Goal: Transaction & Acquisition: Purchase product/service

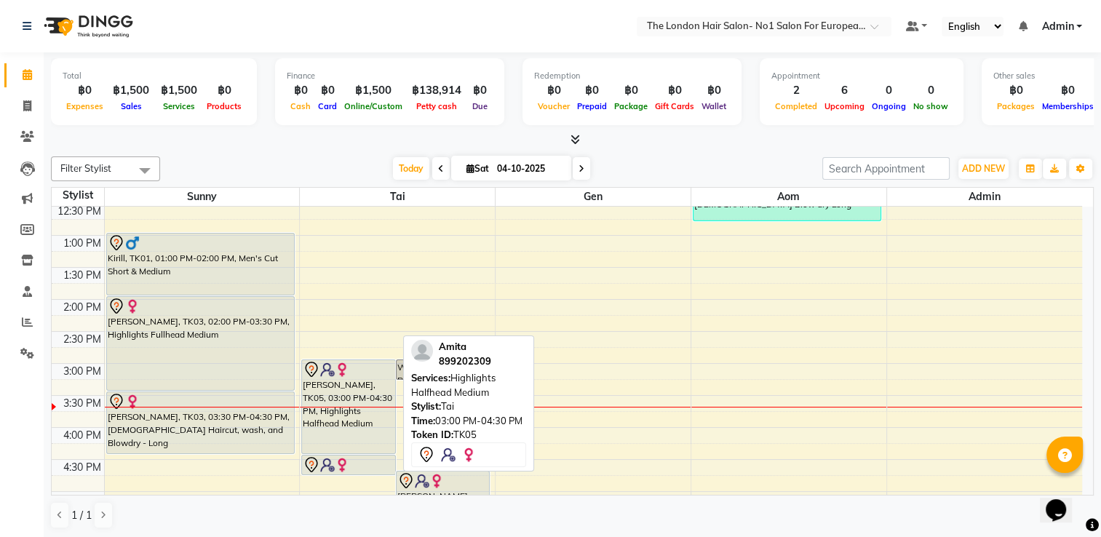
click at [370, 385] on div "[PERSON_NAME], TK05, 03:00 PM-04:30 PM, Highlights Halfhead Medium" at bounding box center [348, 406] width 93 height 93
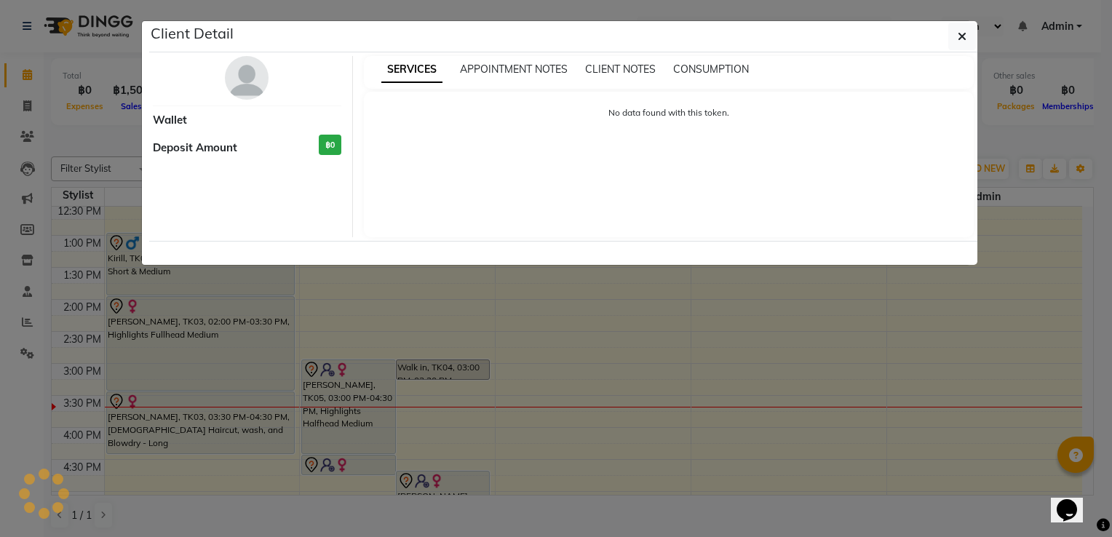
select select "7"
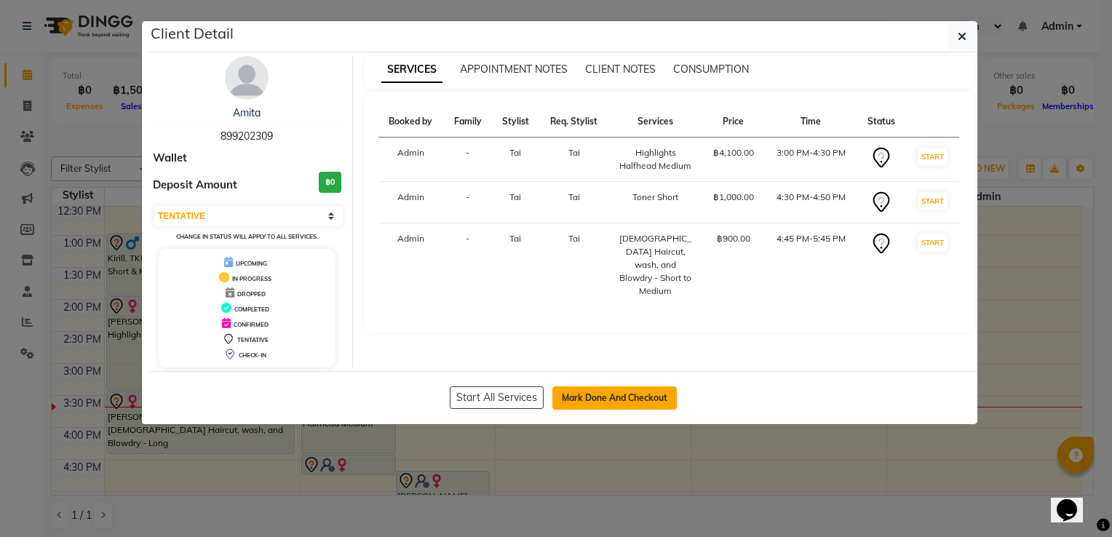
click at [623, 395] on button "Mark Done And Checkout" at bounding box center [614, 397] width 124 height 23
select select "service"
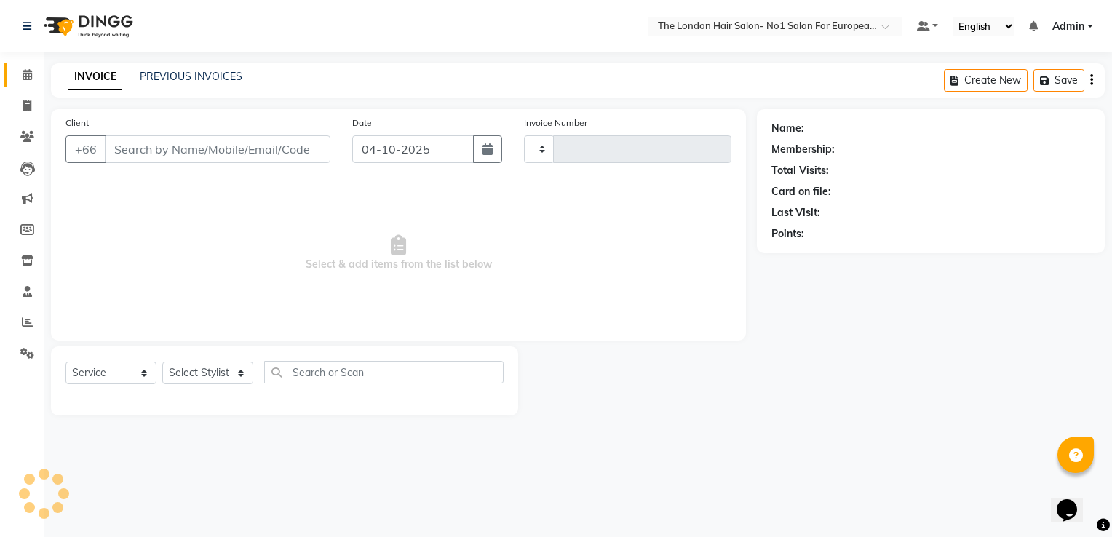
type input "0112"
select select "9006"
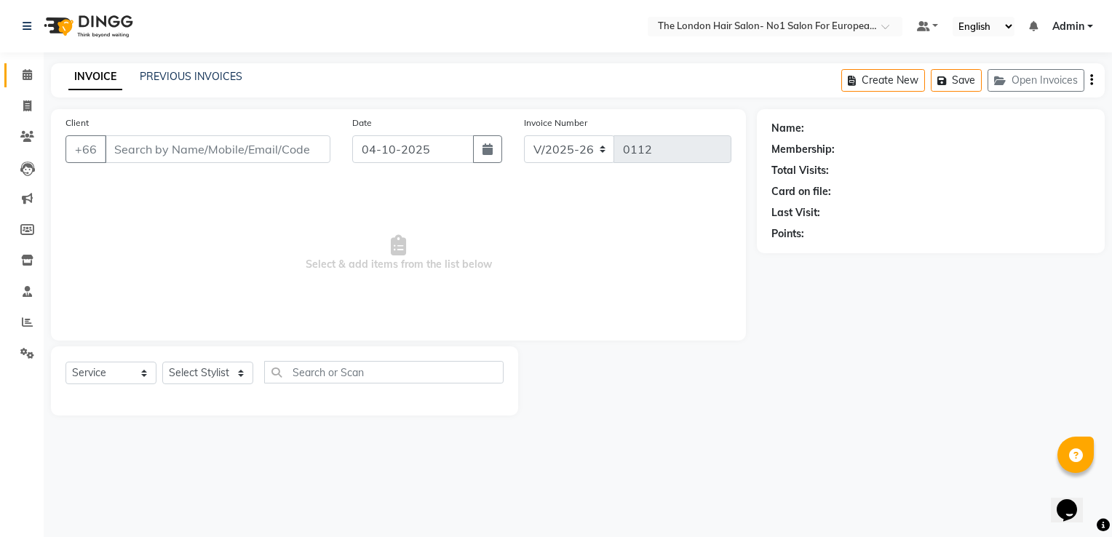
type input "899202309"
select select "91429"
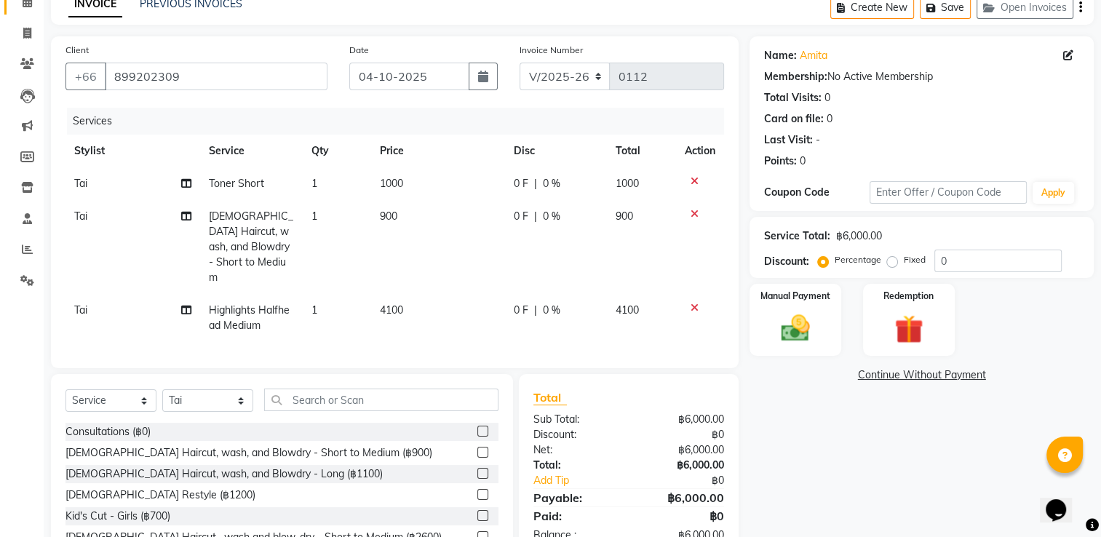
scroll to position [127, 0]
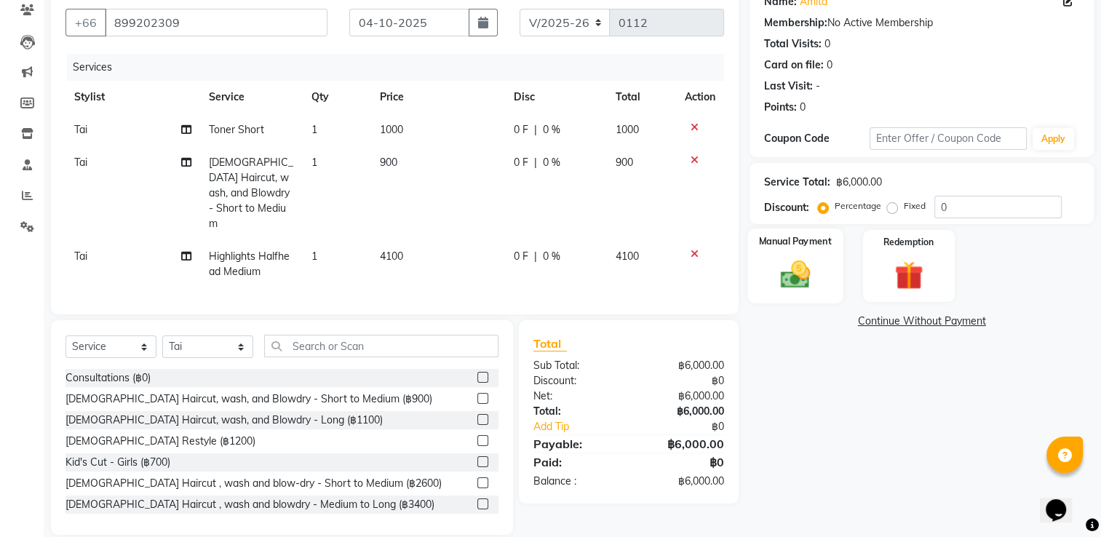
click at [799, 259] on img at bounding box center [795, 275] width 49 height 34
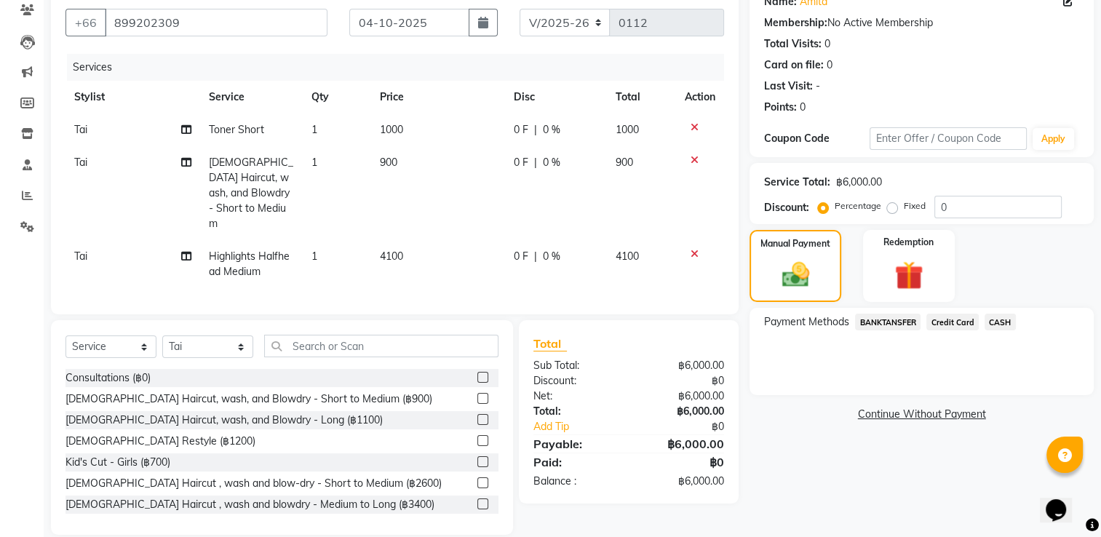
click at [892, 320] on span "BANKTANSFER" at bounding box center [887, 322] width 65 height 17
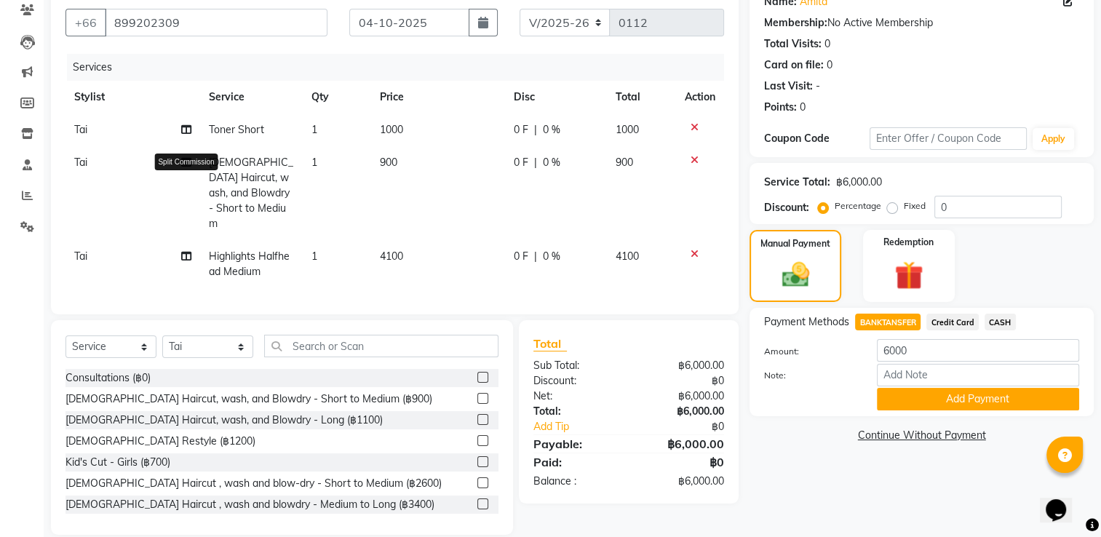
click at [183, 163] on icon at bounding box center [186, 162] width 10 height 10
select select "91429"
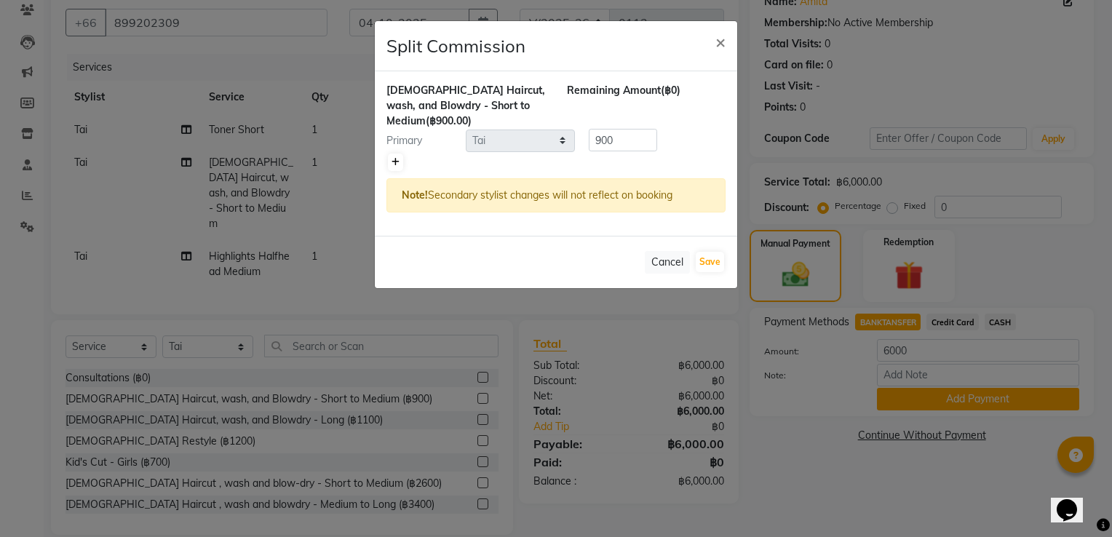
click at [396, 158] on icon at bounding box center [395, 162] width 8 height 9
type input "450"
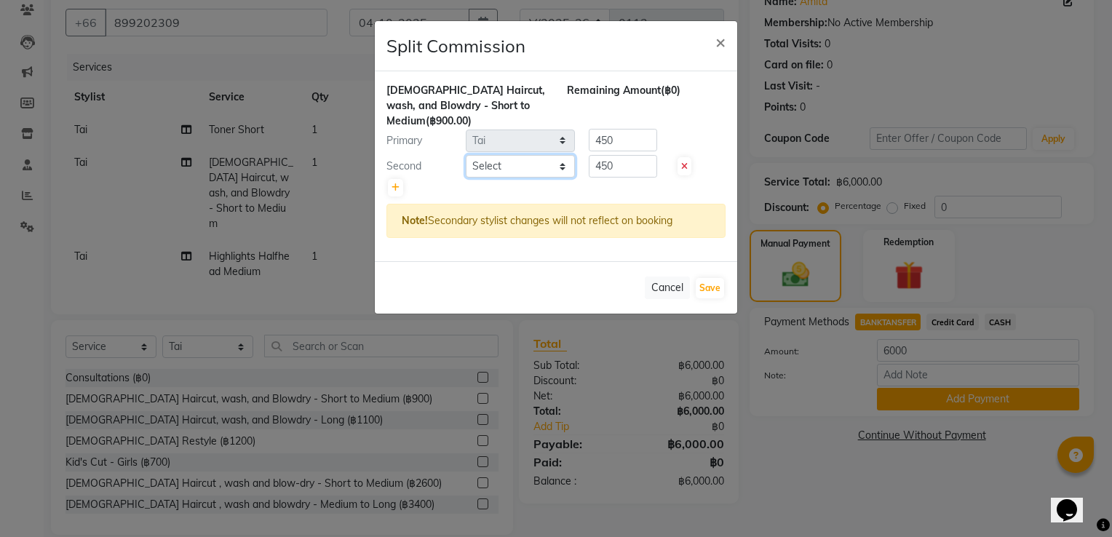
click at [477, 170] on select "Select Admin Aom Gen [PERSON_NAME]" at bounding box center [520, 166] width 109 height 23
select select "91430"
click at [466, 155] on select "Select Admin Aom Gen [PERSON_NAME]" at bounding box center [520, 166] width 109 height 23
drag, startPoint x: 630, startPoint y: 169, endPoint x: 521, endPoint y: 176, distance: 109.4
click at [521, 176] on div "Second Select Admin Aom Gen Sunny Tai 450" at bounding box center [555, 166] width 361 height 23
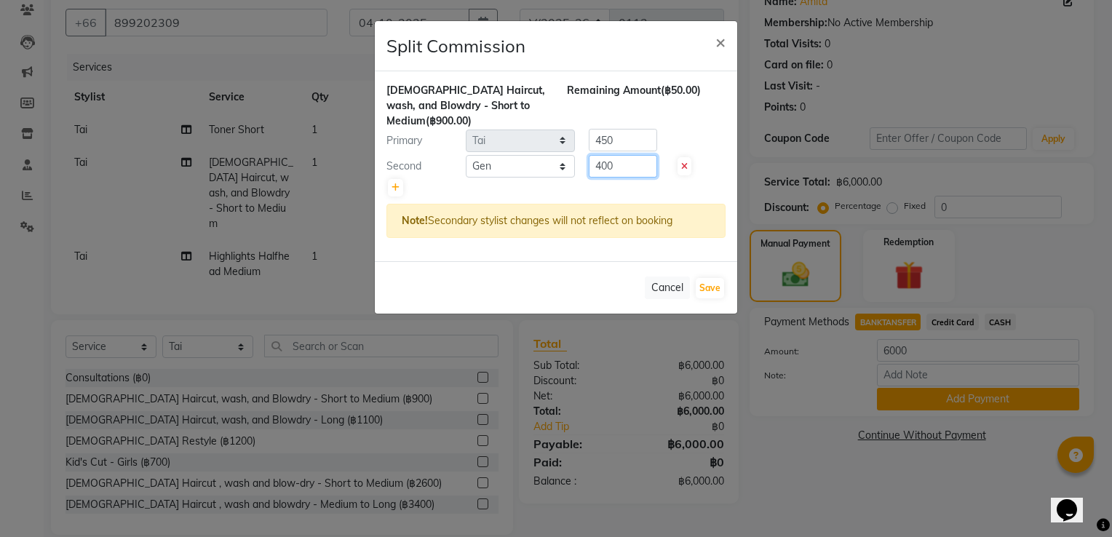
type input "400"
drag, startPoint x: 639, startPoint y: 138, endPoint x: 434, endPoint y: 122, distance: 205.8
click at [442, 126] on div "[DEMOGRAPHIC_DATA] Haircut, wash, and Blowdry - Short to Medium (฿900.00) Remai…" at bounding box center [556, 166] width 362 height 190
type input "500"
click at [710, 284] on button "Save" at bounding box center [710, 288] width 28 height 20
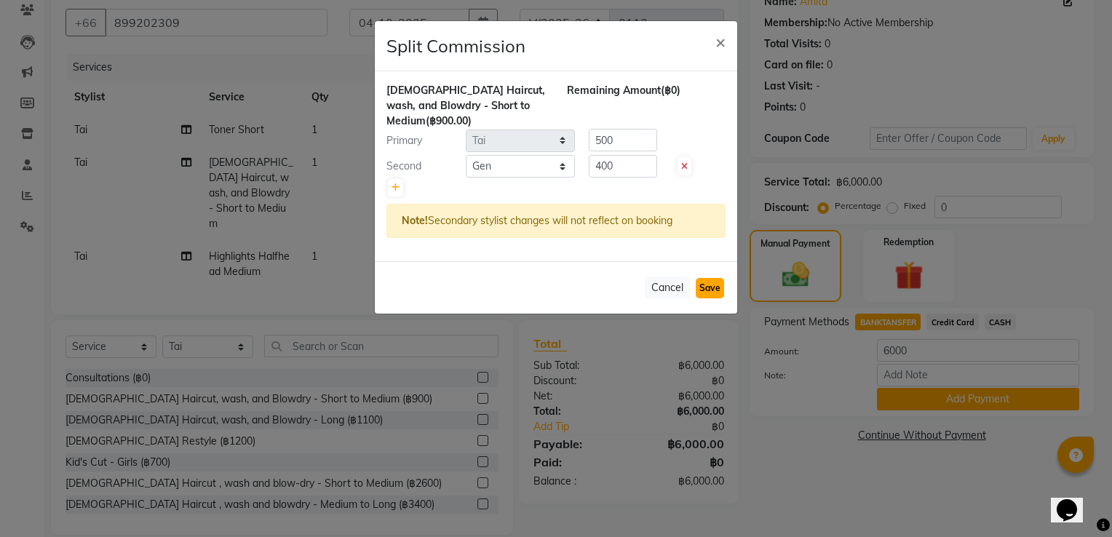
select select "Select"
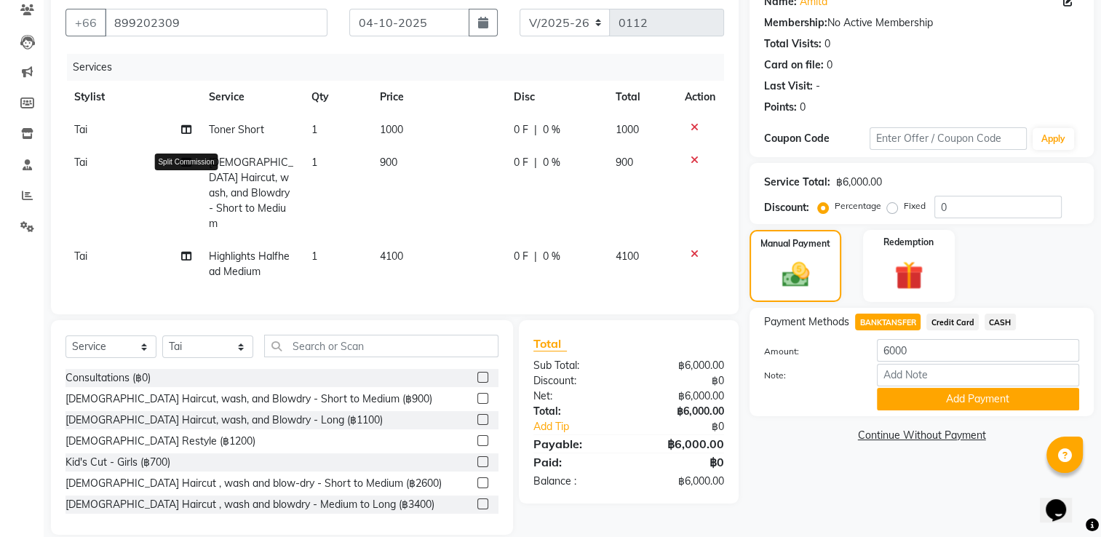
click at [189, 159] on icon at bounding box center [186, 162] width 10 height 10
select select "91429"
select select "91430"
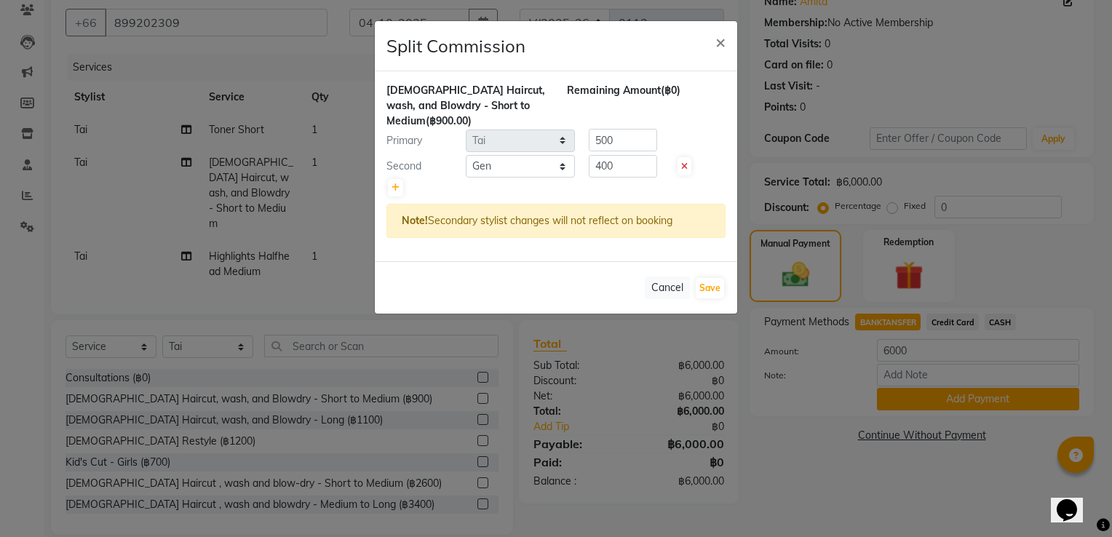
click at [809, 443] on ngb-modal-window "Split Commission × [DEMOGRAPHIC_DATA] Haircut, wash, and Blowdry - Short to Med…" at bounding box center [556, 268] width 1112 height 537
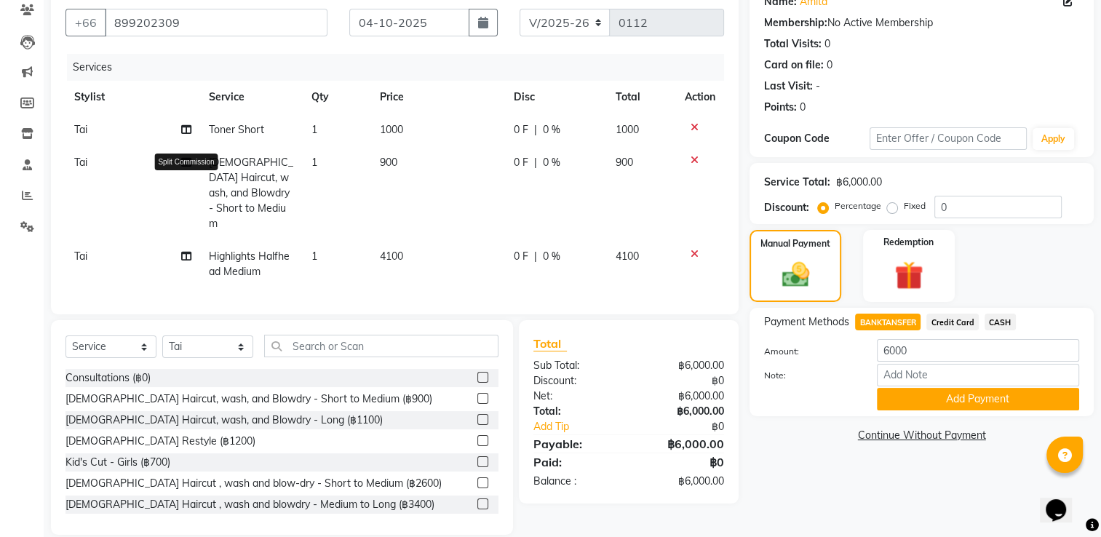
click at [189, 156] on span at bounding box center [186, 162] width 10 height 15
select select "91429"
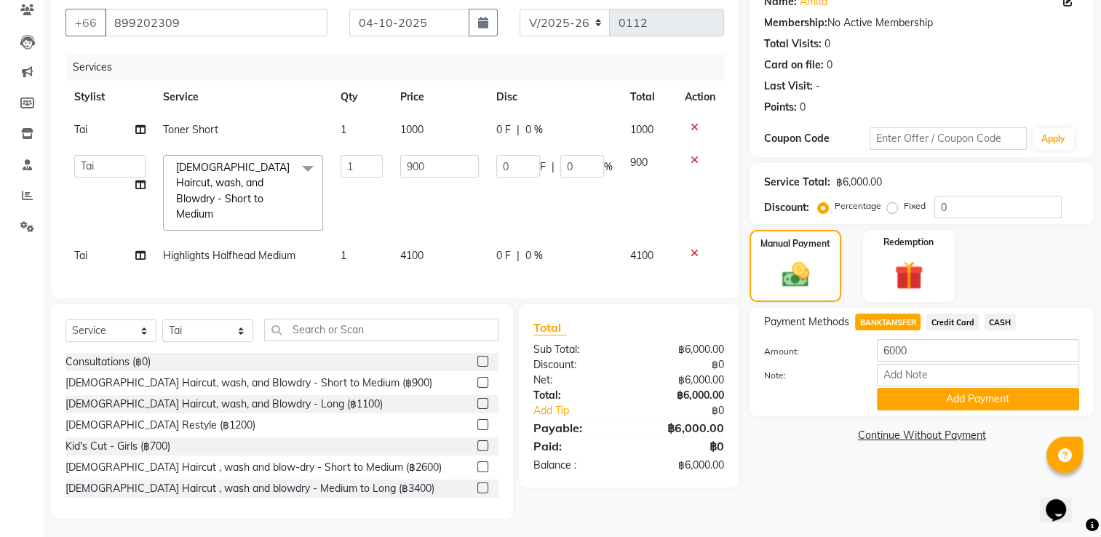
scroll to position [125, 0]
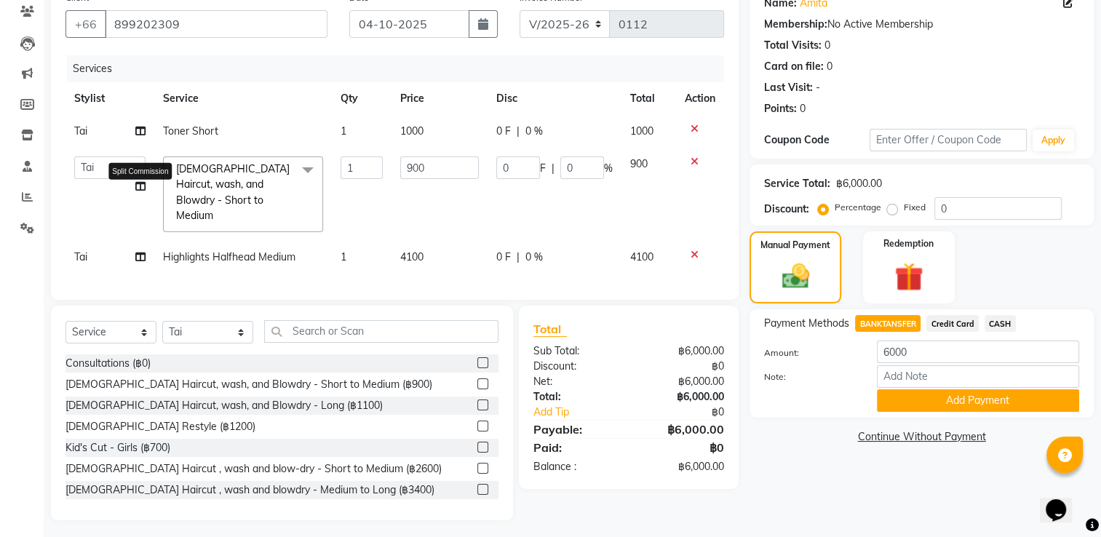
click at [145, 186] on icon at bounding box center [140, 186] width 10 height 10
select select "91429"
select select "91430"
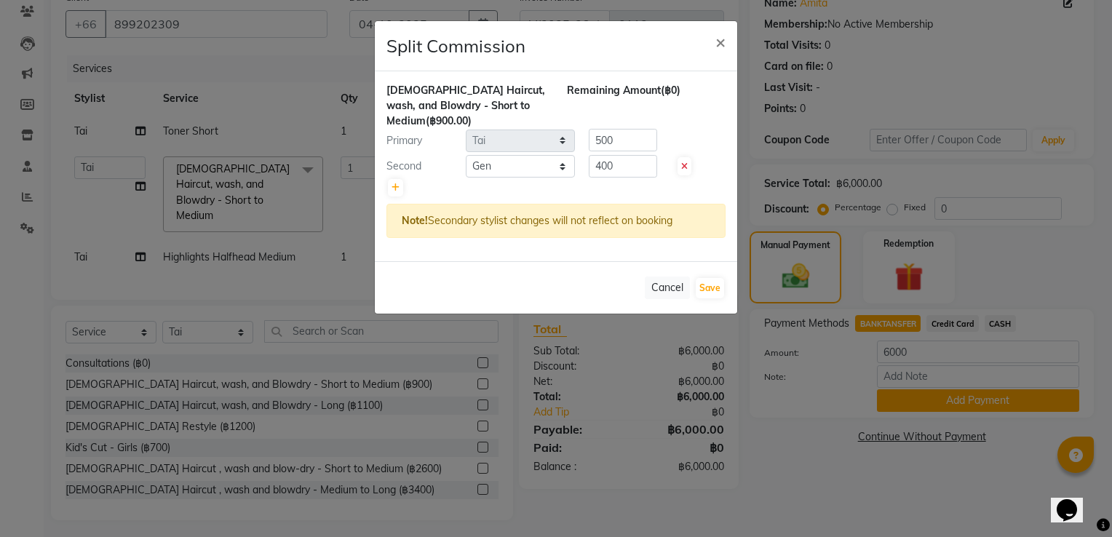
click at [224, 132] on ngb-modal-window "Split Commission × [DEMOGRAPHIC_DATA] Haircut, wash, and Blowdry - Short to Med…" at bounding box center [556, 268] width 1112 height 537
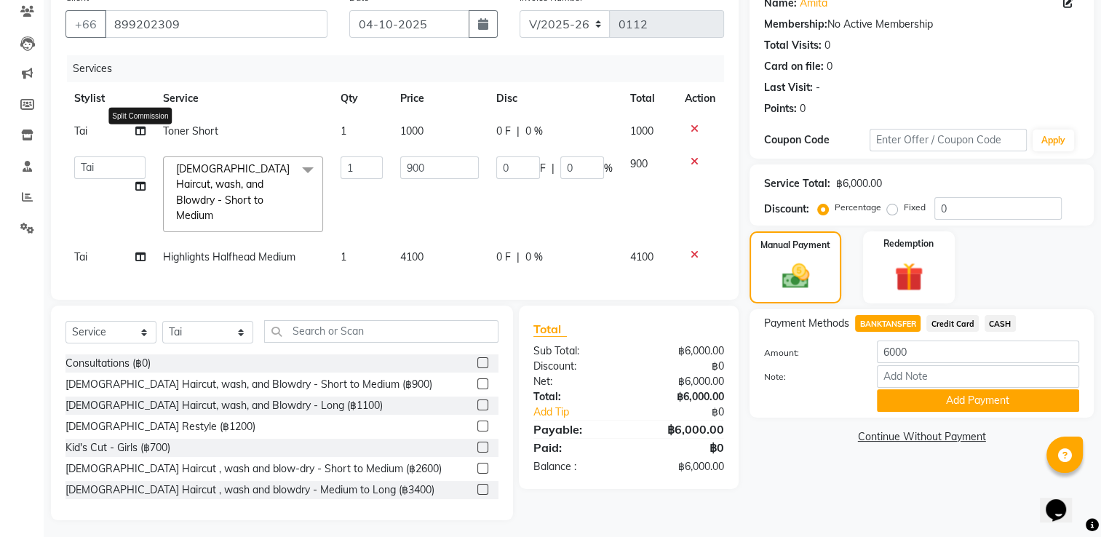
click at [144, 130] on icon at bounding box center [140, 131] width 10 height 10
select select "91429"
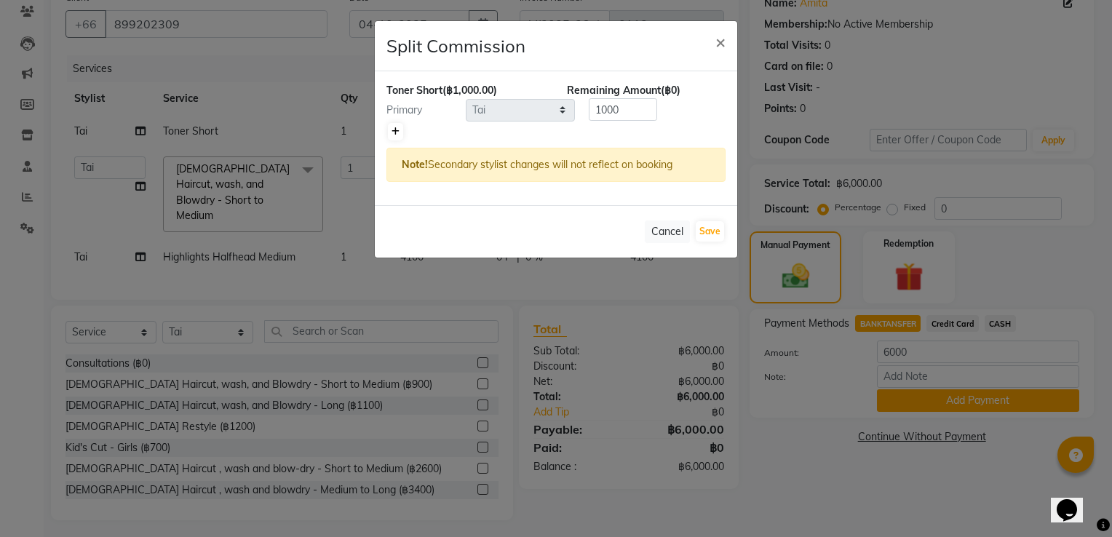
click at [391, 127] on icon at bounding box center [395, 131] width 8 height 9
type input "500"
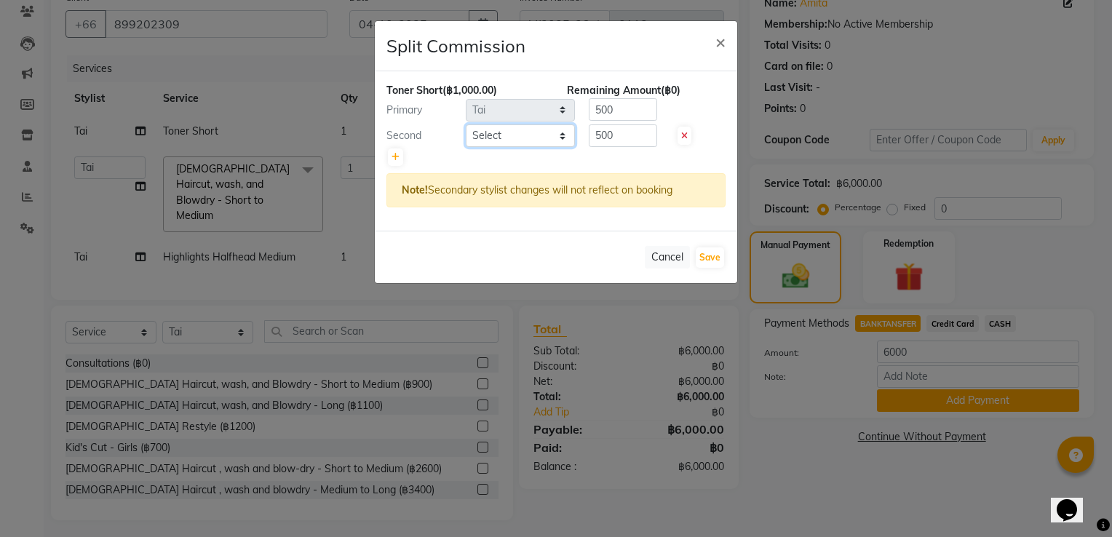
drag, startPoint x: 498, startPoint y: 132, endPoint x: 512, endPoint y: 137, distance: 14.7
click at [498, 132] on select "Select Admin Aom Gen [PERSON_NAME]" at bounding box center [520, 135] width 109 height 23
click at [627, 138] on input "500" at bounding box center [623, 135] width 68 height 23
drag, startPoint x: 525, startPoint y: 130, endPoint x: 472, endPoint y: 130, distance: 53.9
click at [472, 130] on div "Second Select Admin Aom Gen Sunny Tai 500" at bounding box center [555, 135] width 361 height 23
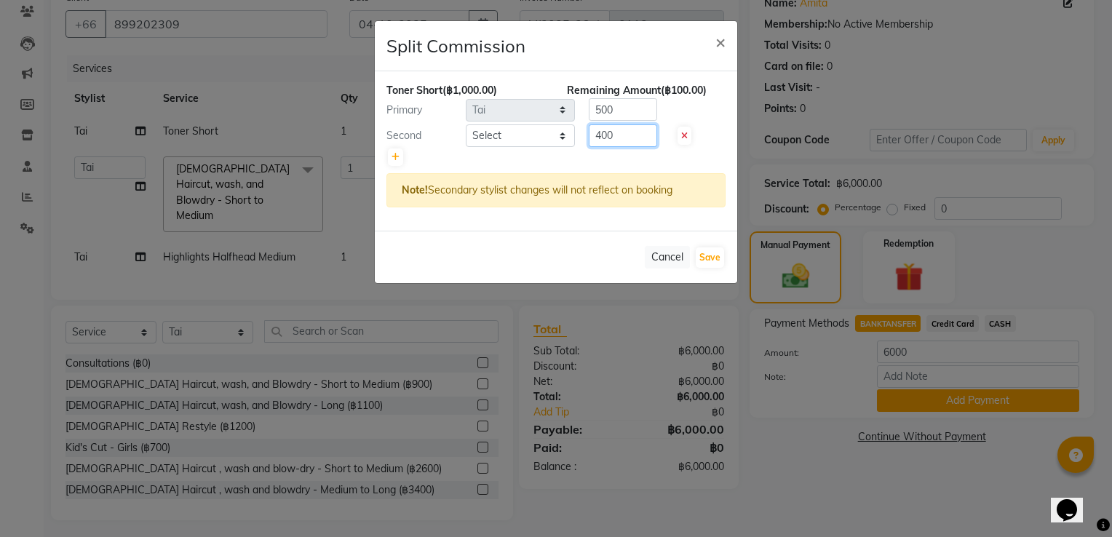
type input "400"
drag, startPoint x: 632, startPoint y: 106, endPoint x: 442, endPoint y: 127, distance: 191.0
click at [448, 124] on div "Toner Short (฿1,000.00) Remaining Amount (฿100.00) Primary Select Admin Aom Gen…" at bounding box center [556, 150] width 362 height 159
type input "600"
click at [715, 265] on button "Save" at bounding box center [710, 257] width 28 height 20
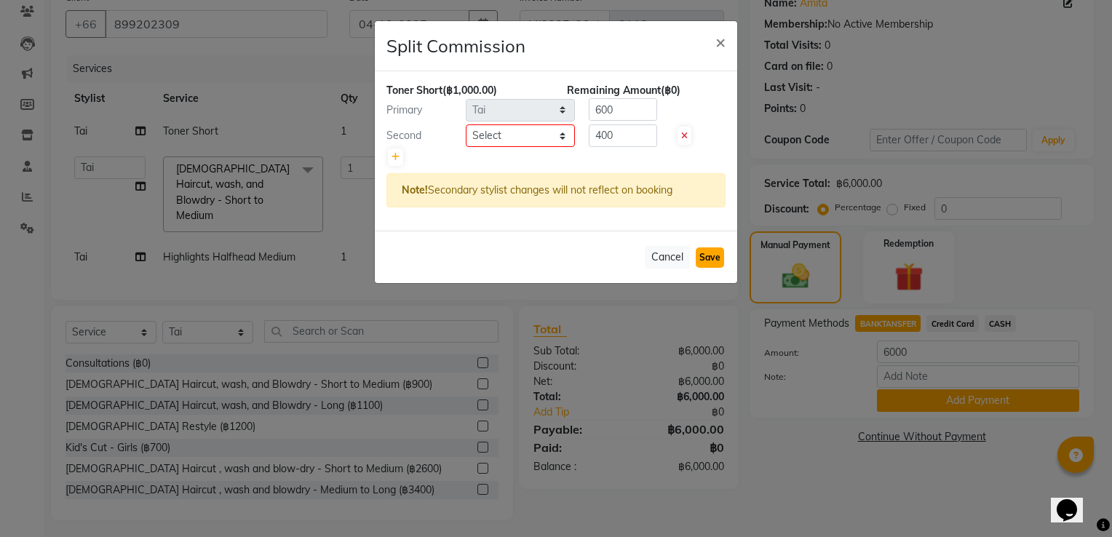
click at [715, 255] on button "Save" at bounding box center [710, 257] width 28 height 20
click at [715, 257] on button "Save" at bounding box center [710, 257] width 28 height 20
click at [536, 143] on select "Select Admin Aom Gen [PERSON_NAME]" at bounding box center [520, 135] width 109 height 23
select select "91431"
click at [466, 124] on select "Select Admin Aom Gen [PERSON_NAME]" at bounding box center [520, 135] width 109 height 23
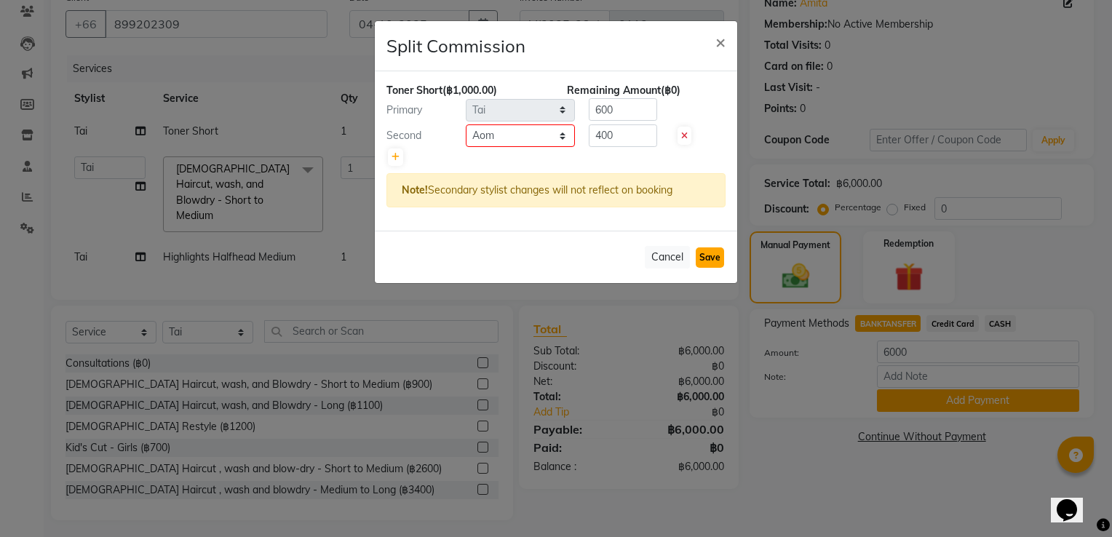
click at [703, 255] on button "Save" at bounding box center [710, 257] width 28 height 20
select select "Select"
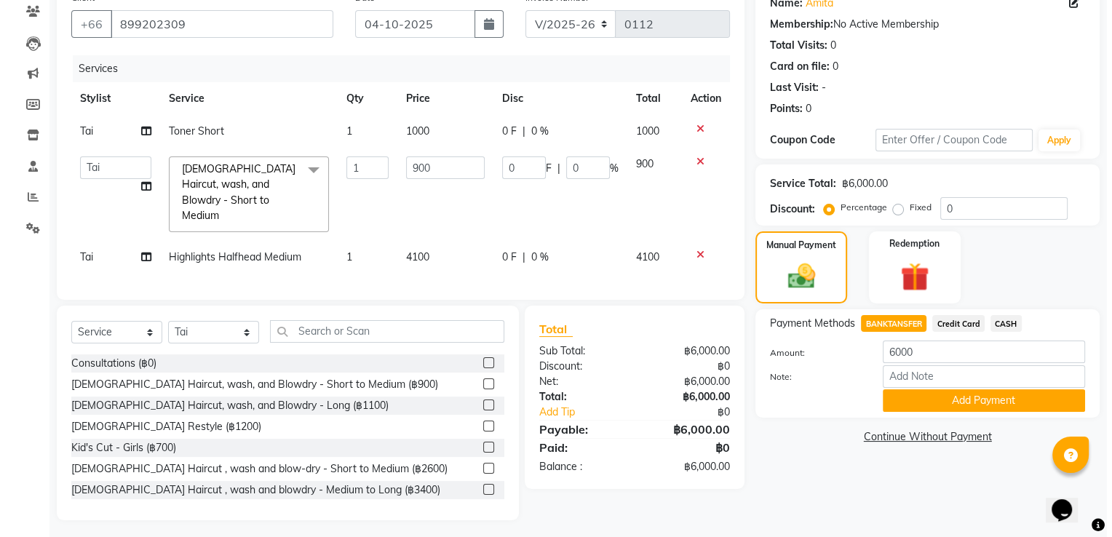
scroll to position [0, 0]
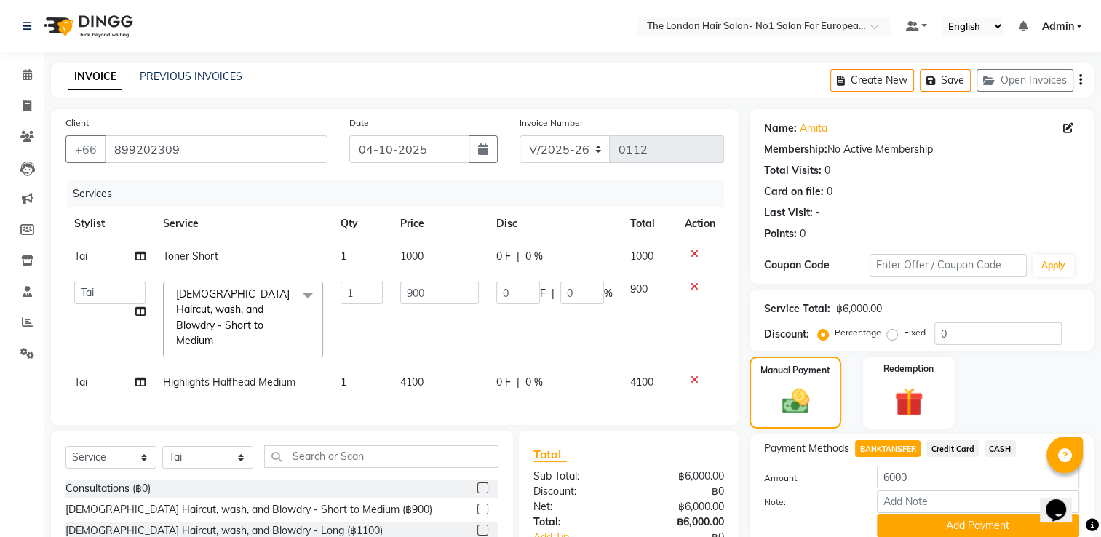
click at [145, 255] on icon at bounding box center [140, 256] width 10 height 10
select select "91429"
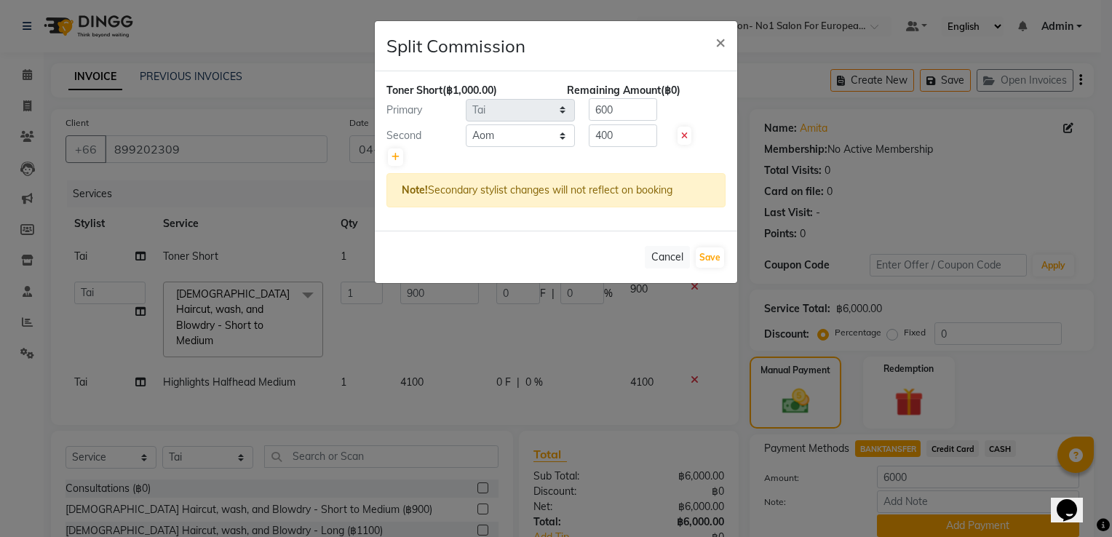
click at [524, 147] on div at bounding box center [555, 157] width 339 height 20
click at [521, 146] on select "Select Admin Aom Gen [PERSON_NAME]" at bounding box center [520, 135] width 109 height 23
select select "91430"
click at [466, 124] on select "Select Admin Aom Gen [PERSON_NAME]" at bounding box center [520, 135] width 109 height 23
click at [696, 252] on button "Save" at bounding box center [710, 257] width 28 height 20
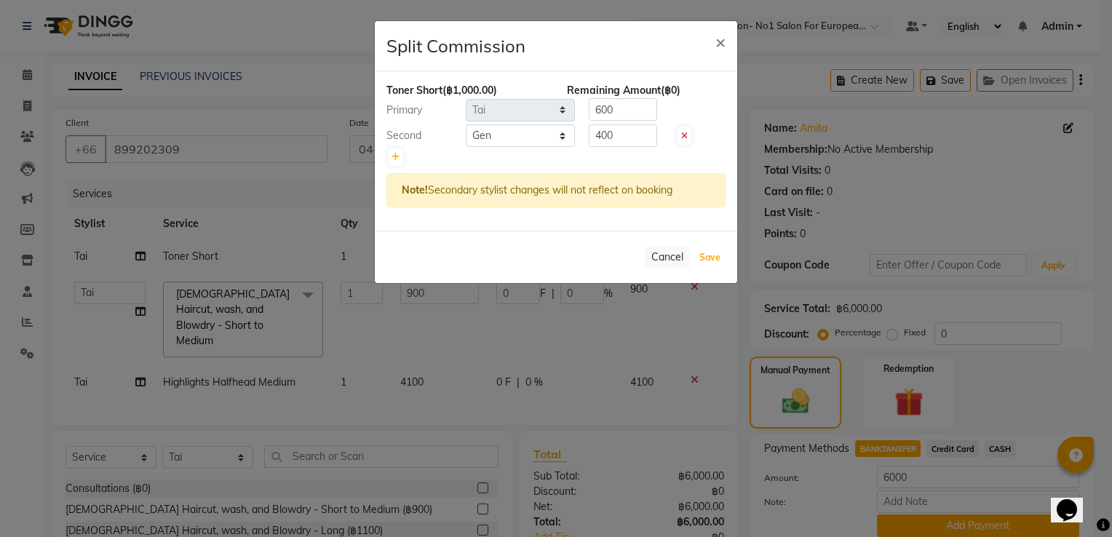
select select "Select"
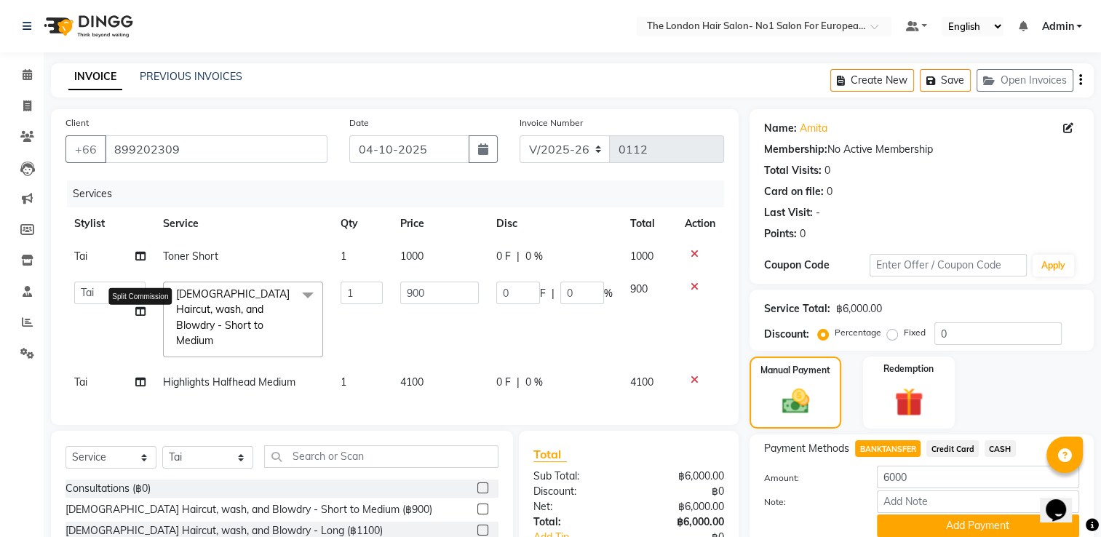
click at [135, 309] on icon at bounding box center [140, 311] width 10 height 10
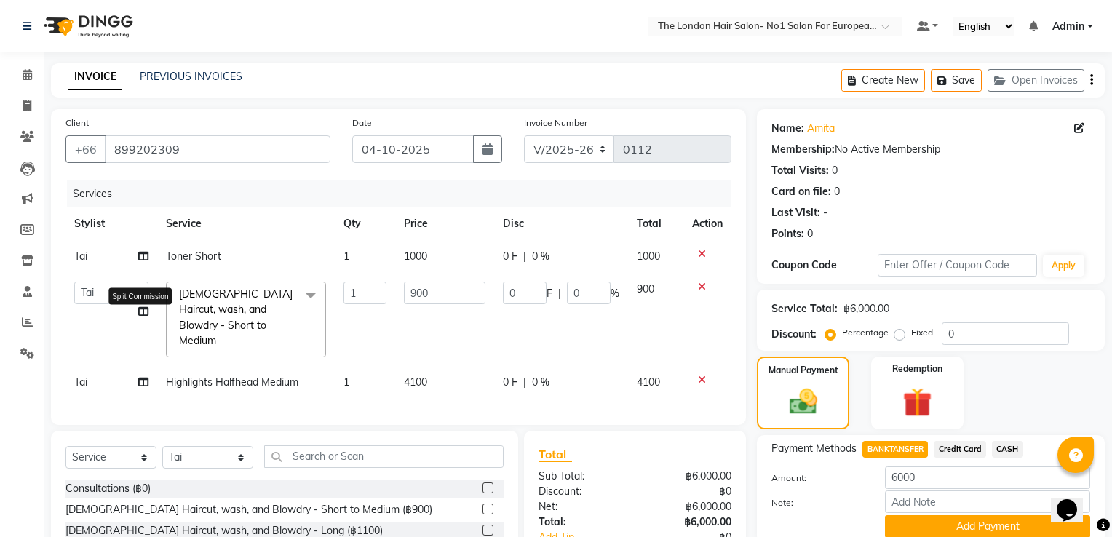
select select "91429"
select select "91430"
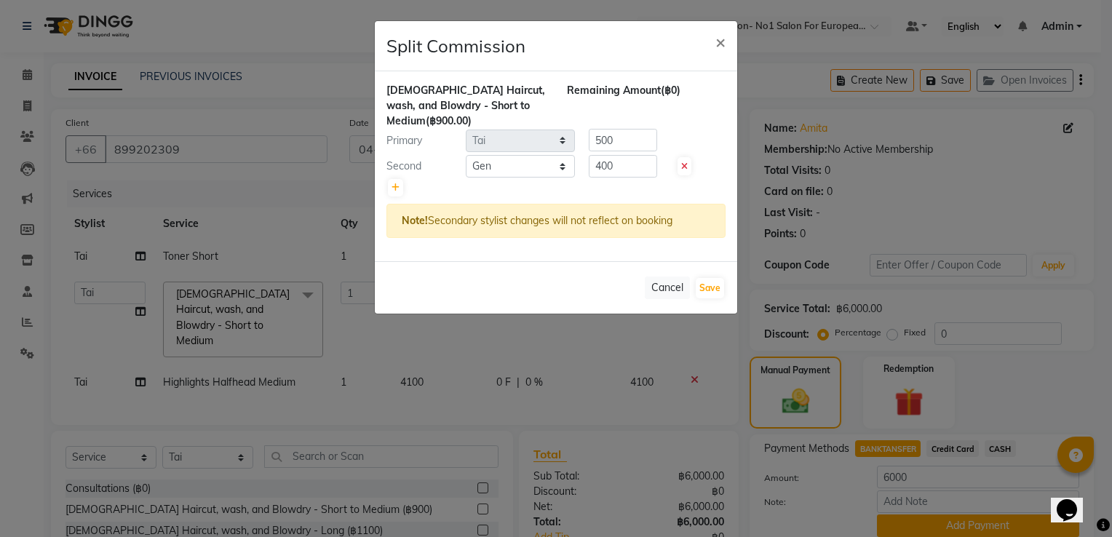
click at [696, 164] on div "Second Select Admin Aom Gen Sunny Tai 400" at bounding box center [555, 166] width 361 height 23
click at [682, 167] on icon at bounding box center [684, 166] width 7 height 9
type input "900"
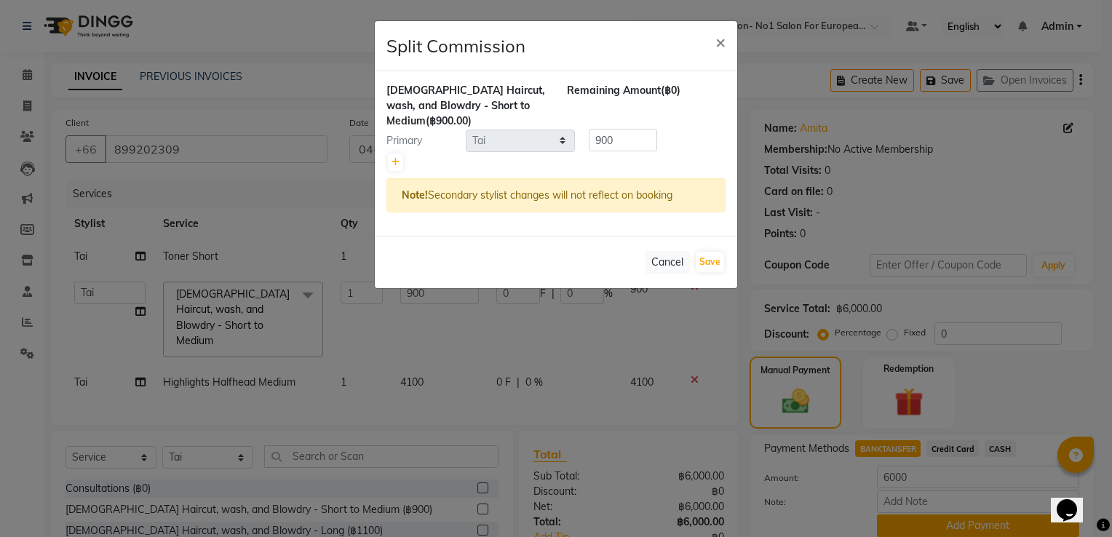
click at [414, 306] on ngb-modal-window "Split Commission × [DEMOGRAPHIC_DATA] Haircut, wash, and Blowdry - Short to Med…" at bounding box center [556, 268] width 1112 height 537
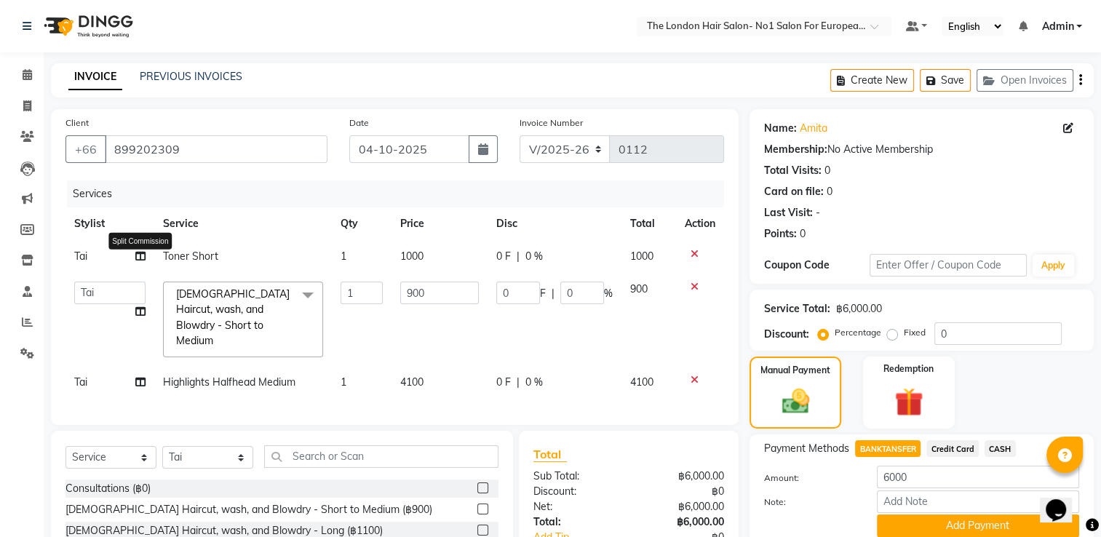
click at [145, 254] on icon at bounding box center [140, 256] width 10 height 10
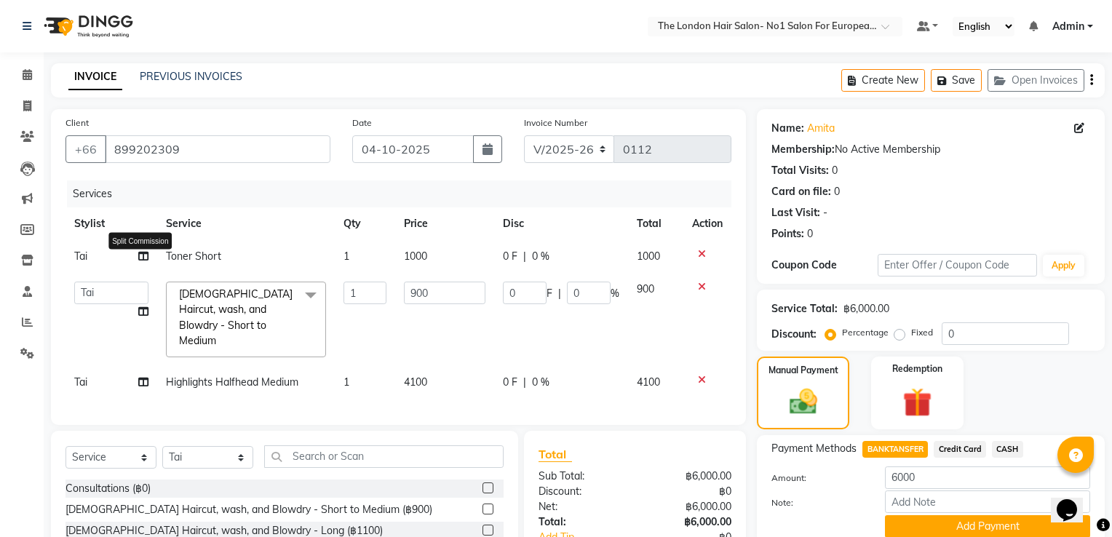
select select "91429"
select select "91430"
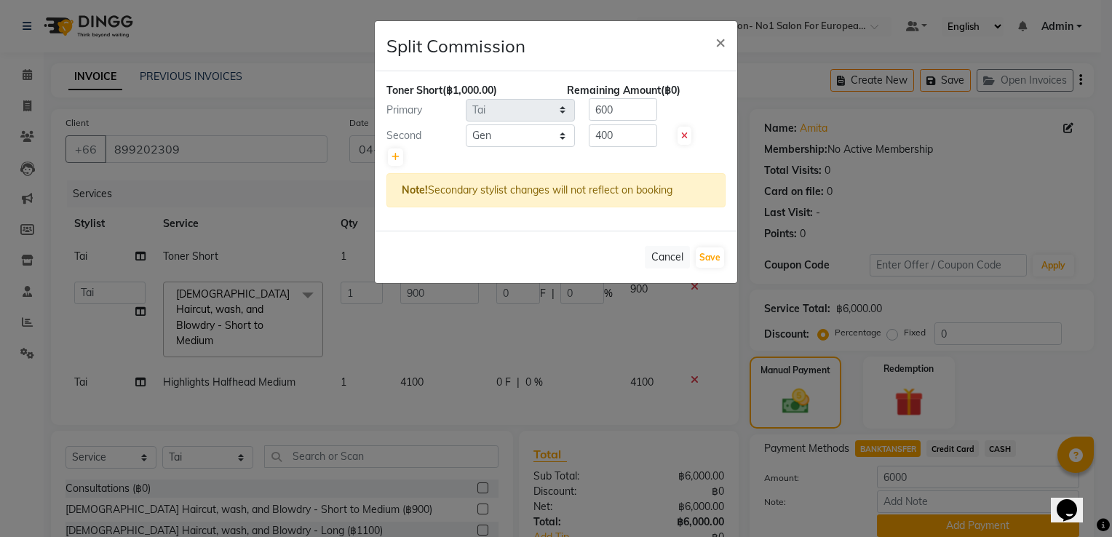
click at [674, 141] on div at bounding box center [680, 135] width 30 height 15
click at [681, 135] on icon at bounding box center [684, 136] width 7 height 9
type input "1000"
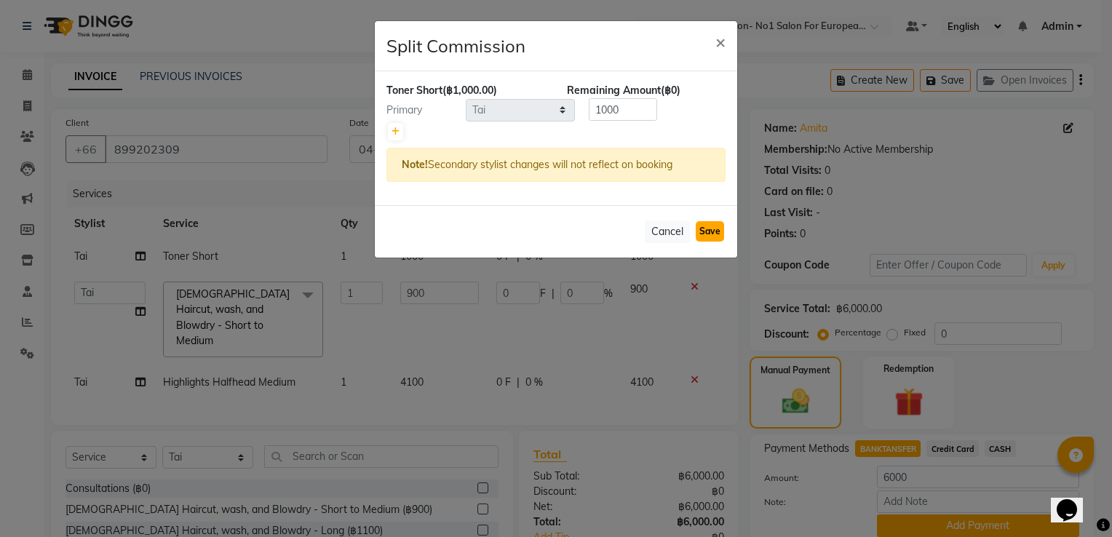
click at [704, 228] on button "Save" at bounding box center [710, 231] width 28 height 20
select select "Select"
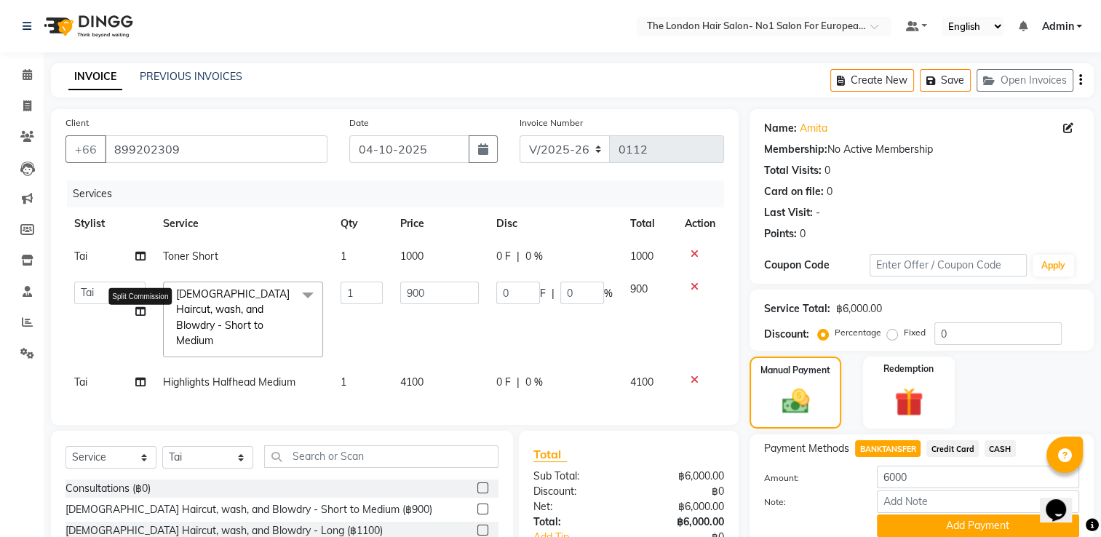
click at [136, 308] on icon at bounding box center [140, 311] width 10 height 10
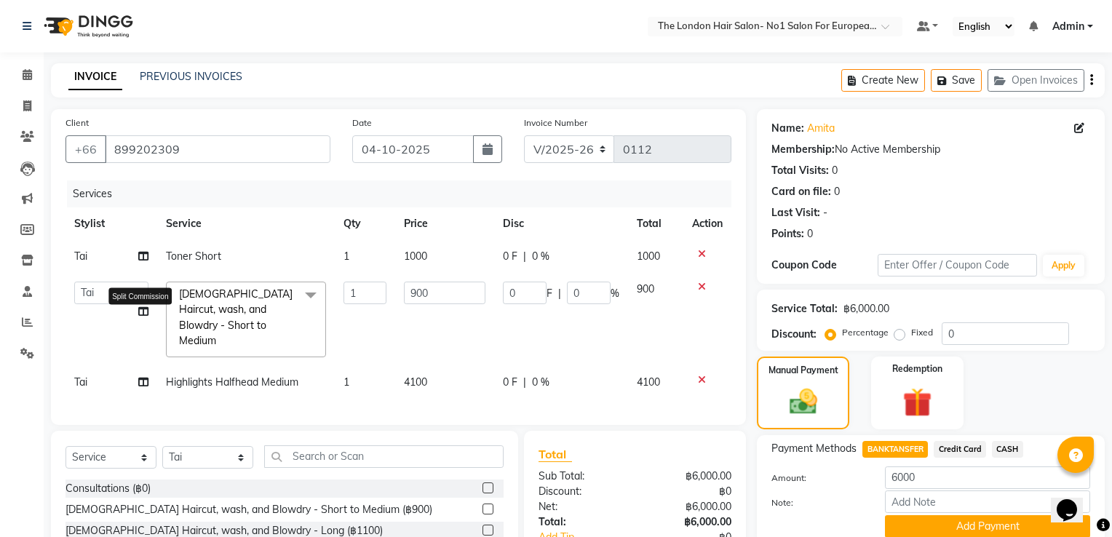
select select "91429"
select select "91430"
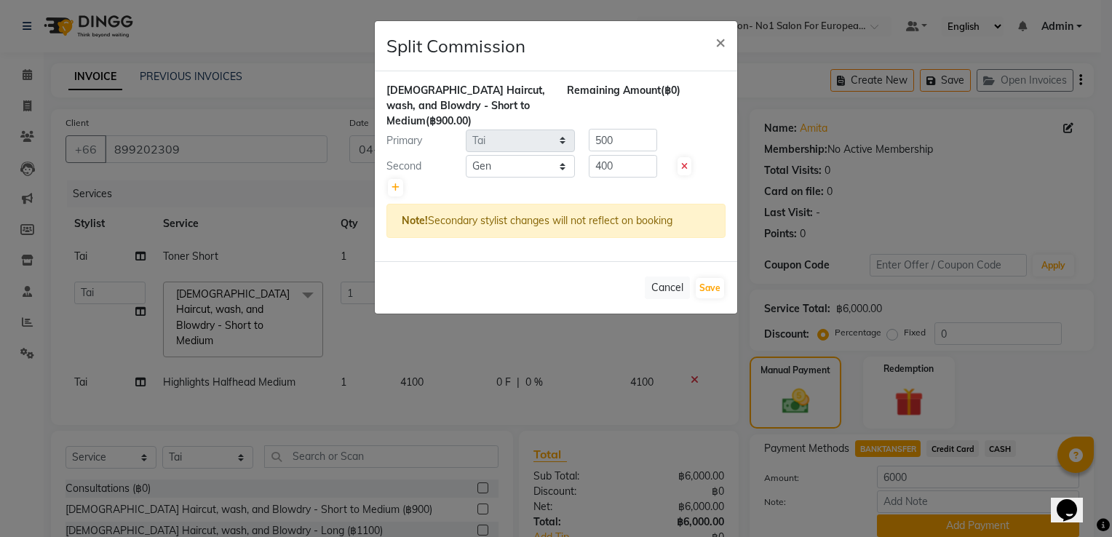
click at [685, 169] on icon at bounding box center [684, 166] width 7 height 9
type input "900"
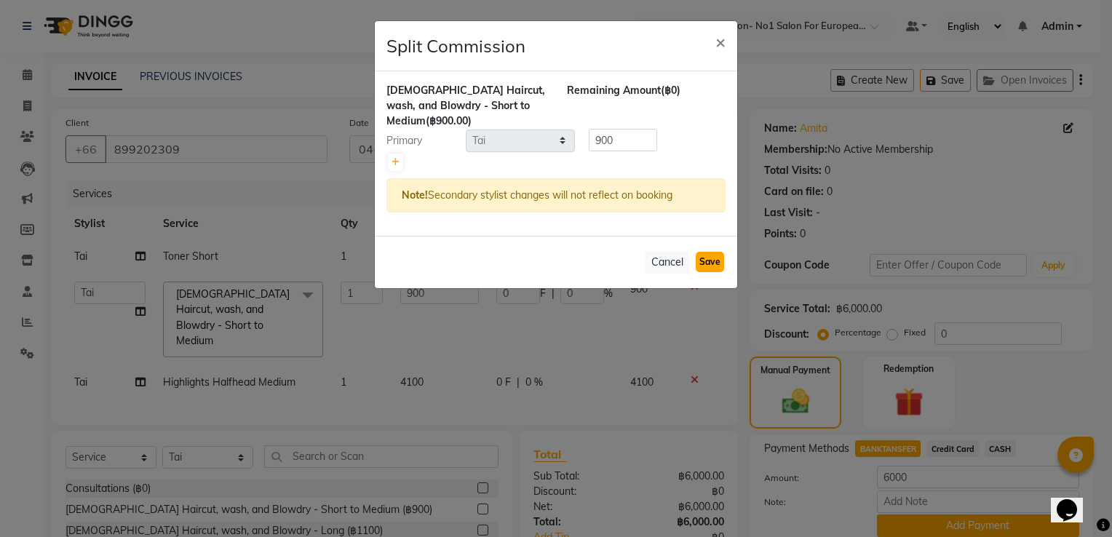
click at [711, 262] on button "Save" at bounding box center [710, 262] width 28 height 20
select select "Select"
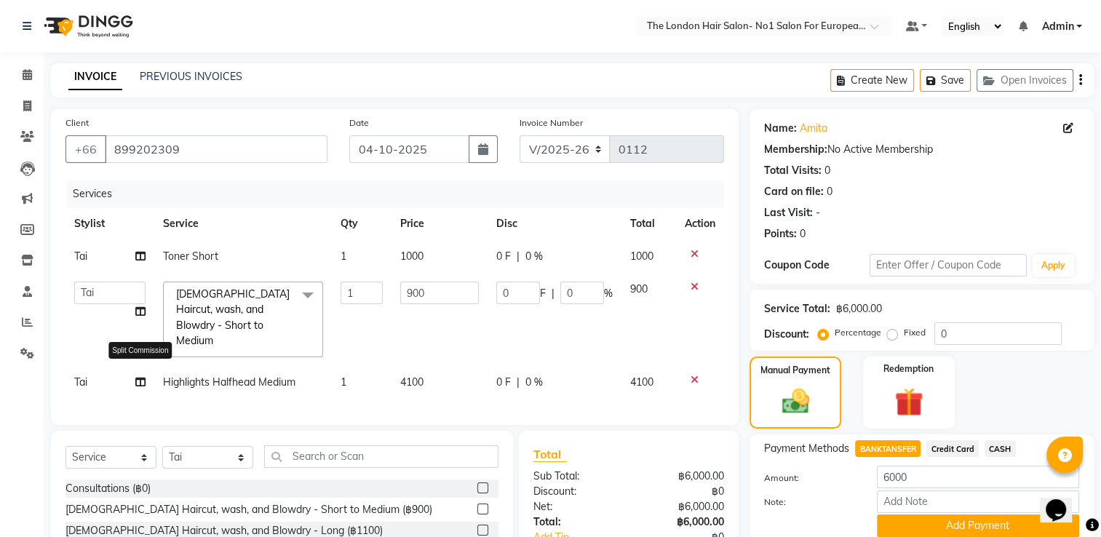
click at [139, 377] on icon at bounding box center [140, 382] width 10 height 10
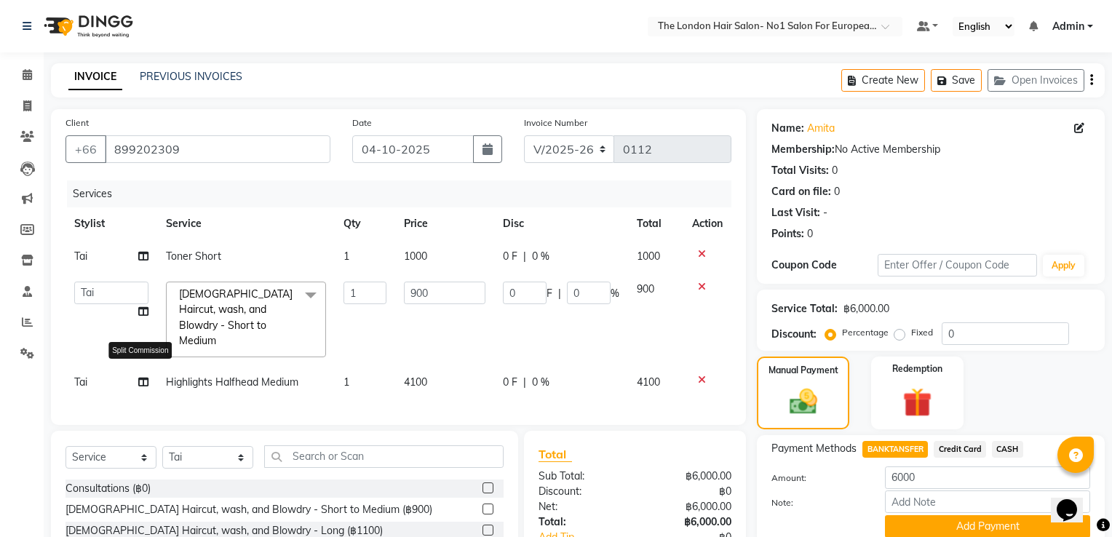
select select "91429"
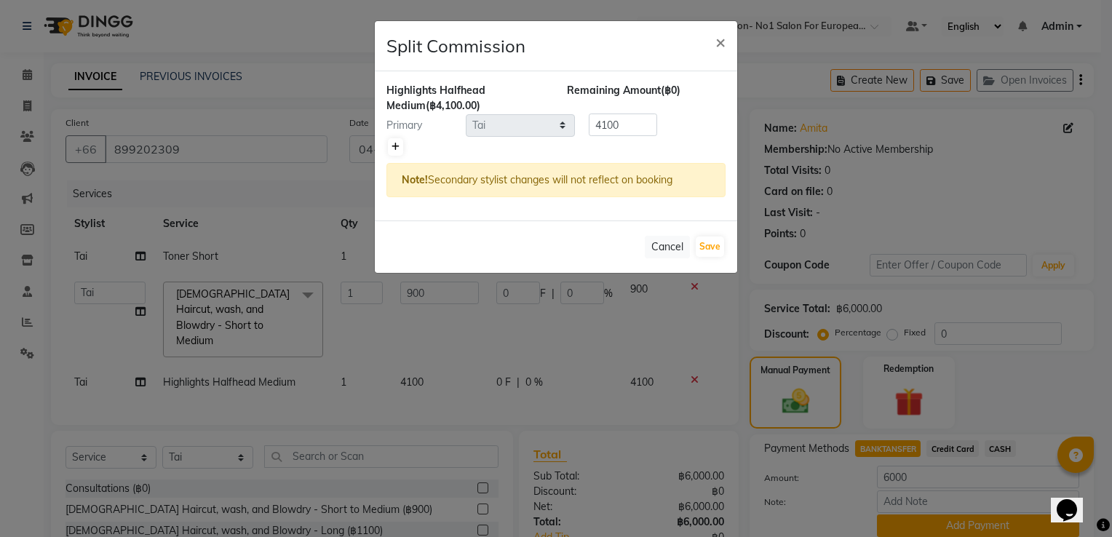
click at [391, 140] on link at bounding box center [395, 146] width 15 height 17
type input "2050"
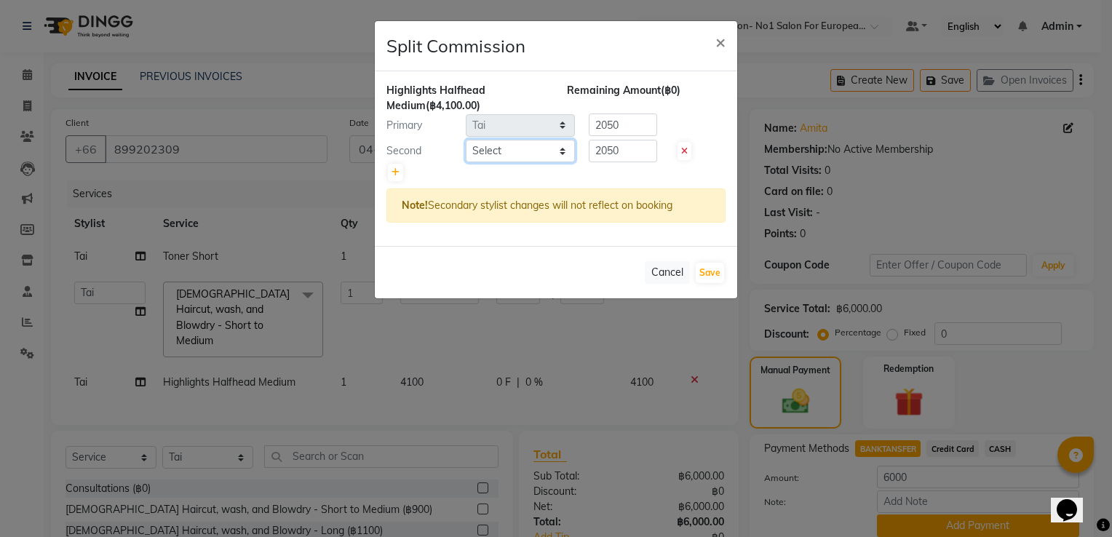
click at [518, 153] on select "Select Admin Aom Gen [PERSON_NAME]" at bounding box center [520, 151] width 109 height 23
select select "91430"
click at [466, 140] on select "Select Admin Aom Gen [PERSON_NAME]" at bounding box center [520, 151] width 109 height 23
drag, startPoint x: 616, startPoint y: 156, endPoint x: 390, endPoint y: 146, distance: 225.8
click at [396, 146] on div "Second Select Admin Aom Gen Sunny Tai 2050" at bounding box center [555, 151] width 361 height 23
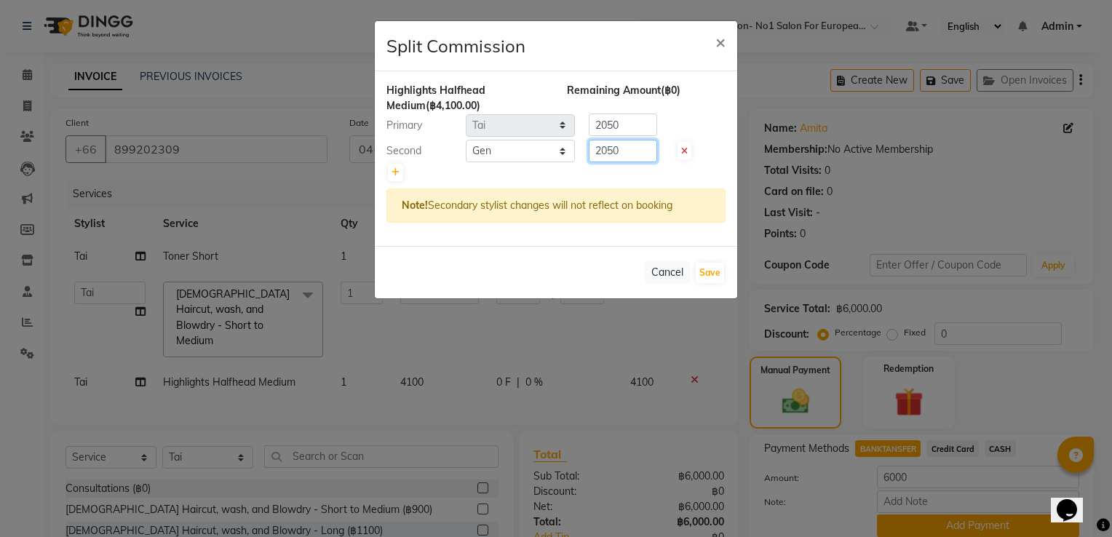
drag, startPoint x: 476, startPoint y: 144, endPoint x: 0, endPoint y: 96, distance: 478.3
click at [114, 123] on ngb-modal-window "Split Commission × Highlights Halfhead Medium (฿4,100.00) Remaining Amount (฿0)…" at bounding box center [556, 268] width 1112 height 537
type input "1800"
drag, startPoint x: 640, startPoint y: 120, endPoint x: 305, endPoint y: 103, distance: 335.9
click at [332, 100] on ngb-modal-window "Split Commission × Highlights Halfhead Medium (฿4,100.00) Remaining Amount (฿25…" at bounding box center [556, 268] width 1112 height 537
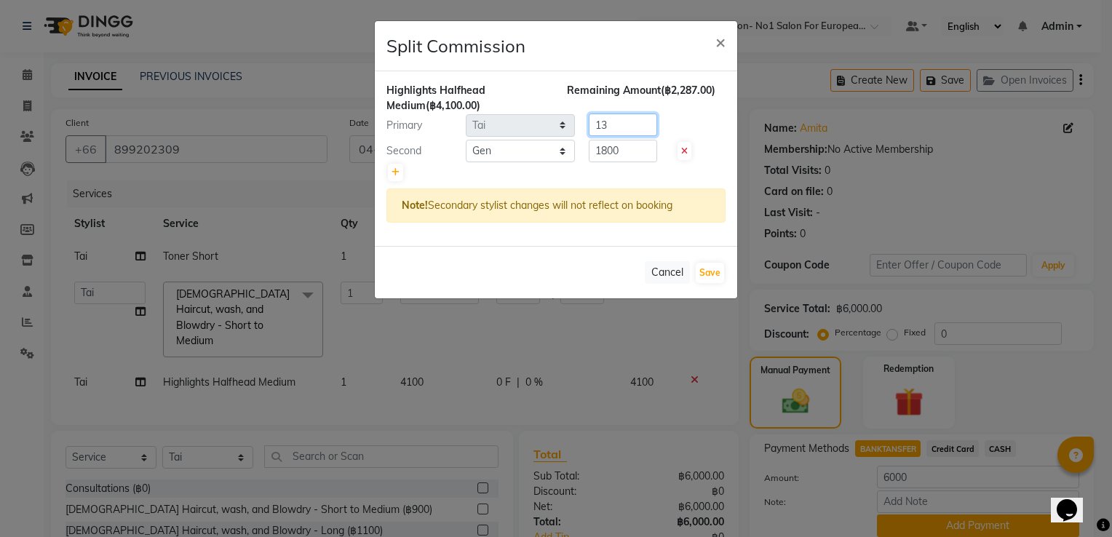
type input "1"
type input "2300"
drag, startPoint x: 706, startPoint y: 271, endPoint x: 794, endPoint y: 240, distance: 93.2
click at [707, 271] on button "Save" at bounding box center [710, 273] width 28 height 20
select select "Select"
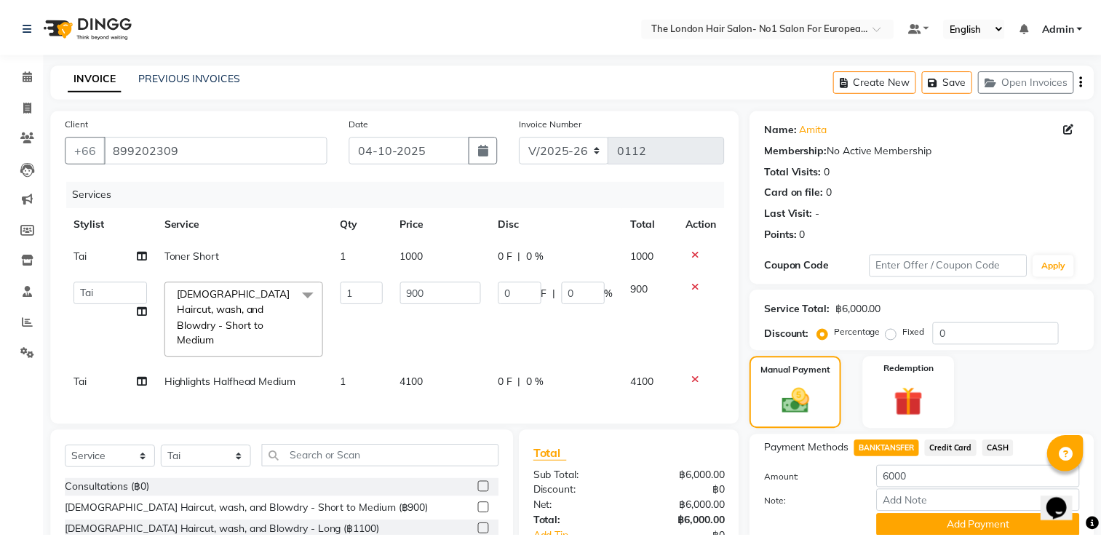
scroll to position [73, 0]
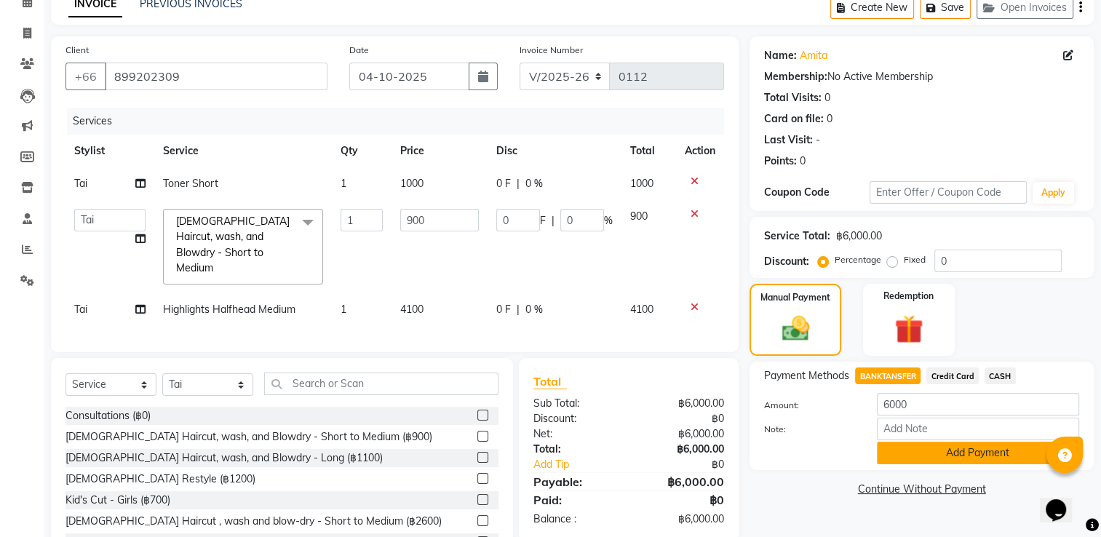
click at [974, 461] on button "Add Payment" at bounding box center [978, 453] width 202 height 23
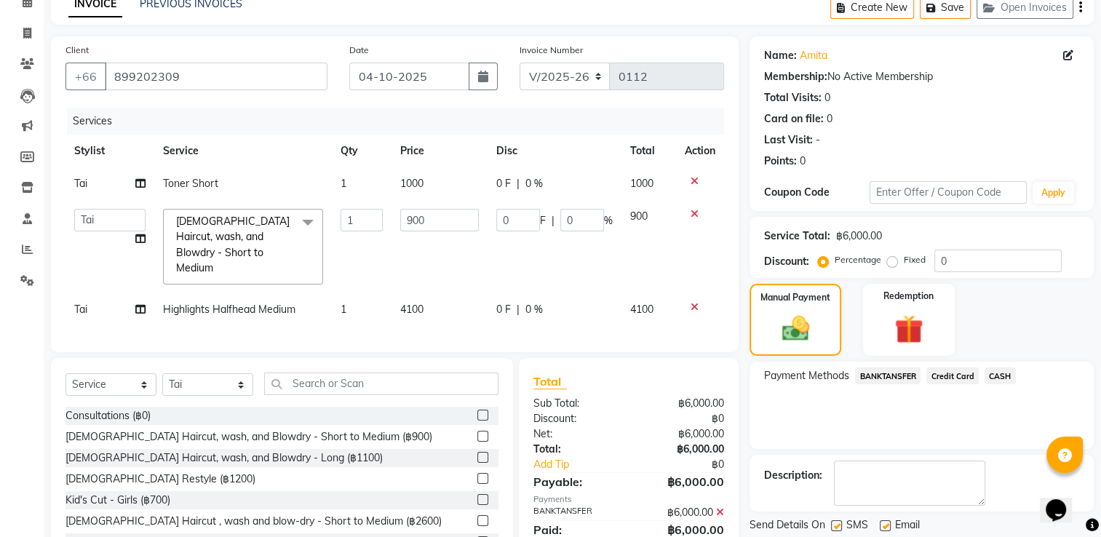
scroll to position [125, 0]
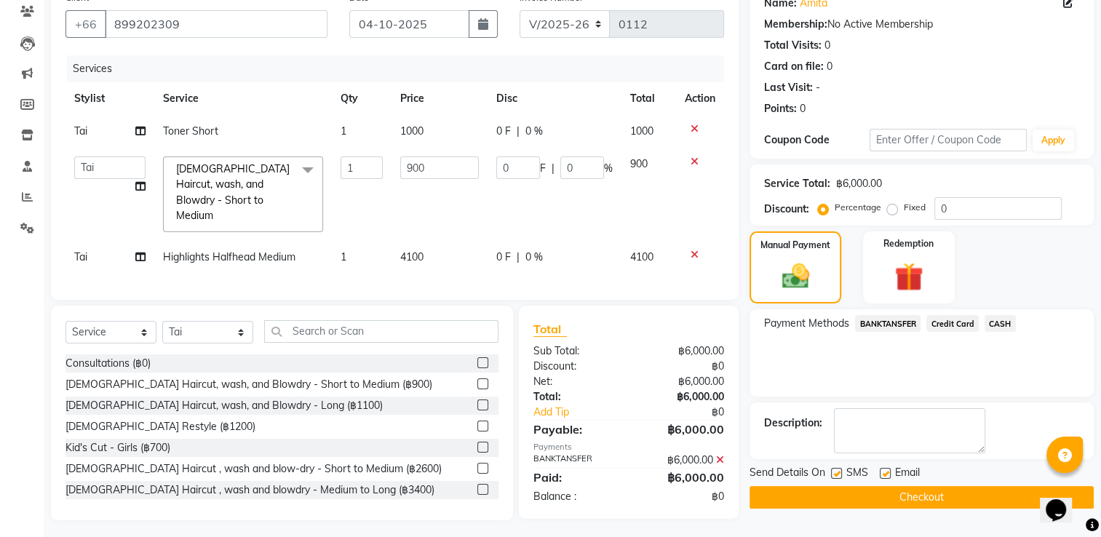
click at [982, 494] on button "Checkout" at bounding box center [921, 497] width 344 height 23
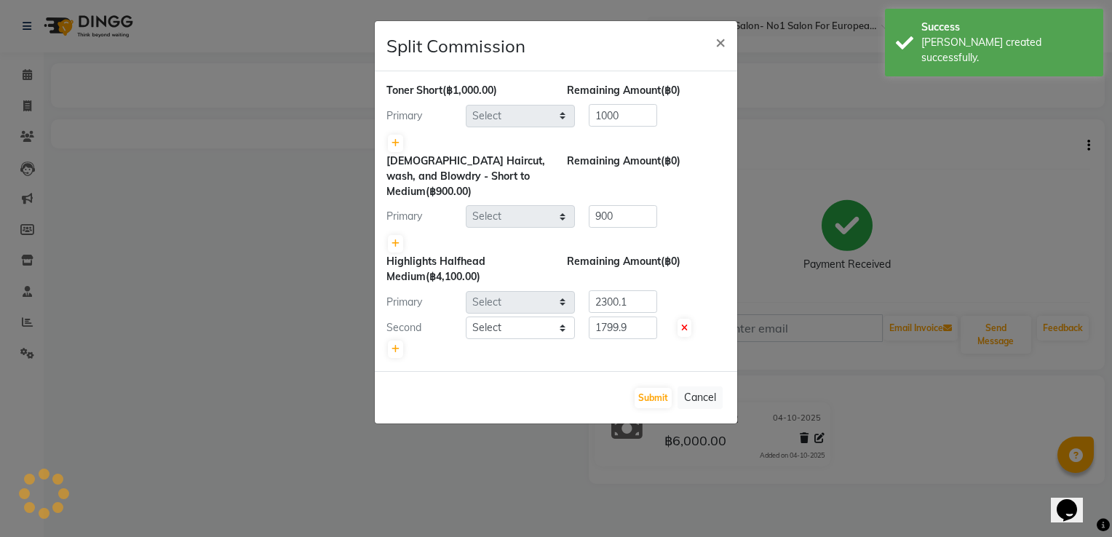
select select "91429"
select select "91430"
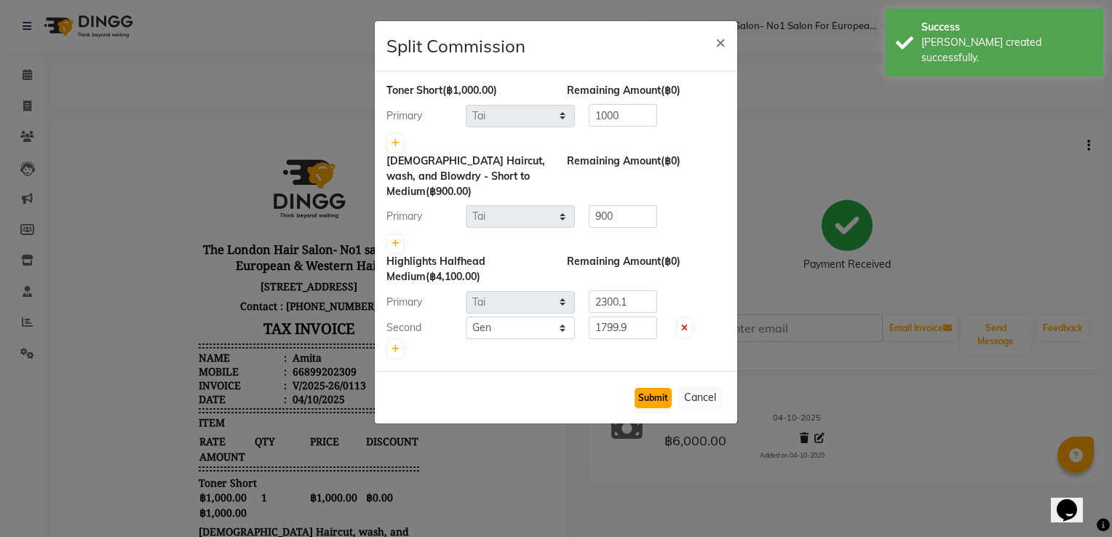
click at [667, 392] on button "Submit" at bounding box center [653, 398] width 37 height 20
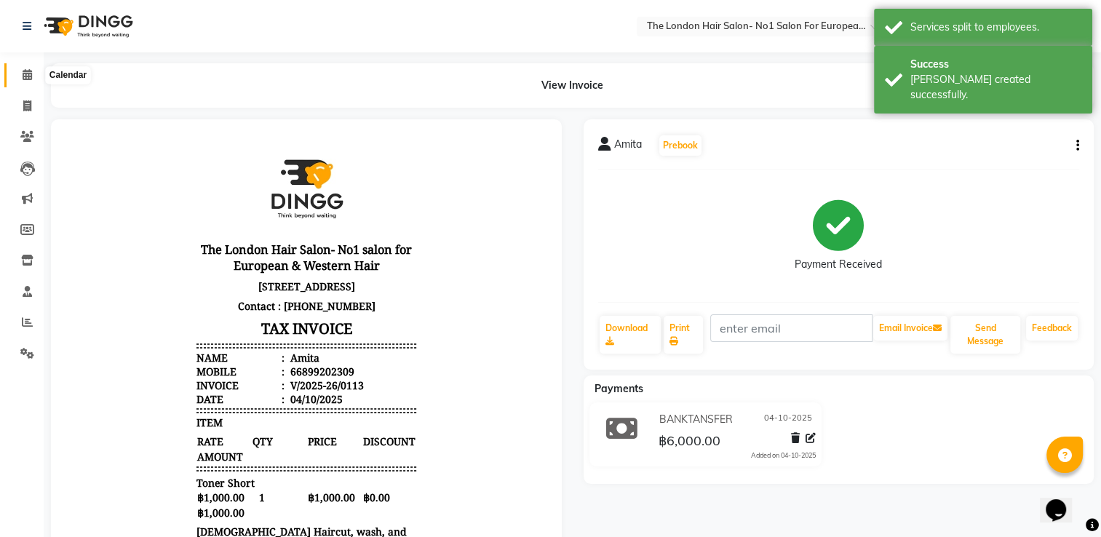
click at [28, 73] on icon at bounding box center [27, 74] width 9 height 11
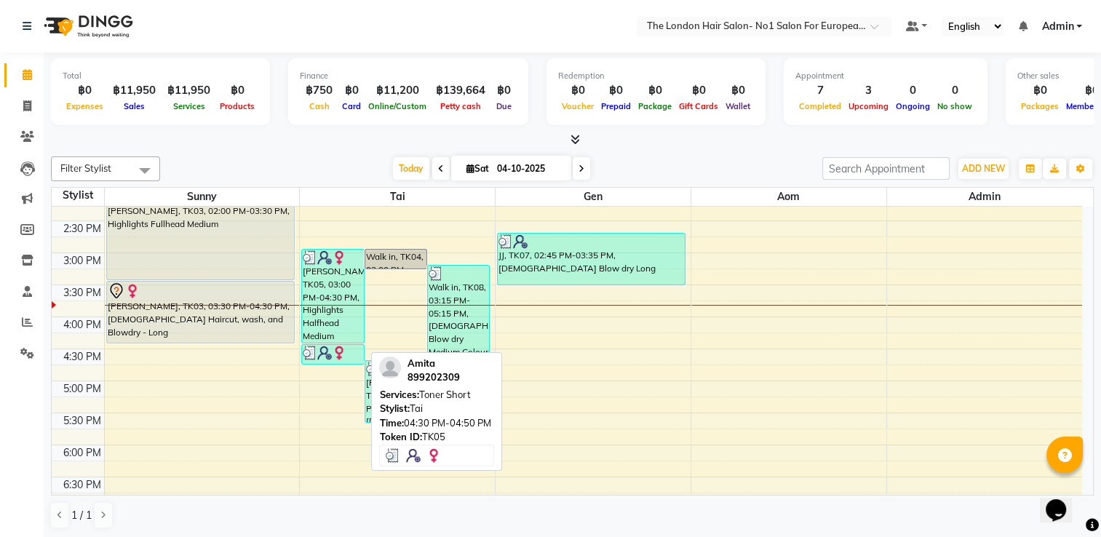
scroll to position [437, 0]
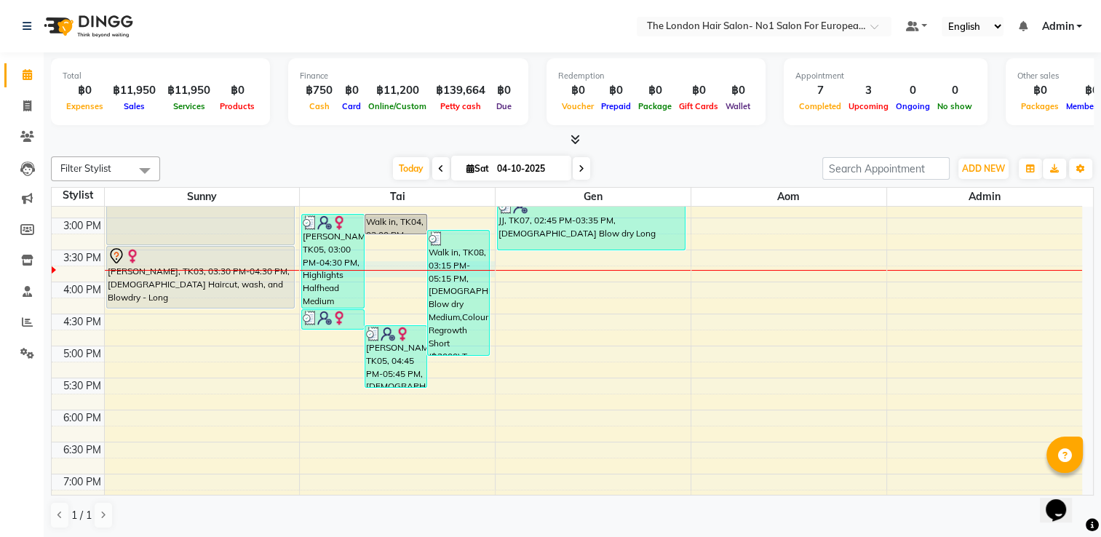
click at [399, 274] on div "8:00 AM 8:30 AM 9:00 AM 9:30 AM 10:00 AM 10:30 AM 11:00 AM 11:30 AM 12:00 PM 12…" at bounding box center [567, 186] width 1030 height 832
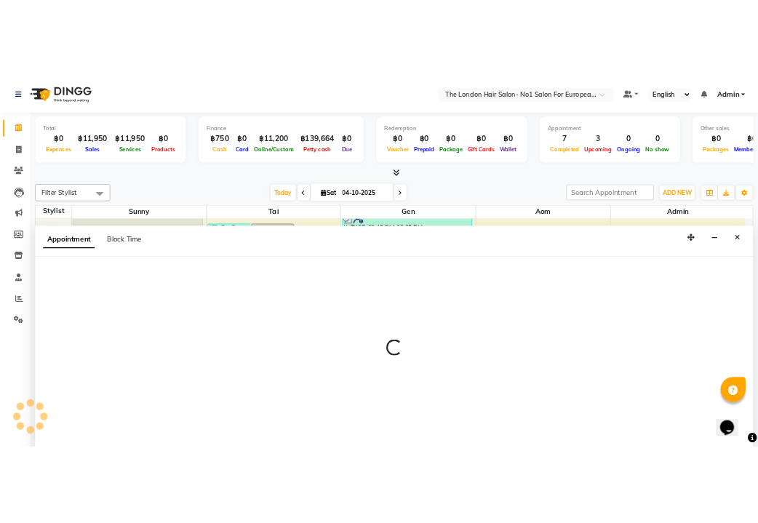
scroll to position [0, 0]
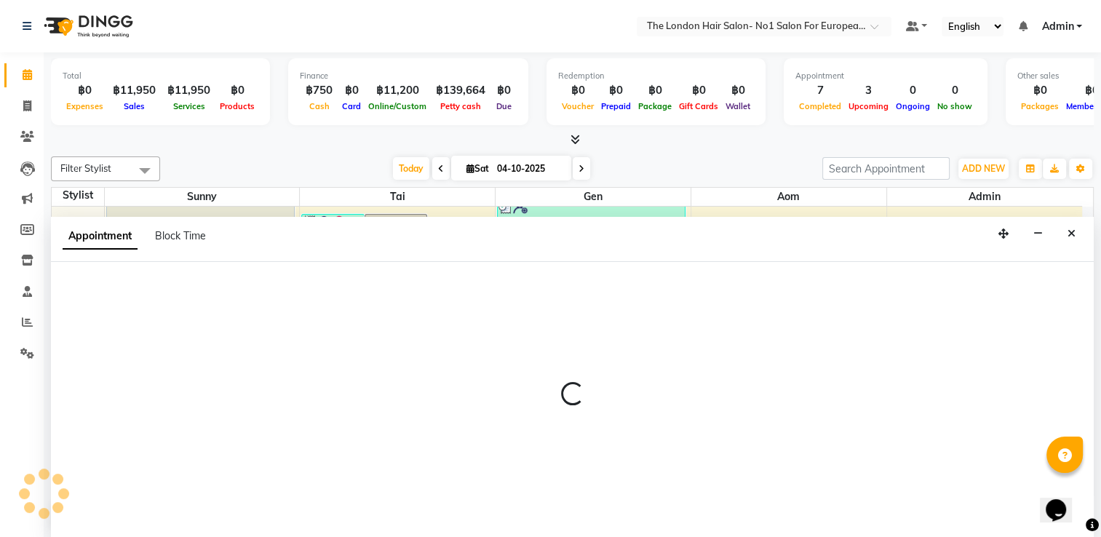
select select "91429"
select select "tentative"
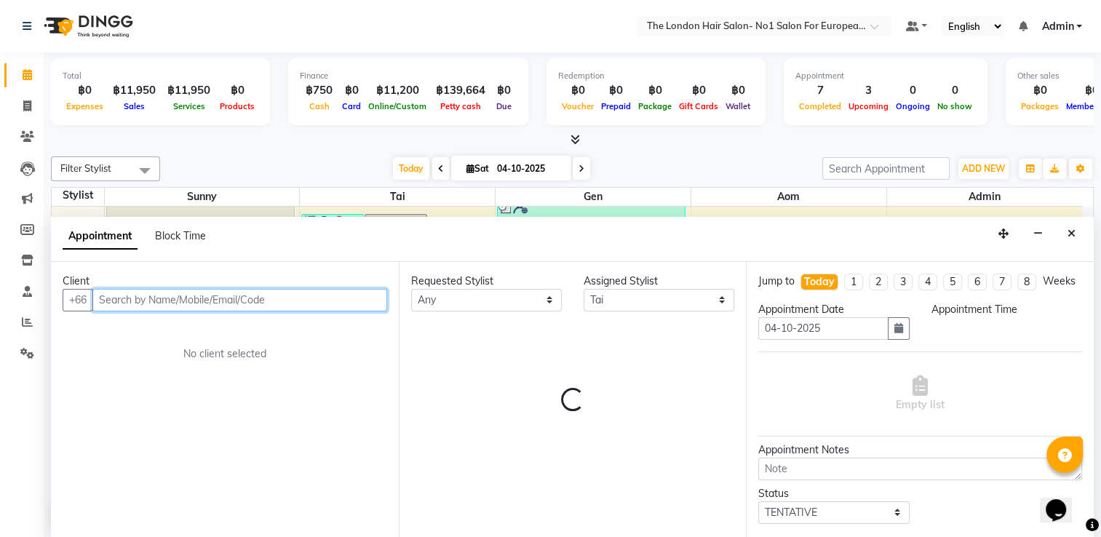
select select "945"
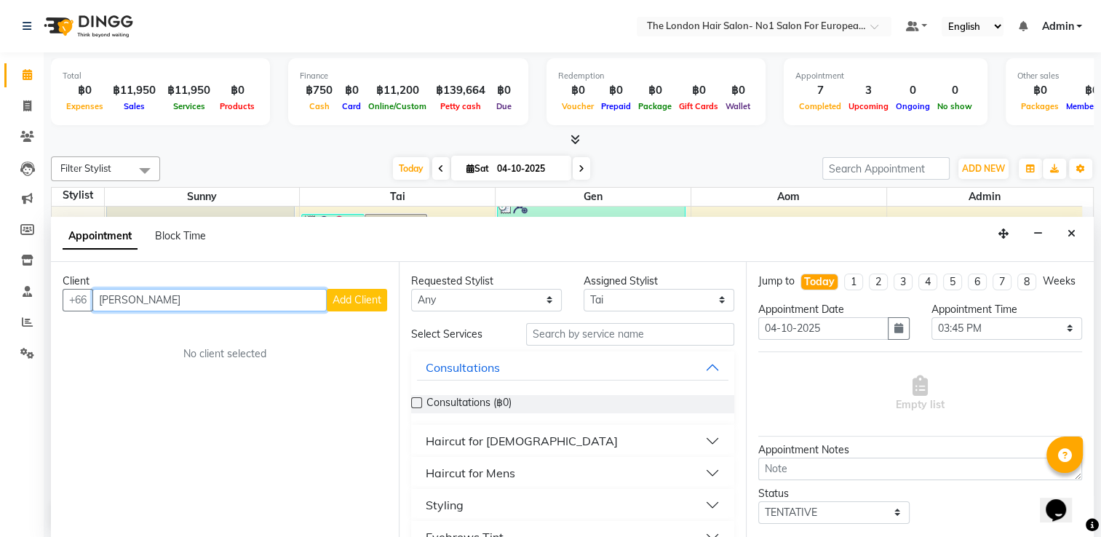
type input "[PERSON_NAME]"
click at [355, 301] on span "Add Client" at bounding box center [357, 299] width 49 height 13
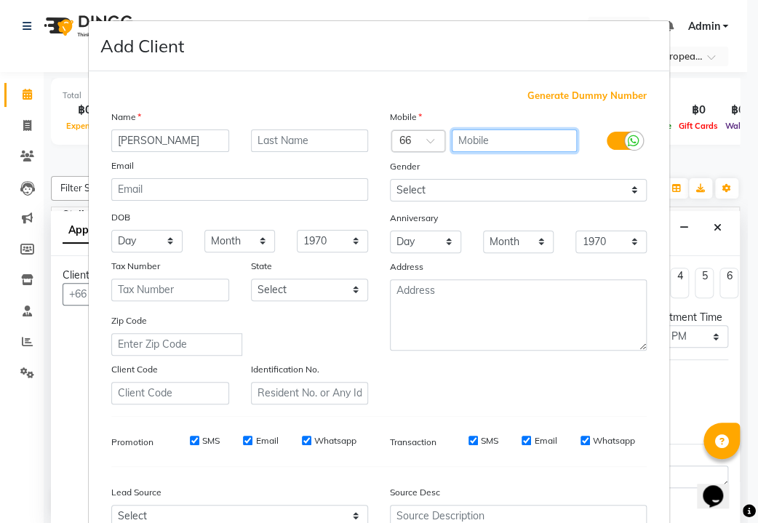
click at [503, 139] on input "text" at bounding box center [515, 141] width 126 height 23
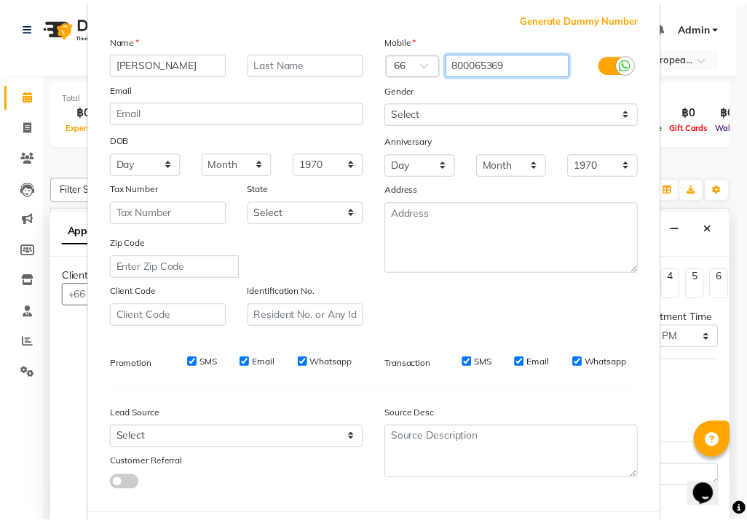
scroll to position [155, 0]
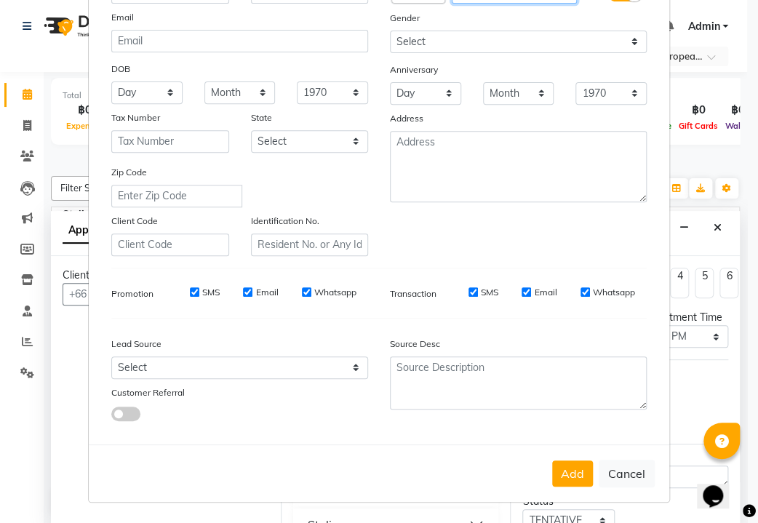
type input "800065369"
click at [441, 35] on select "Select [DEMOGRAPHIC_DATA] [DEMOGRAPHIC_DATA] Other Prefer Not To Say" at bounding box center [518, 42] width 257 height 23
select select "[DEMOGRAPHIC_DATA]"
click at [390, 31] on select "Select [DEMOGRAPHIC_DATA] [DEMOGRAPHIC_DATA] Other Prefer Not To Say" at bounding box center [518, 42] width 257 height 23
click at [581, 490] on div "Add Cancel" at bounding box center [379, 473] width 581 height 57
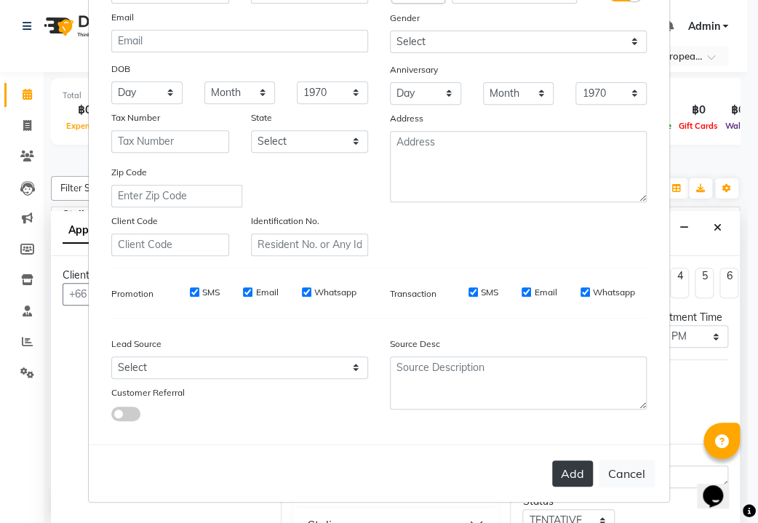
click at [572, 472] on button "Add" at bounding box center [572, 474] width 41 height 26
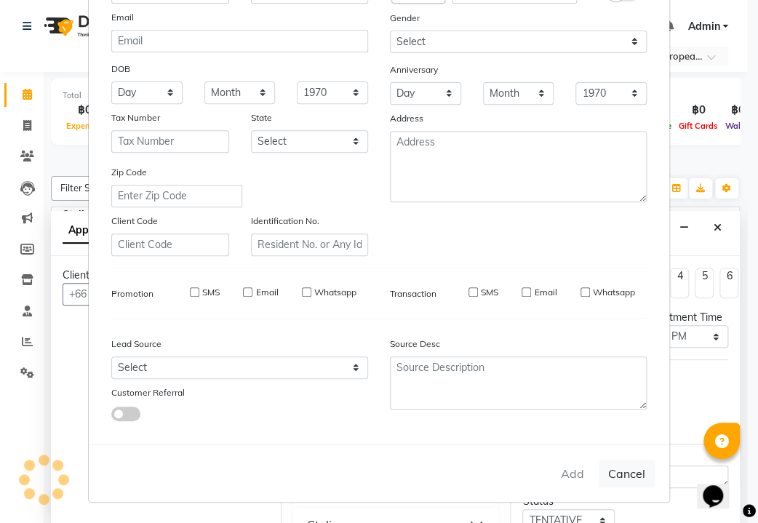
type input "800065369"
select select
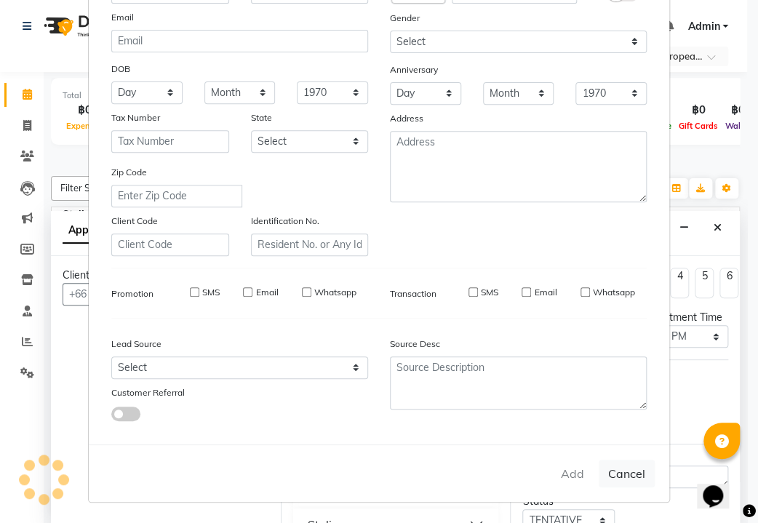
select select
checkbox input "false"
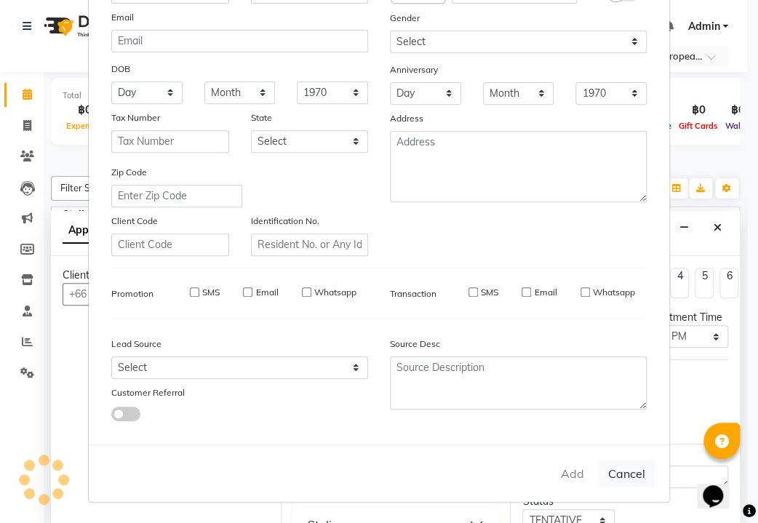
checkbox input "false"
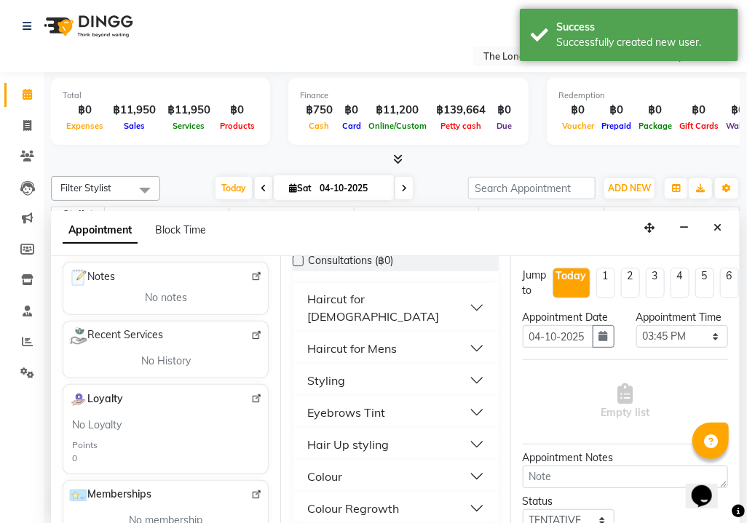
scroll to position [146, 0]
click at [385, 498] on div "Colour Regrowth" at bounding box center [353, 506] width 92 height 17
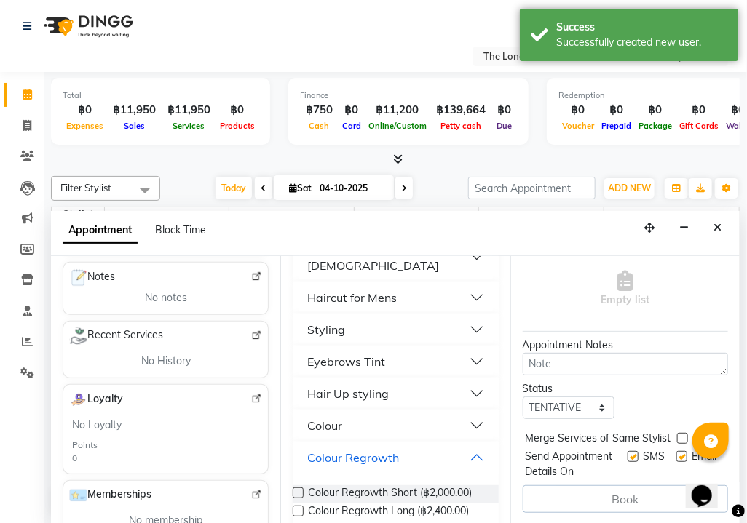
scroll to position [291, 0]
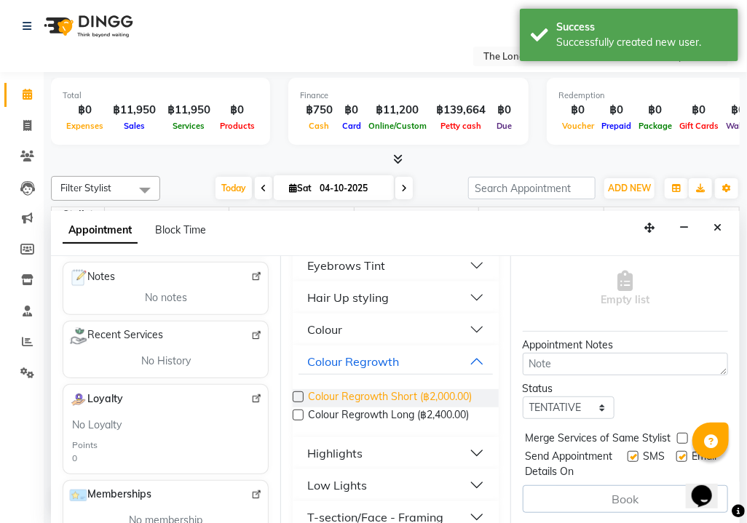
click at [413, 389] on span "Colour Regrowth Short (฿2,000.00)" at bounding box center [390, 398] width 164 height 18
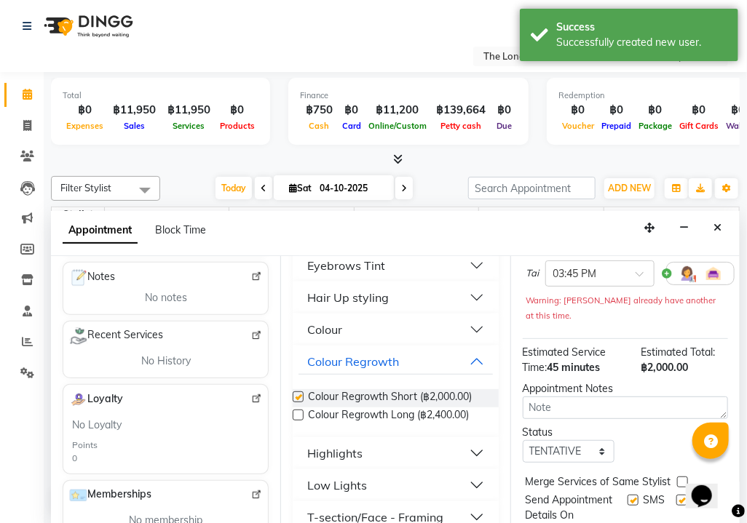
checkbox input "false"
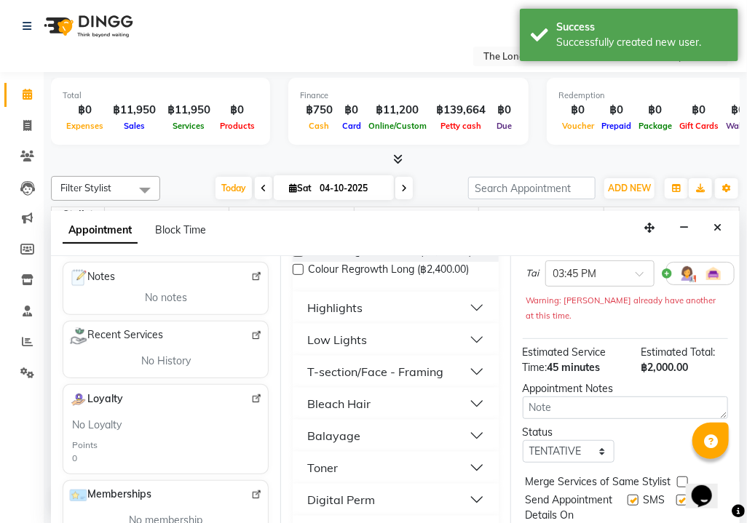
click at [366, 455] on button "Toner" at bounding box center [395, 468] width 194 height 26
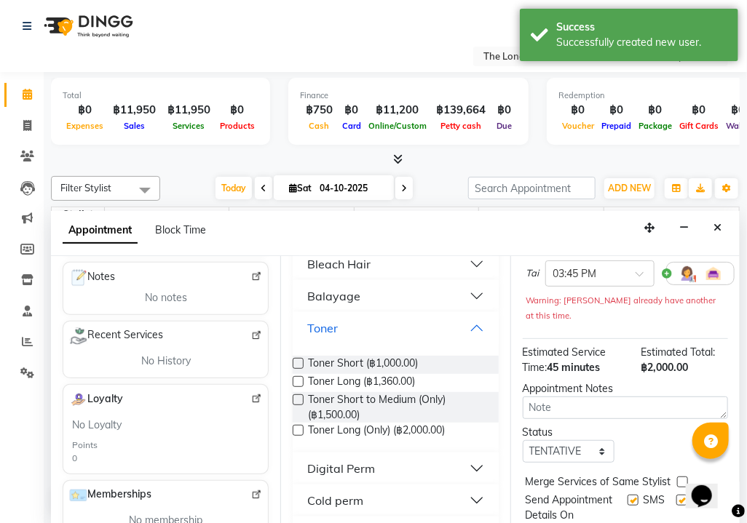
scroll to position [582, 0]
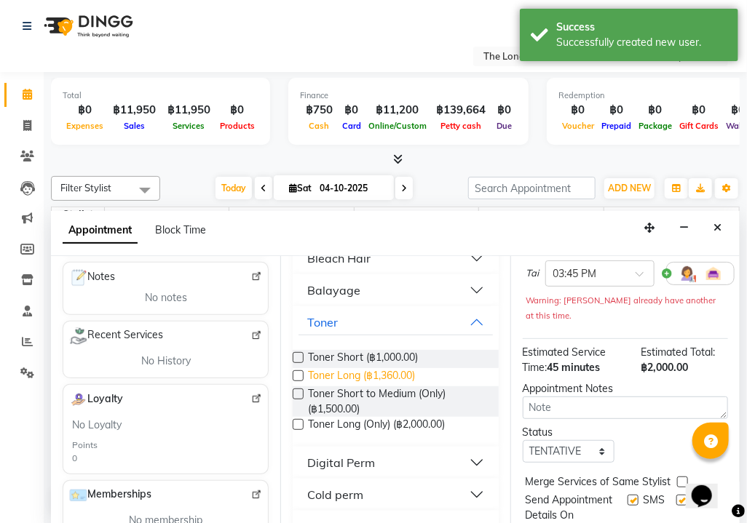
click at [383, 368] on span "Toner Long (฿1,360.00)" at bounding box center [361, 377] width 107 height 18
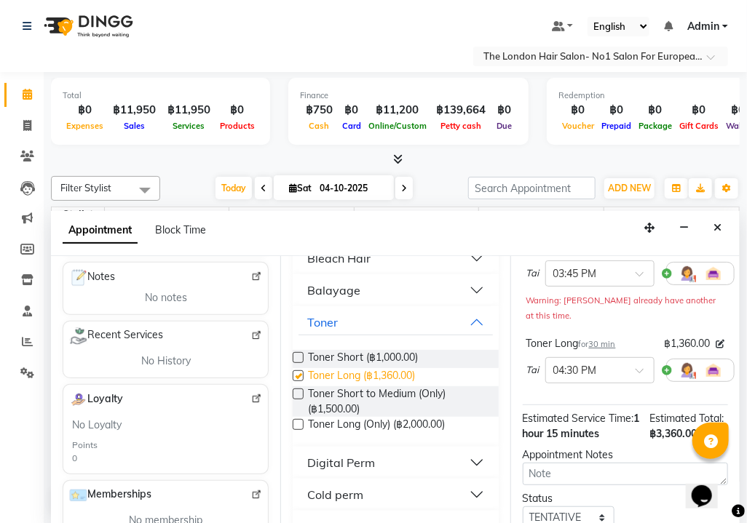
checkbox input "false"
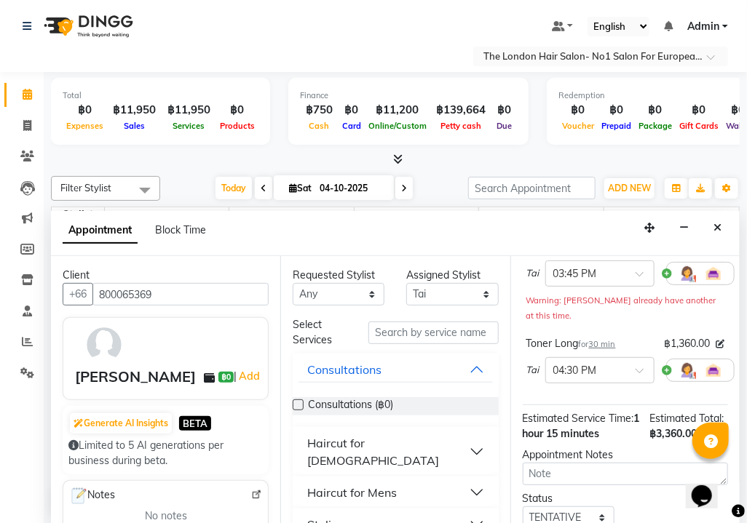
scroll to position [73, 0]
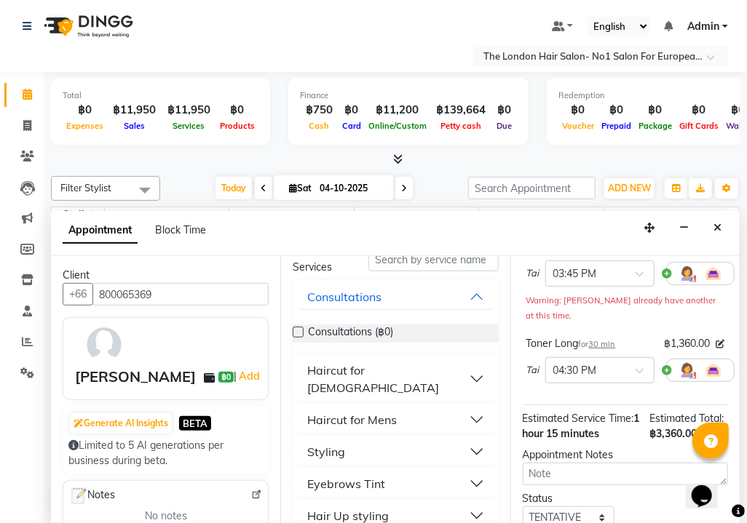
click at [417, 382] on div "Haircut for [DEMOGRAPHIC_DATA]" at bounding box center [395, 378] width 205 height 49
click at [416, 371] on button "Haircut for [DEMOGRAPHIC_DATA]" at bounding box center [395, 379] width 194 height 44
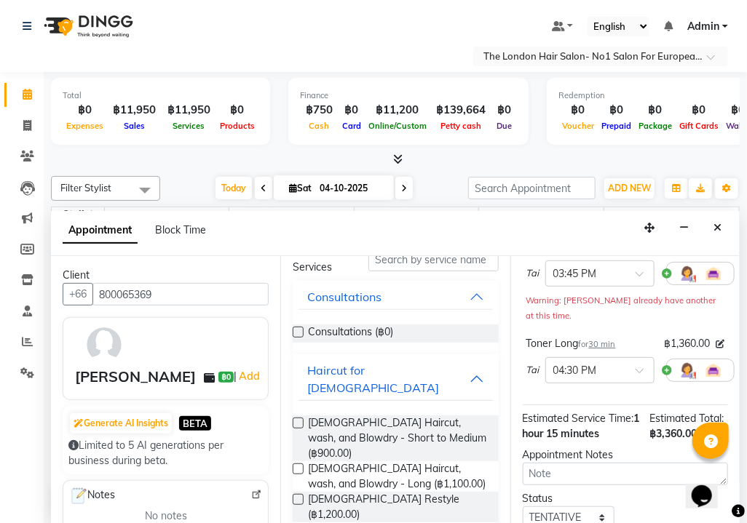
click at [360, 223] on div "Appointment Block Time" at bounding box center [395, 233] width 688 height 45
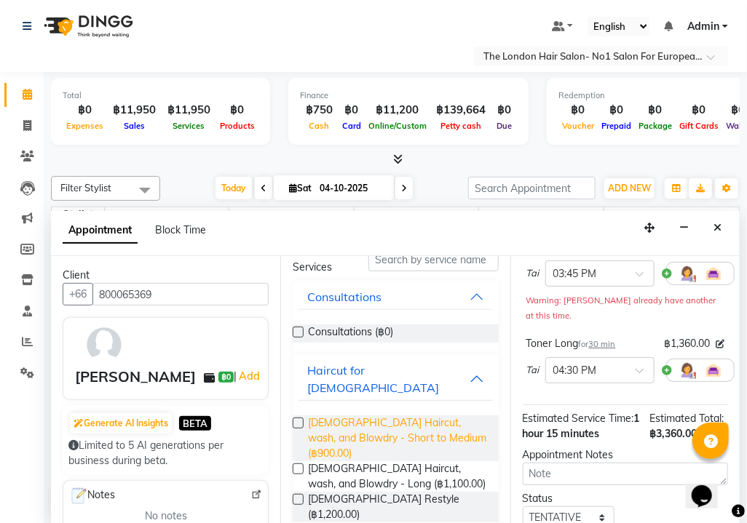
click at [434, 415] on span "[DEMOGRAPHIC_DATA] Haircut, wash, and Blowdry - Short to Medium (฿900.00)" at bounding box center [397, 438] width 178 height 46
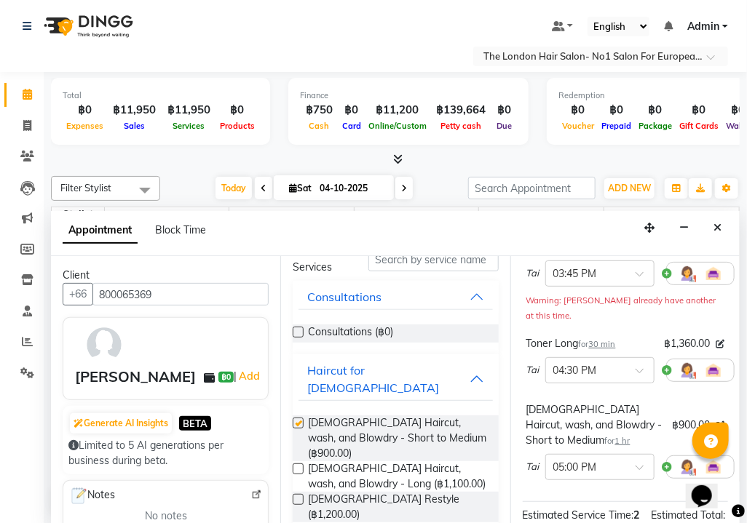
checkbox input "false"
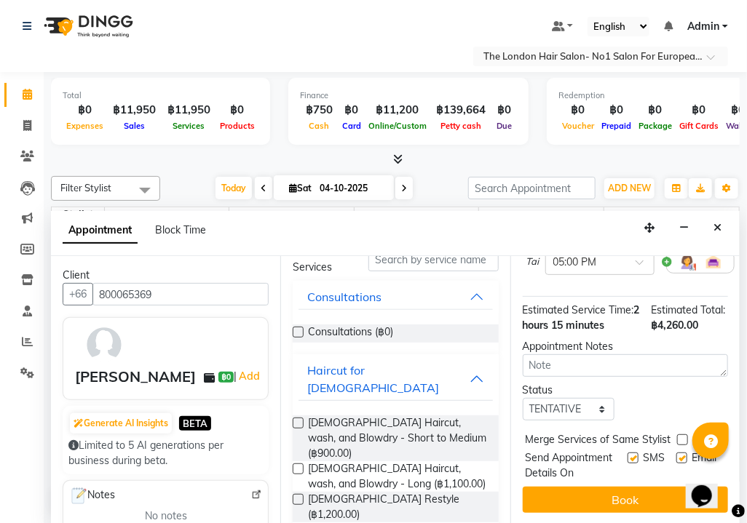
scroll to position [391, 0]
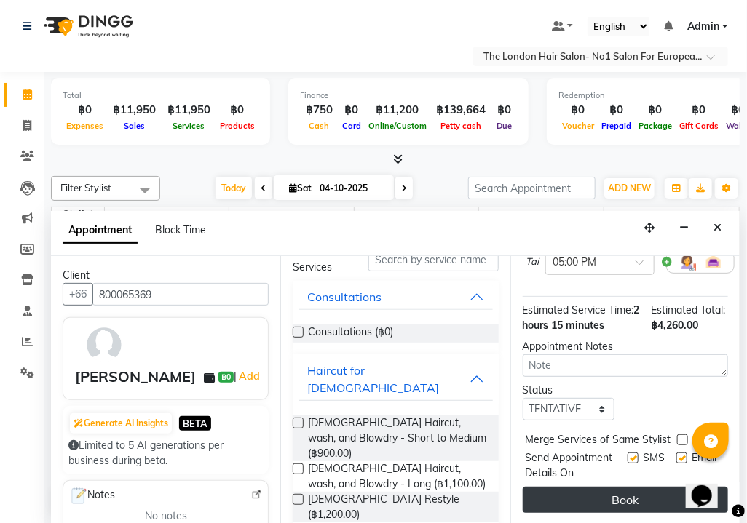
click at [629, 487] on button "Book" at bounding box center [624, 500] width 205 height 26
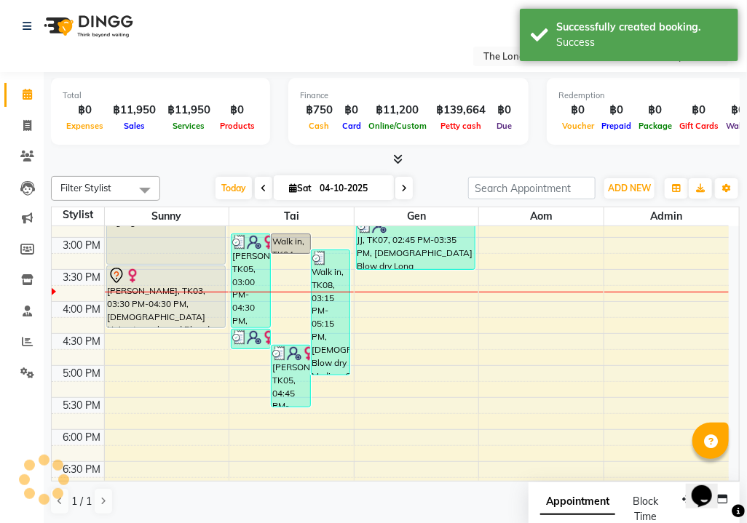
scroll to position [0, 0]
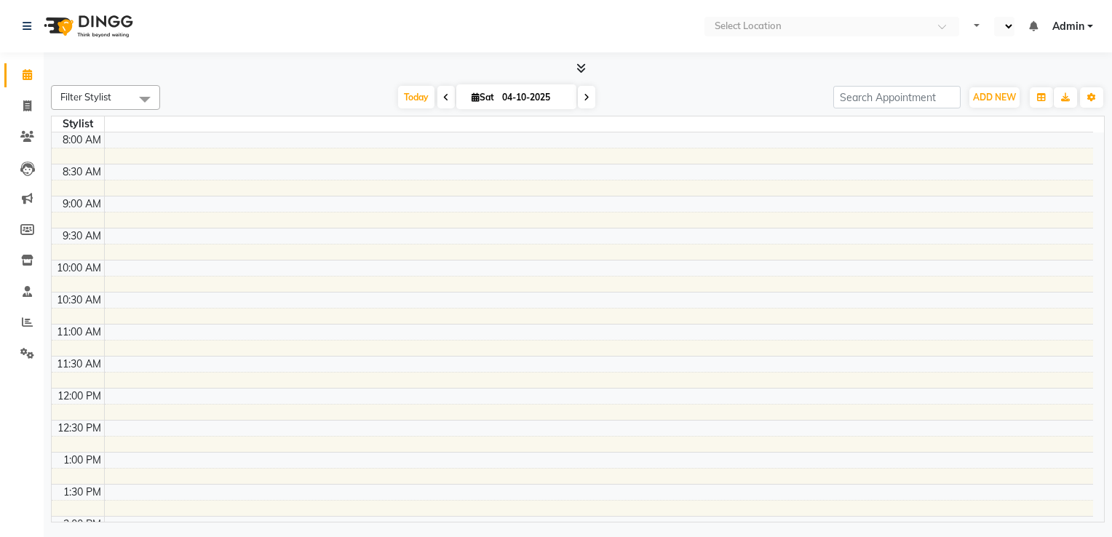
select select "en"
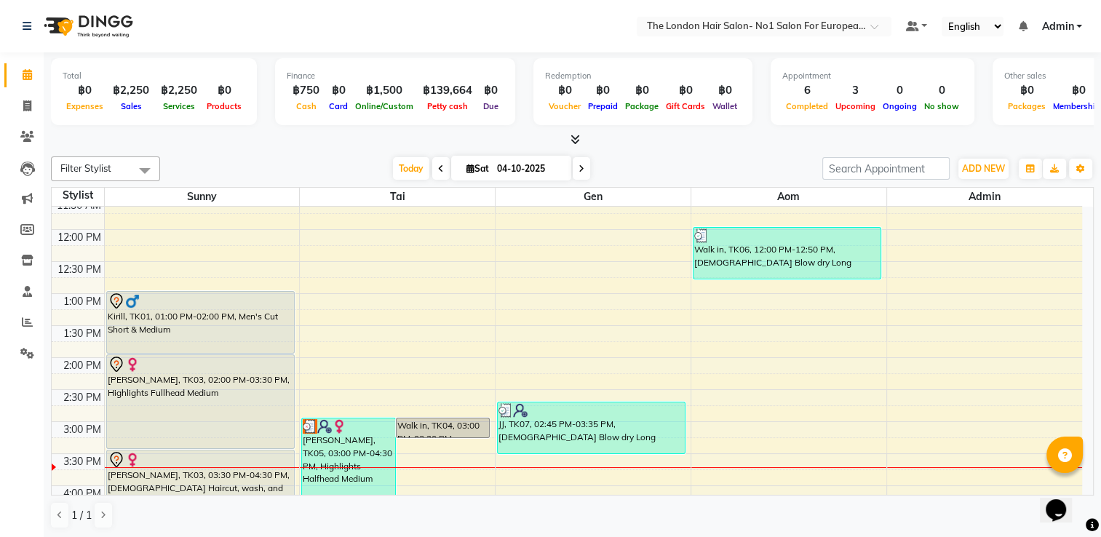
scroll to position [317, 0]
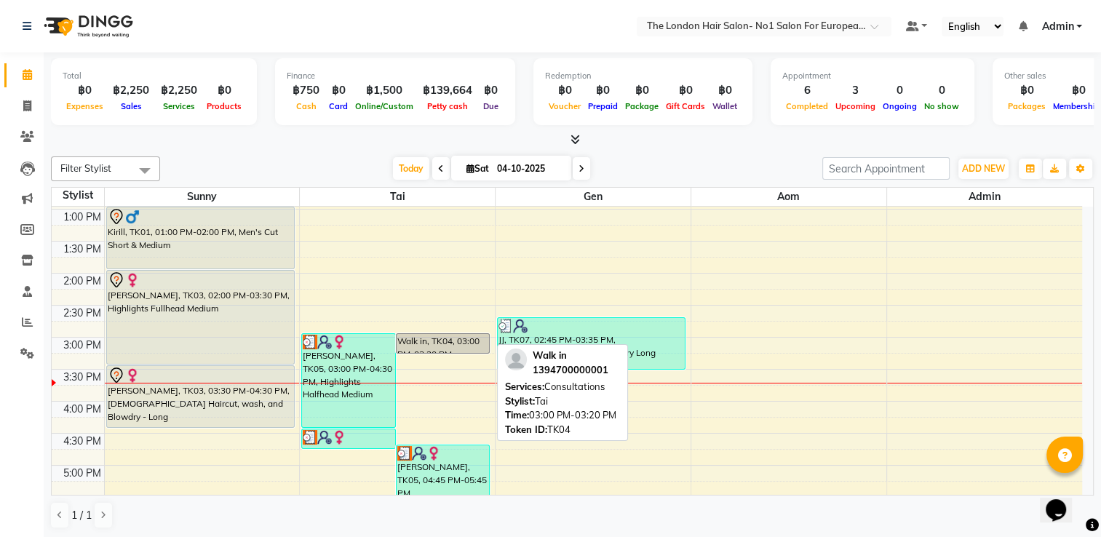
click at [477, 345] on div "Walk in, TK04, 03:00 PM-03:20 PM, Consultations" at bounding box center [443, 343] width 93 height 19
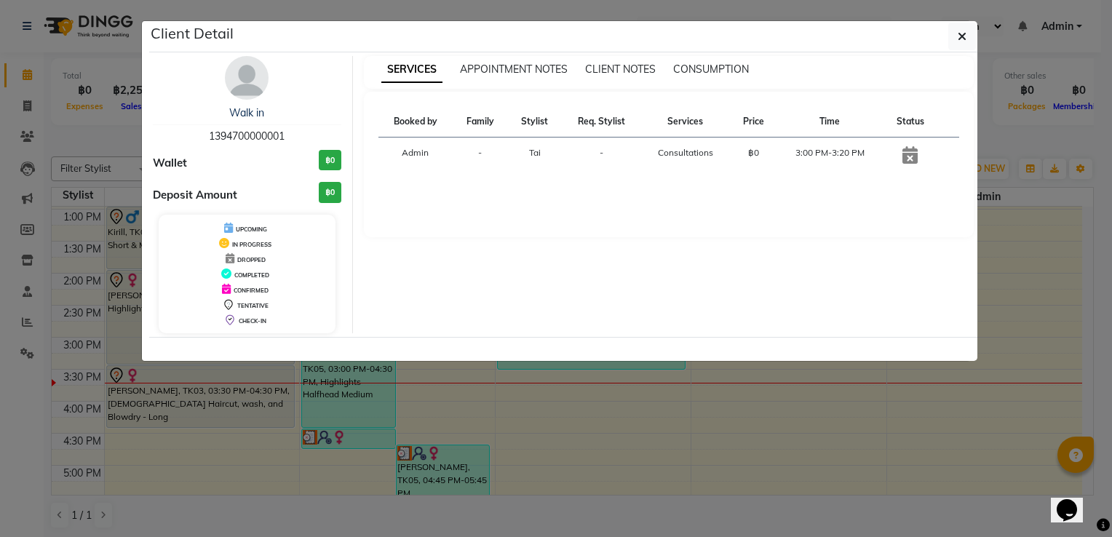
click at [493, 415] on ngb-modal-window "Client Detail Walk in 1394700000001 Wallet ฿0 Deposit Amount ฿0 UPCOMING IN PRO…" at bounding box center [556, 268] width 1112 height 537
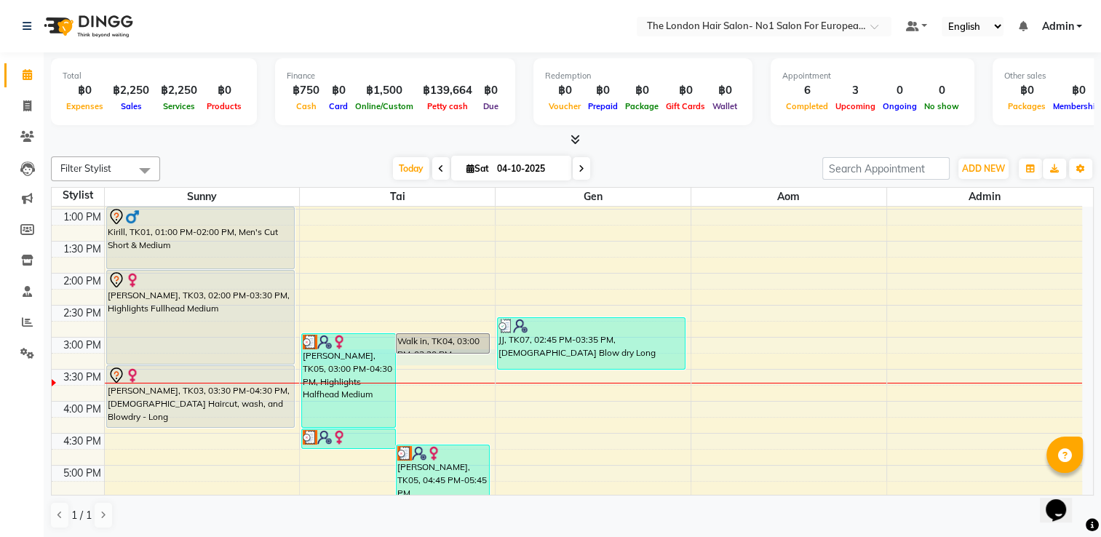
click at [437, 357] on div "8:00 AM 8:30 AM 9:00 AM 9:30 AM 10:00 AM 10:30 AM 11:00 AM 11:30 AM 12:00 PM 12…" at bounding box center [567, 305] width 1030 height 832
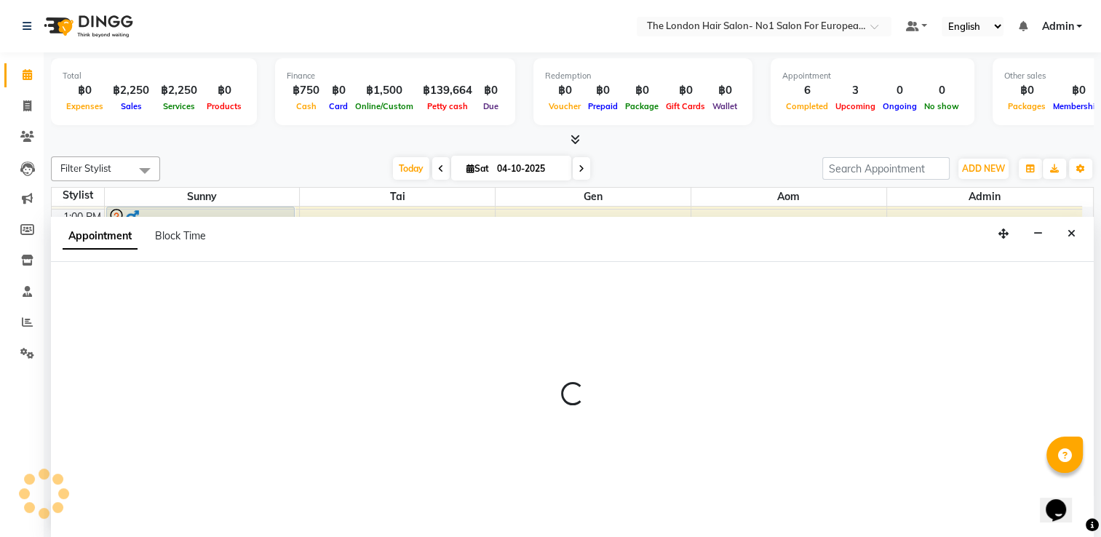
select select "91429"
select select "tentative"
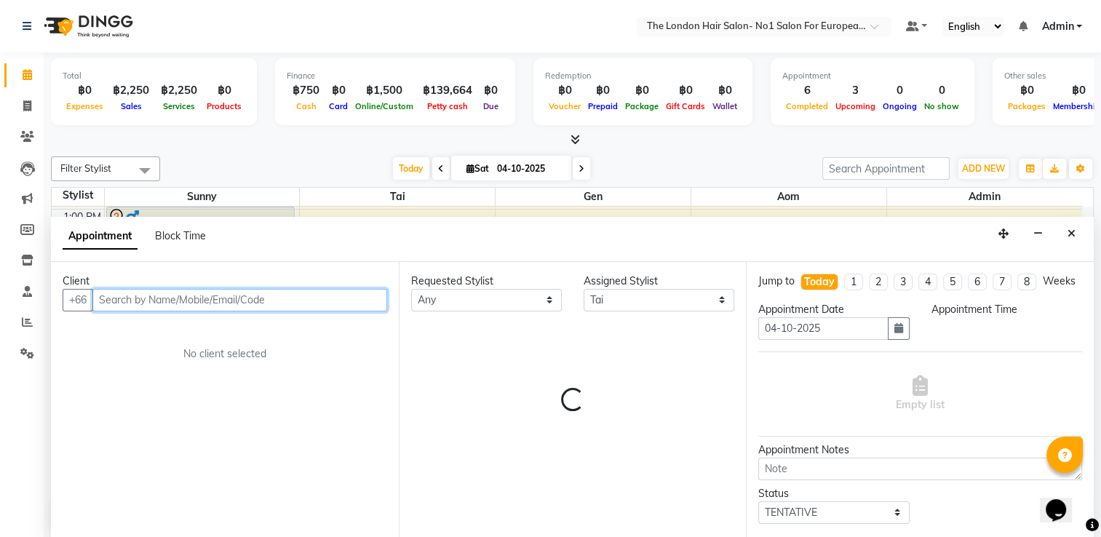
select select "915"
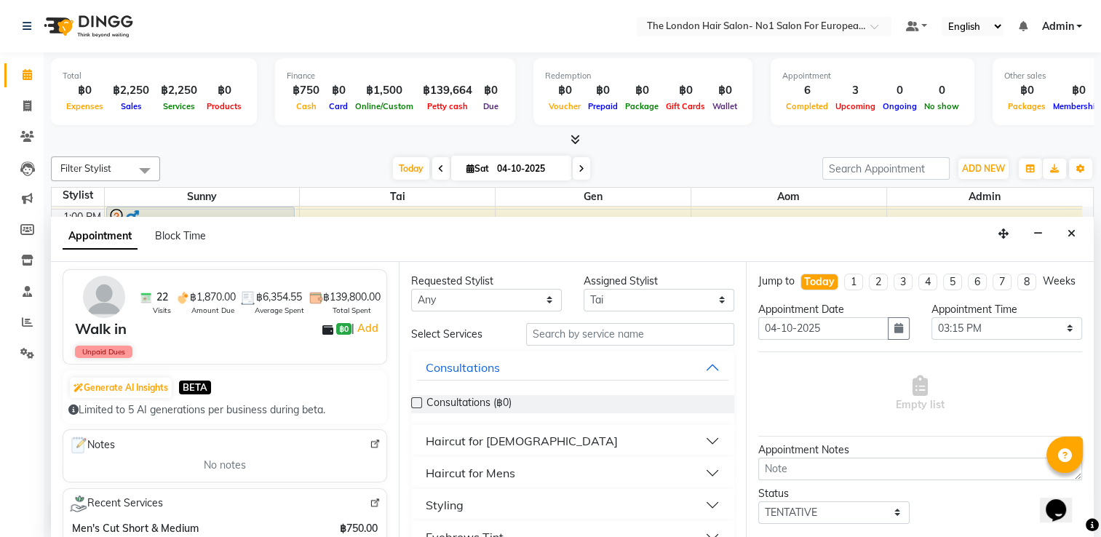
scroll to position [0, 0]
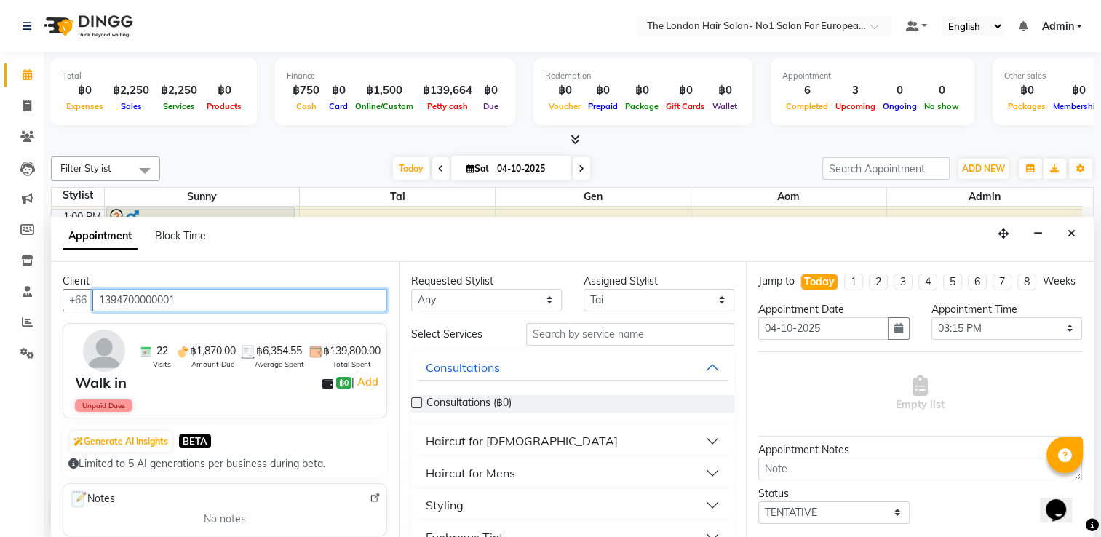
type input "1394700000001"
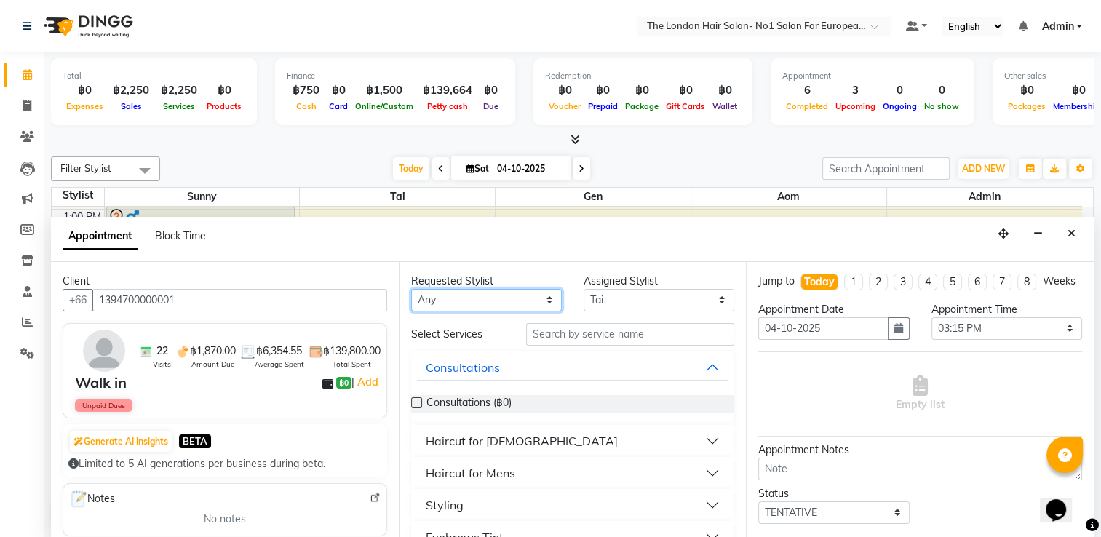
click at [464, 297] on select "Any Admin Aom Gen Sunny Tai" at bounding box center [486, 300] width 151 height 23
select select "91429"
click at [411, 289] on select "Any Admin Aom Gen Sunny Tai" at bounding box center [486, 300] width 151 height 23
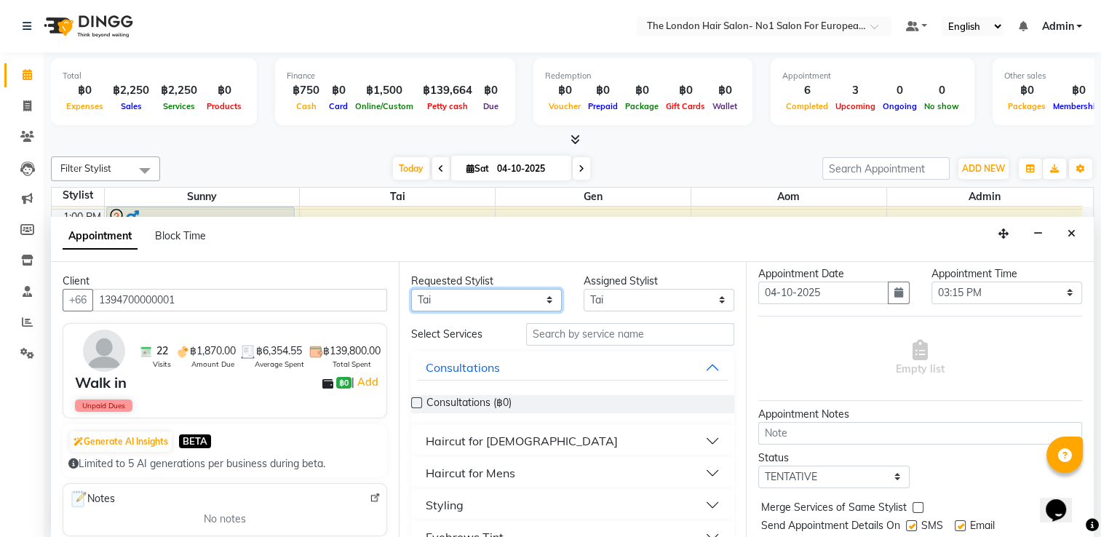
scroll to position [90, 0]
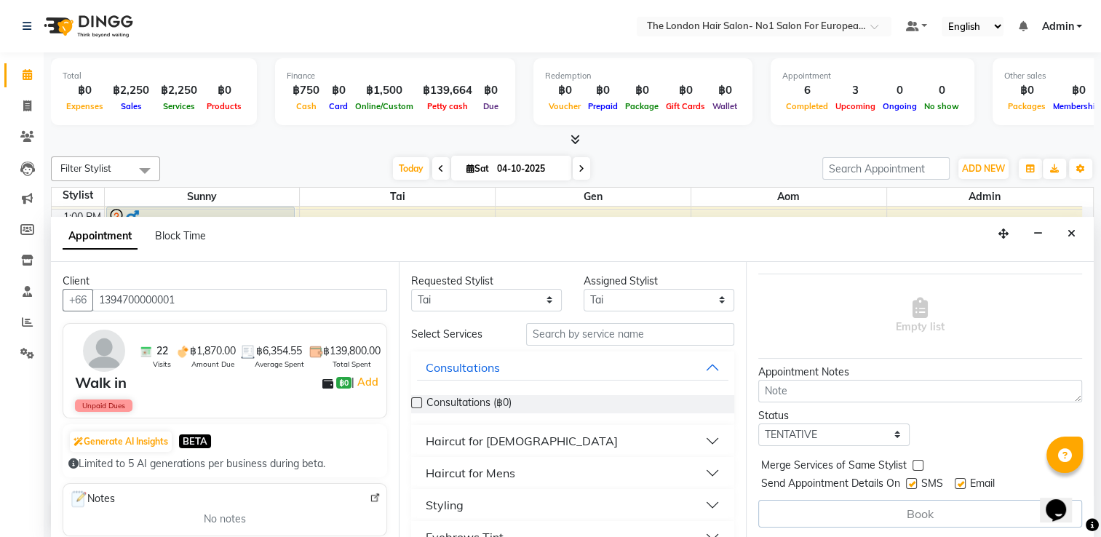
click at [916, 504] on div "Book" at bounding box center [920, 514] width 324 height 28
click at [920, 505] on div "Book" at bounding box center [920, 514] width 324 height 28
click at [546, 442] on button "Haircut for [DEMOGRAPHIC_DATA]" at bounding box center [573, 441] width 312 height 26
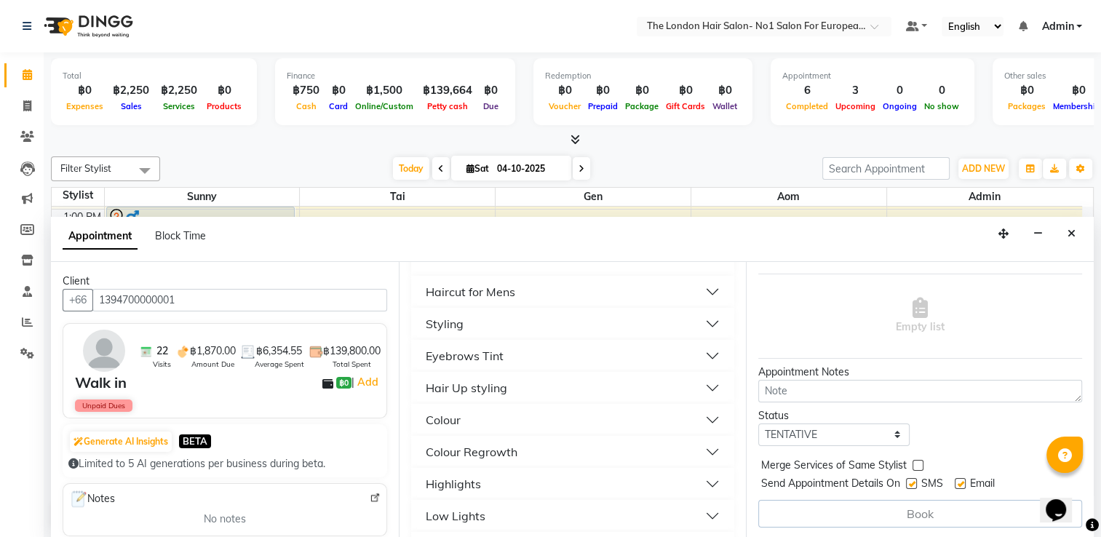
scroll to position [364, 0]
click at [475, 310] on button "Styling" at bounding box center [573, 323] width 312 height 26
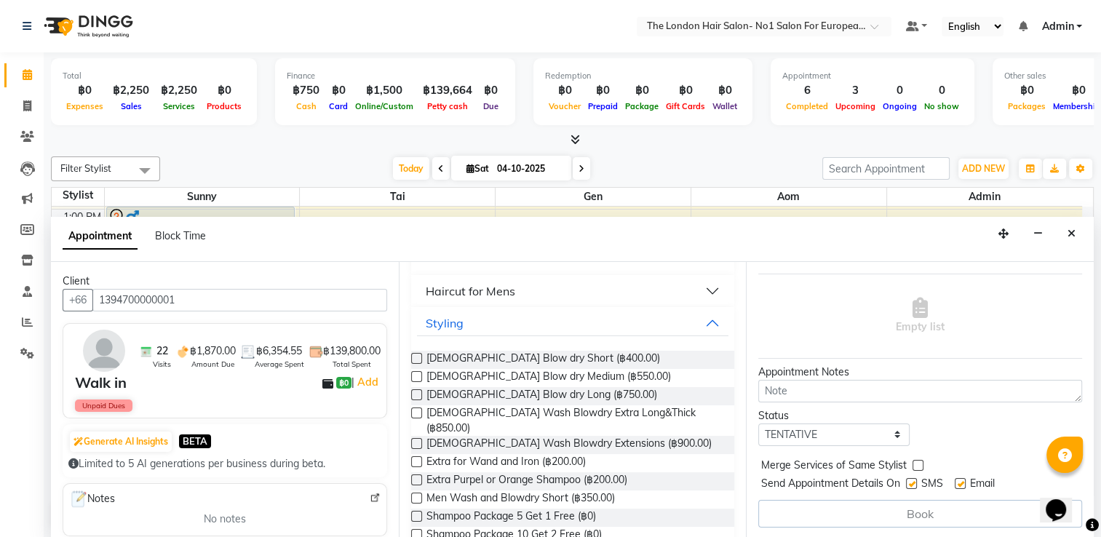
drag, startPoint x: 531, startPoint y: 366, endPoint x: 828, endPoint y: 512, distance: 330.9
click at [532, 369] on span "Ladies Blow dry Medium (฿550.00)" at bounding box center [548, 378] width 244 height 18
checkbox input "false"
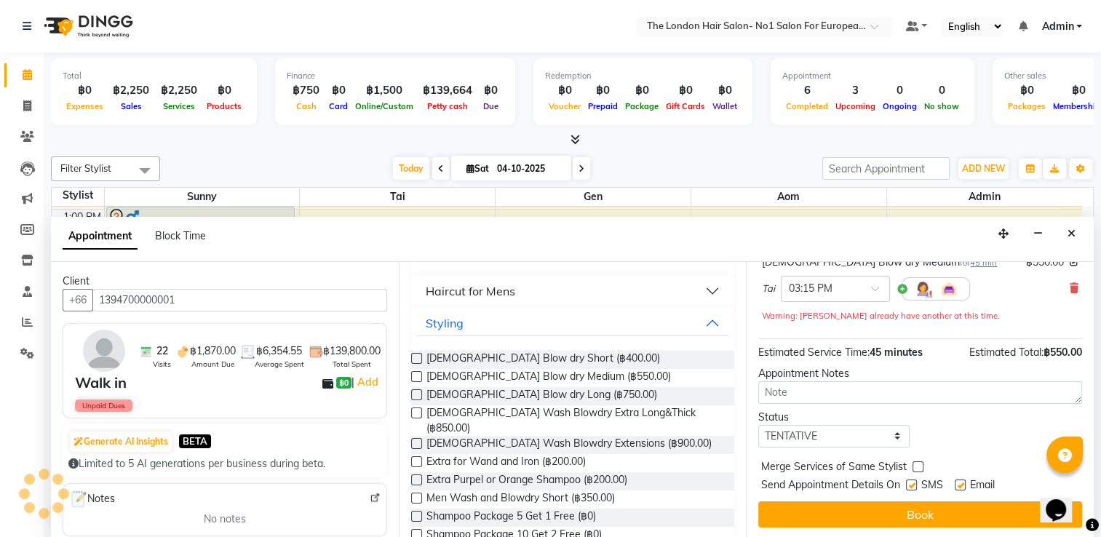
scroll to position [119, 0]
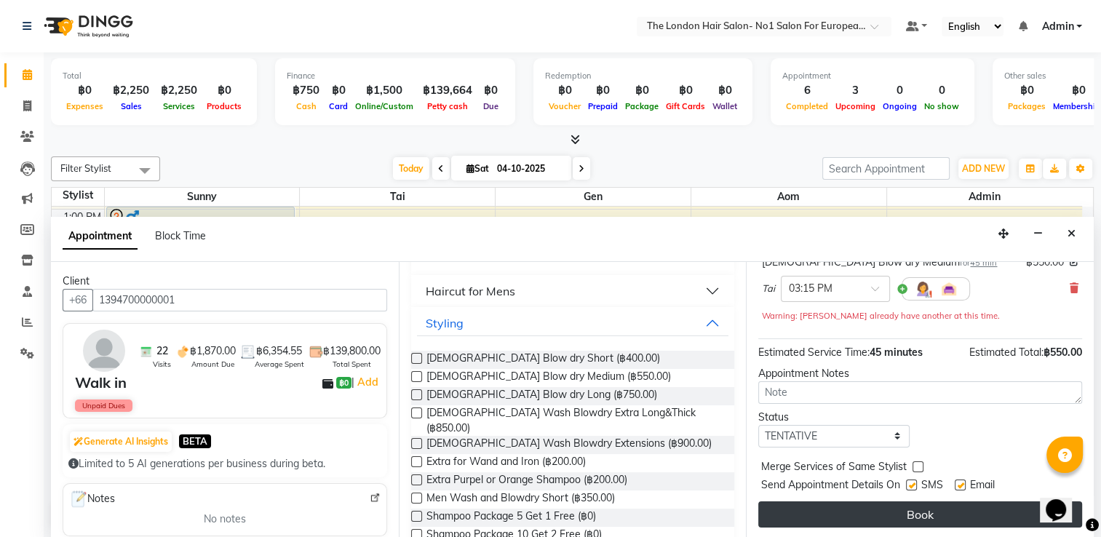
click at [919, 512] on button "Book" at bounding box center [920, 514] width 324 height 26
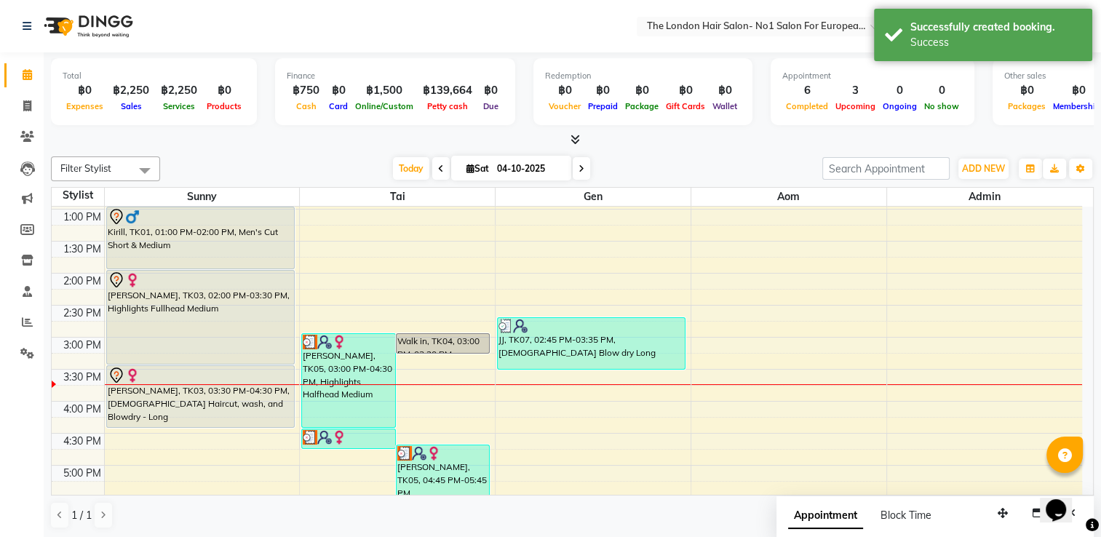
scroll to position [0, 0]
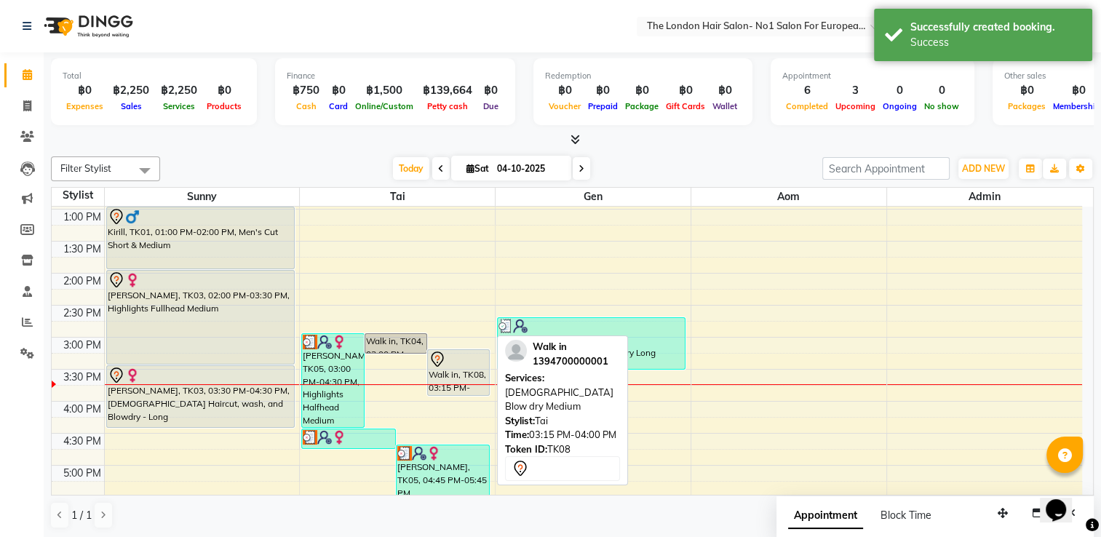
click at [474, 362] on div at bounding box center [459, 359] width 60 height 17
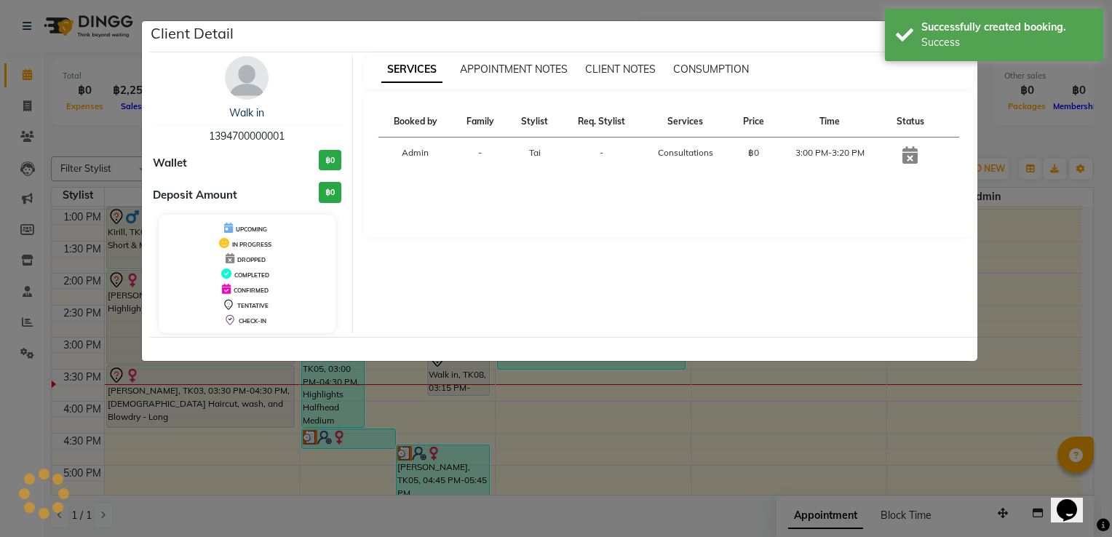
select select "7"
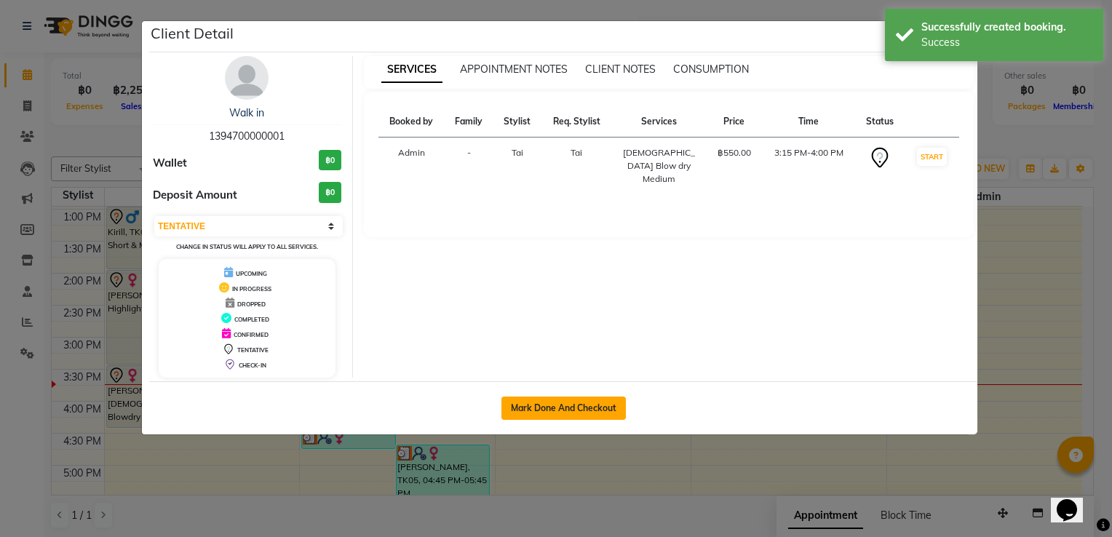
click at [573, 403] on button "Mark Done And Checkout" at bounding box center [563, 408] width 124 height 23
select select "service"
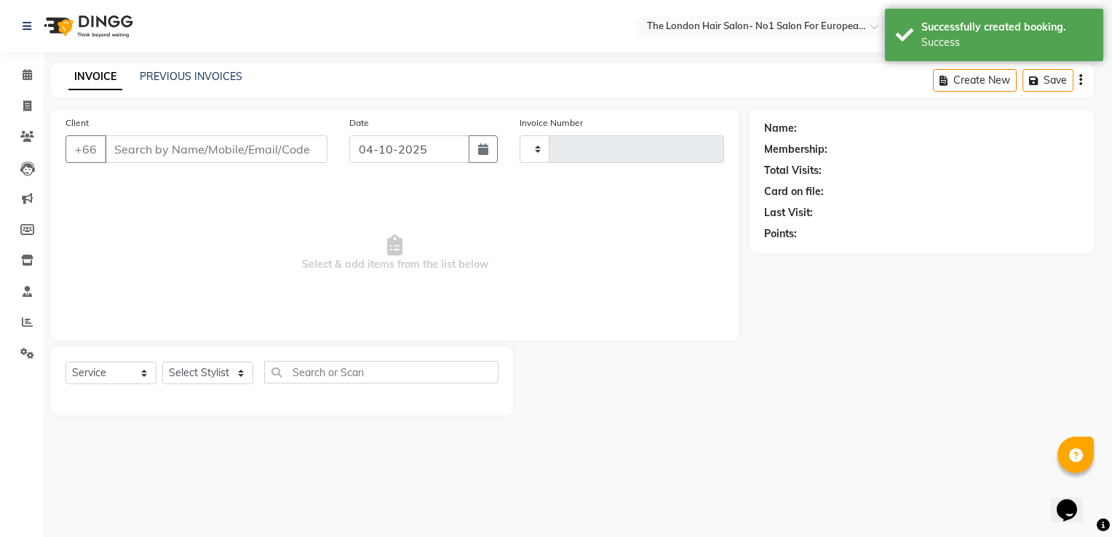
type input "0112"
select select "9006"
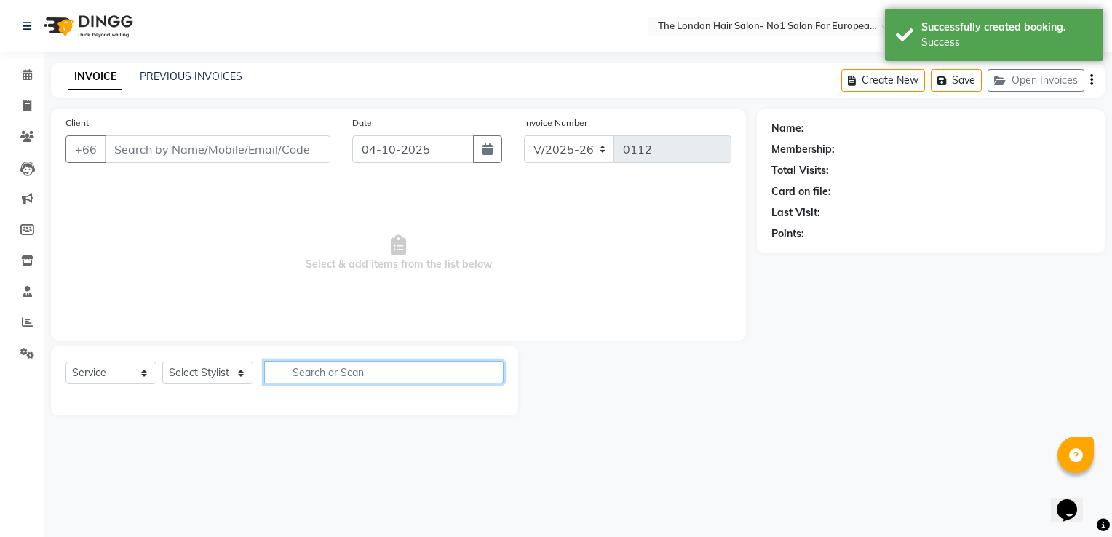
click at [364, 368] on input "text" at bounding box center [383, 372] width 239 height 23
click at [366, 368] on input "text" at bounding box center [383, 372] width 239 height 23
type input "1394700000001"
select select "91429"
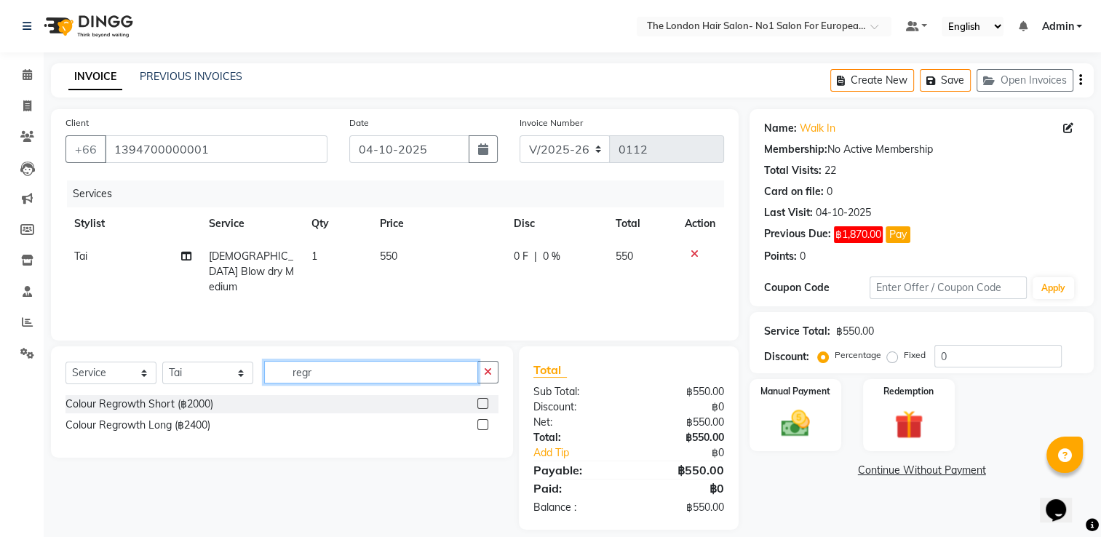
type input "regr"
click at [486, 402] on label at bounding box center [482, 403] width 11 height 11
click at [486, 402] on input "checkbox" at bounding box center [481, 403] width 9 height 9
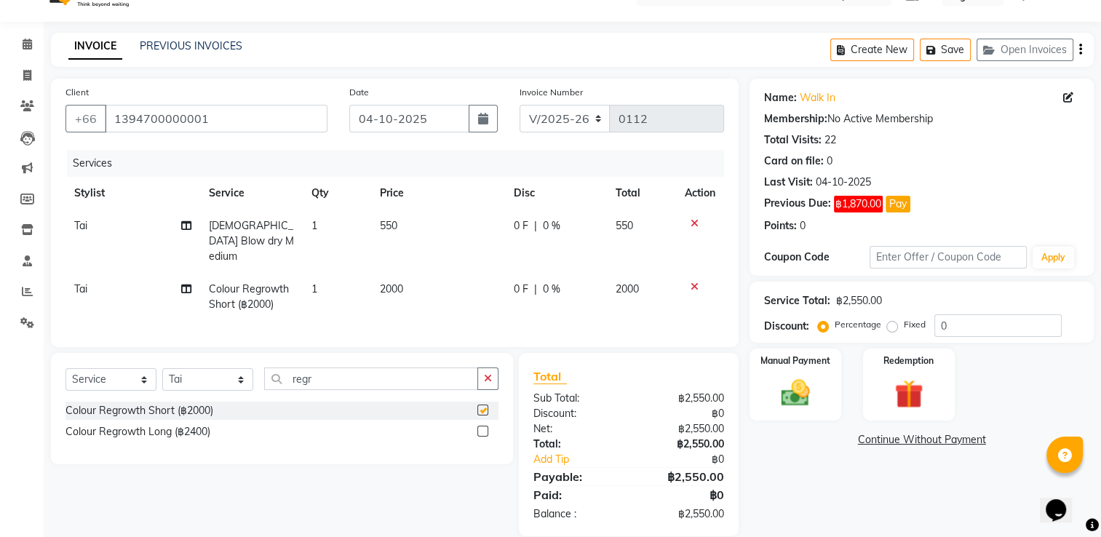
scroll to position [47, 0]
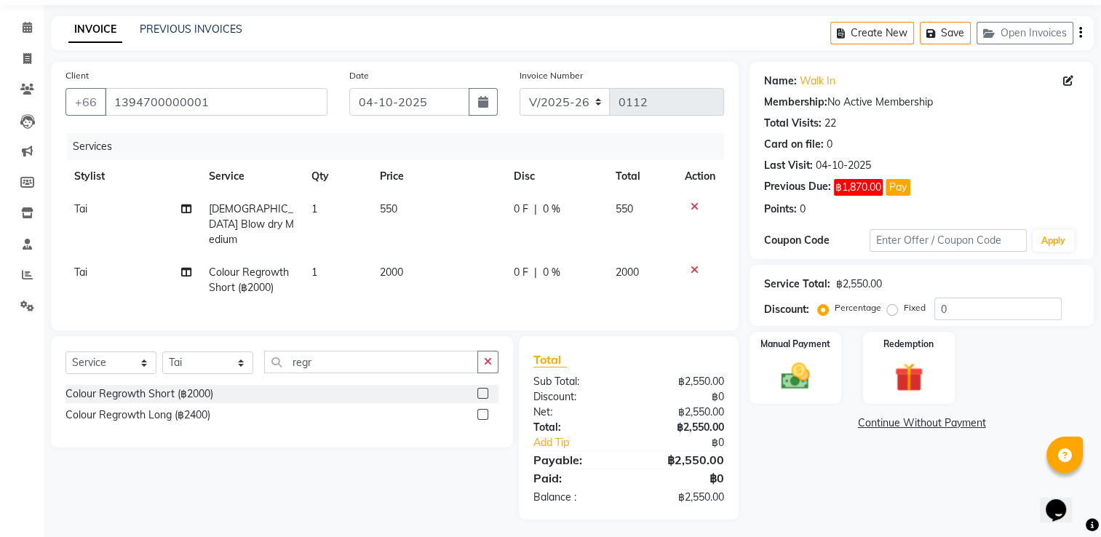
checkbox input "false"
click at [490, 357] on icon "button" at bounding box center [488, 362] width 8 height 10
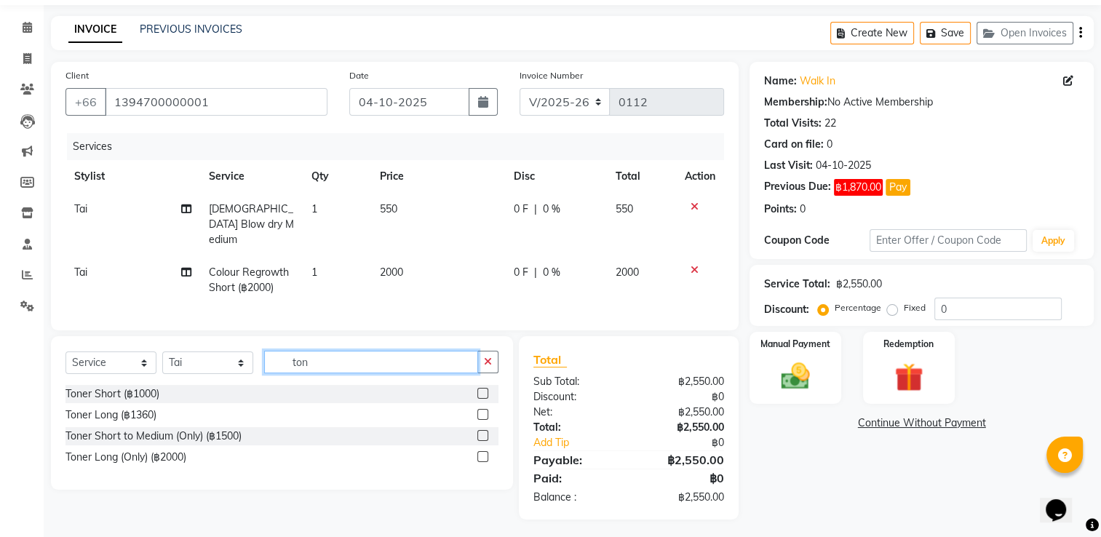
type input "ton"
click at [481, 414] on label at bounding box center [482, 414] width 11 height 11
click at [481, 414] on input "checkbox" at bounding box center [481, 414] width 9 height 9
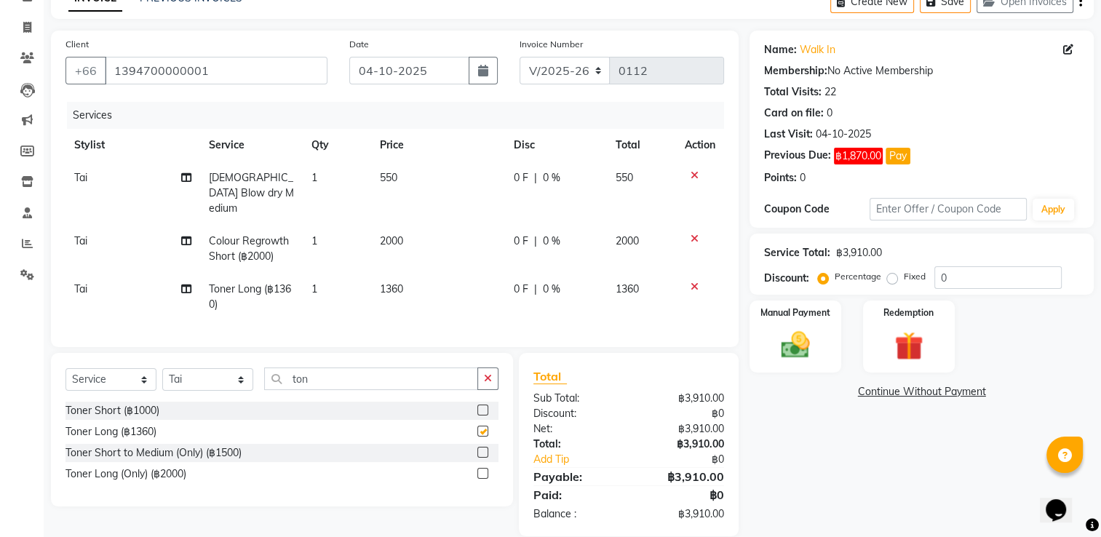
checkbox input "false"
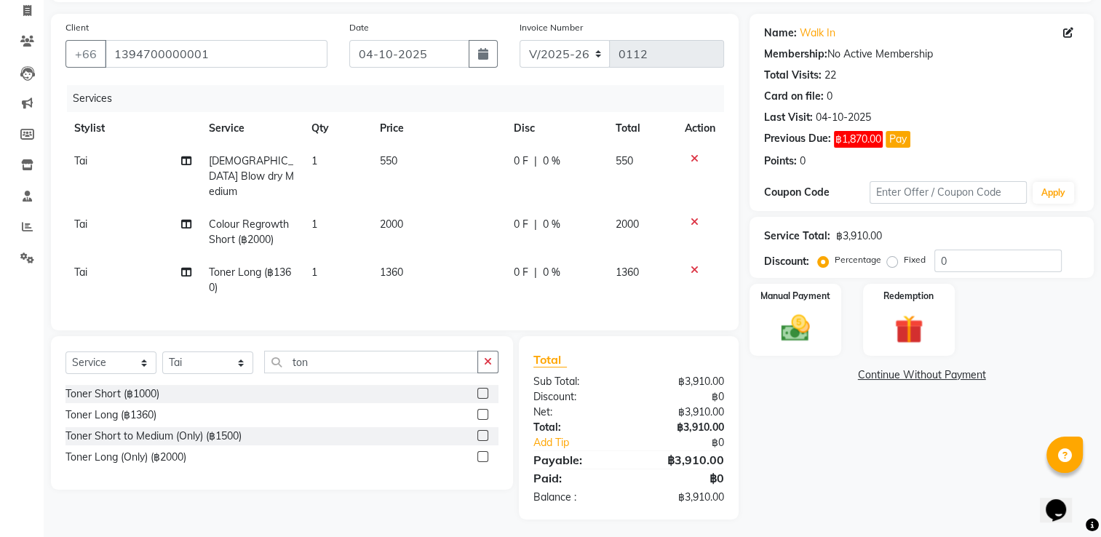
click at [414, 256] on td "1360" at bounding box center [438, 280] width 134 height 48
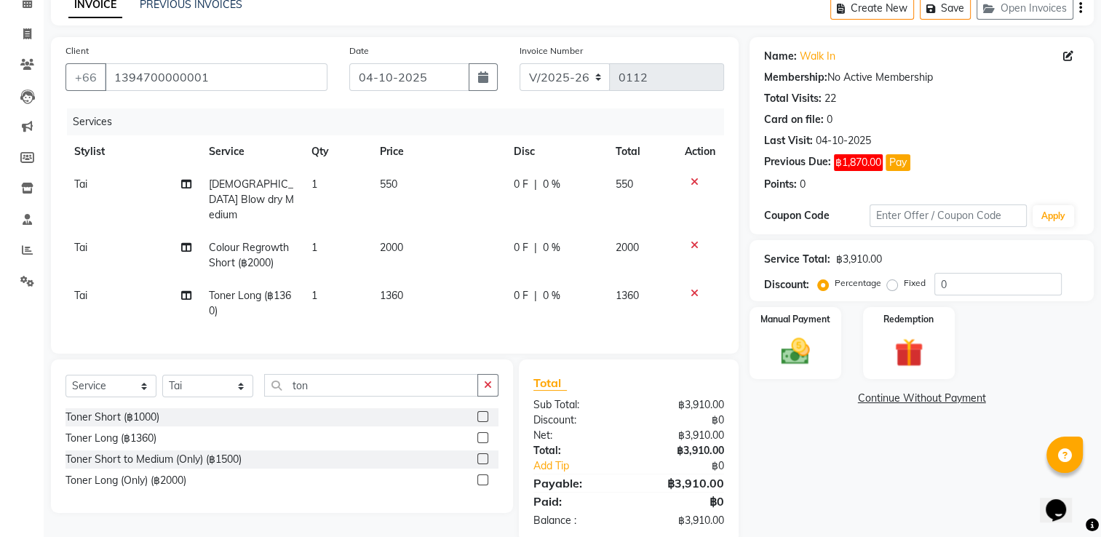
select select "91429"
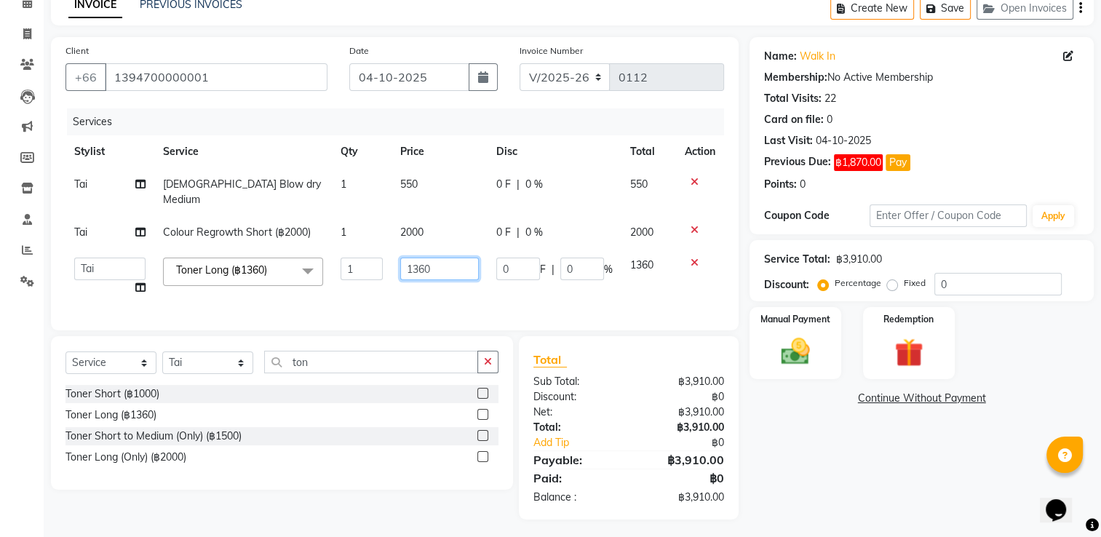
drag, startPoint x: 362, startPoint y: 256, endPoint x: 330, endPoint y: 260, distance: 33.0
click at [331, 260] on tr "Admin Aom Gen Sunny Tai Toner Long (฿1360) x Consultations (฿0) Ladies Haircut,…" at bounding box center [394, 276] width 659 height 55
type input "1700"
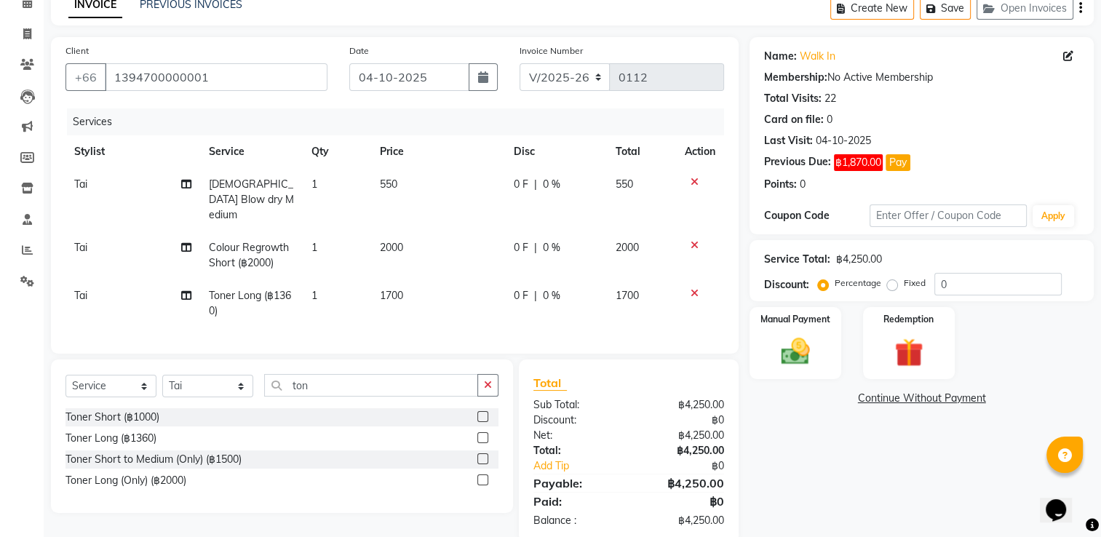
click at [405, 280] on td "1700" at bounding box center [438, 303] width 134 height 48
select select "91429"
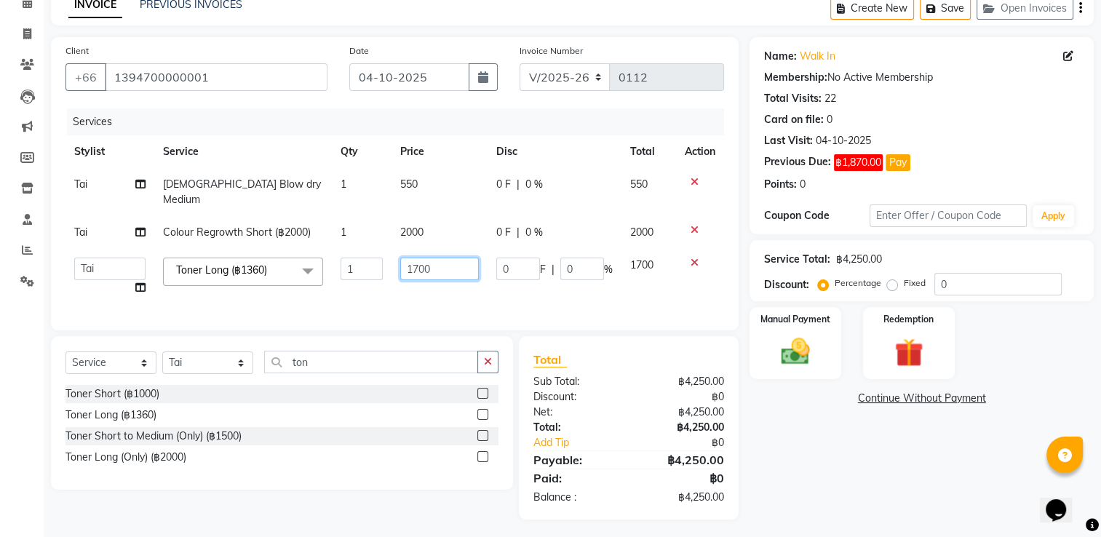
drag, startPoint x: 442, startPoint y: 255, endPoint x: 362, endPoint y: 251, distance: 80.1
click at [362, 251] on tr "Admin Aom Gen Sunny Tai Toner Long (฿1360) x Consultations (฿0) Ladies Haircut,…" at bounding box center [394, 276] width 659 height 55
type input "100"
click at [354, 285] on td "1" at bounding box center [362, 276] width 60 height 55
select select "91429"
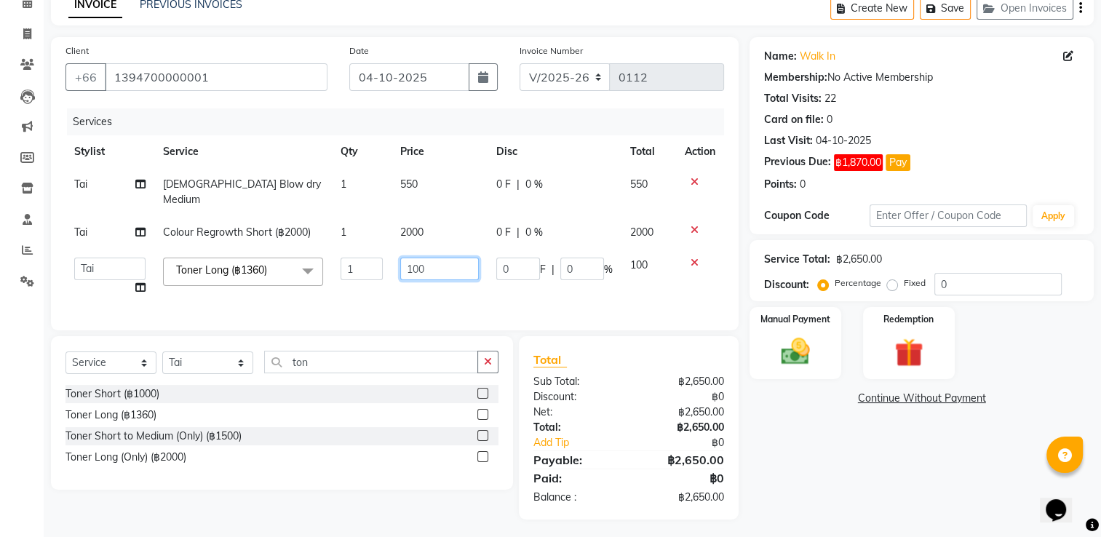
click at [445, 258] on input "100" at bounding box center [439, 269] width 79 height 23
drag, startPoint x: 442, startPoint y: 255, endPoint x: 379, endPoint y: 255, distance: 63.3
click at [379, 255] on tr "Admin Aom Gen Sunny Tai Toner Long (฿1360) x Consultations (฿0) Ladies Haircut,…" at bounding box center [394, 276] width 659 height 55
type input "1150"
click at [287, 293] on div "Services Stylist Service Qty Price Disc Total Action Tai Ladies Blow dry Medium…" at bounding box center [394, 211] width 659 height 207
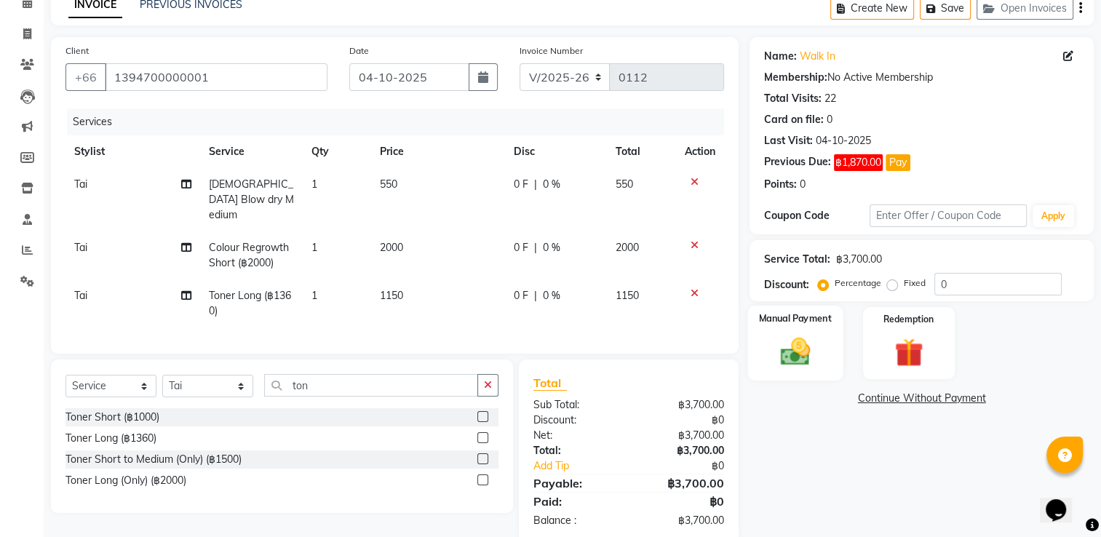
click at [818, 357] on img at bounding box center [795, 352] width 49 height 34
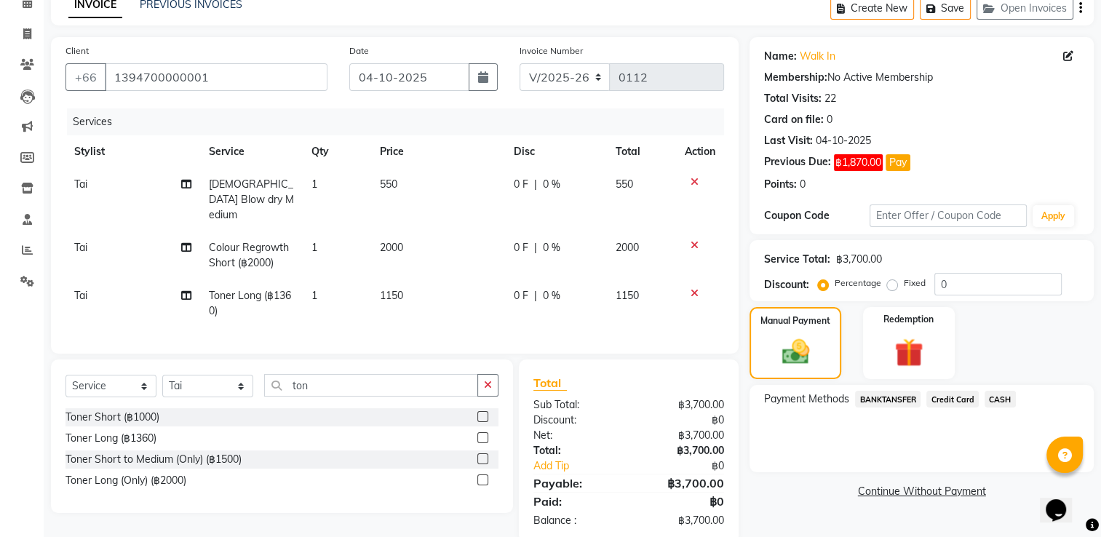
click at [894, 399] on span "BANKTANSFER" at bounding box center [887, 399] width 65 height 17
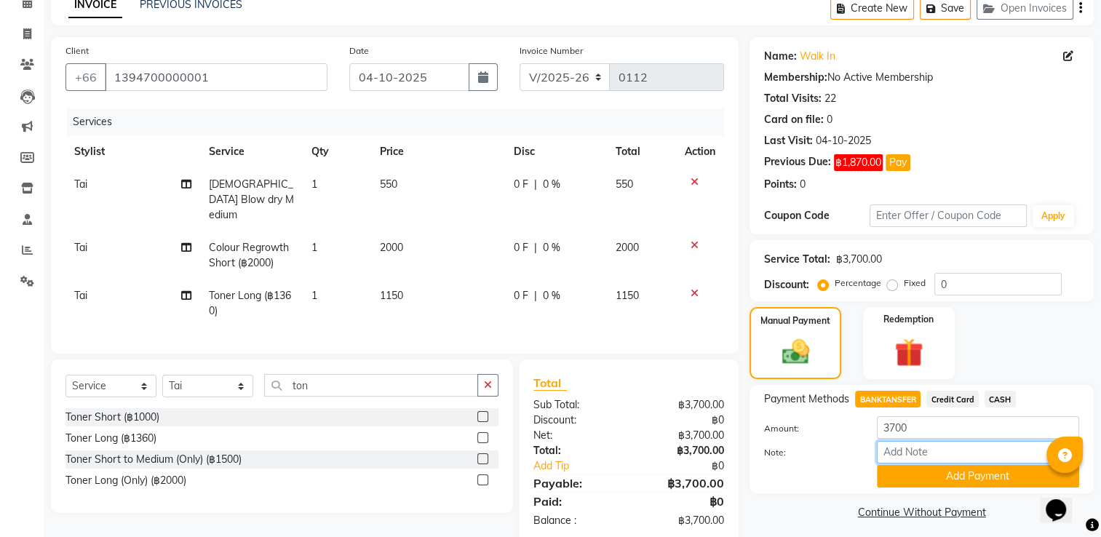
click at [930, 446] on input "Note:" at bounding box center [978, 452] width 202 height 23
type input "2000 cash 1700 qr code"
click at [915, 481] on button "Add Payment" at bounding box center [978, 476] width 202 height 23
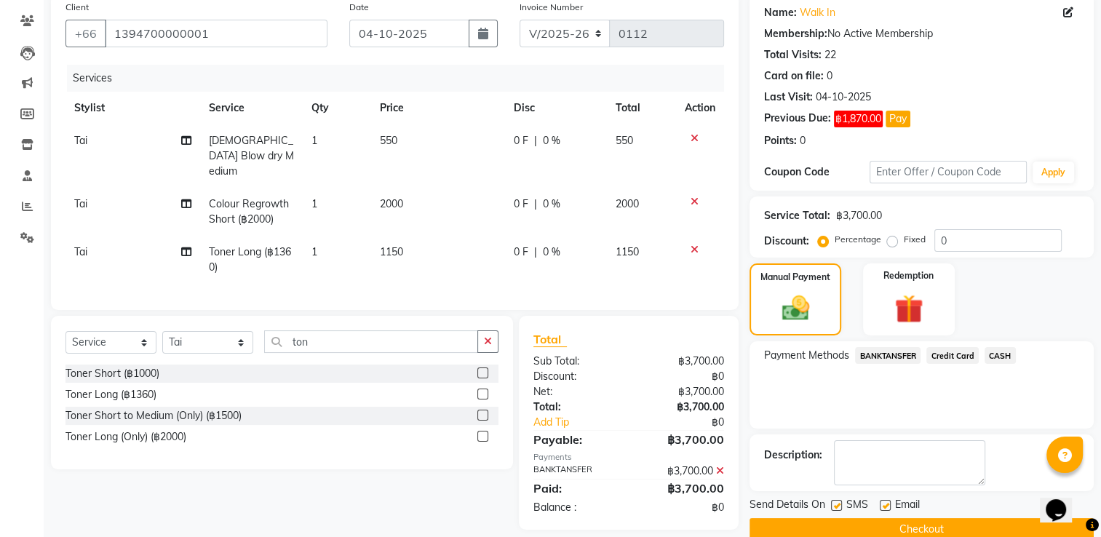
scroll to position [140, 0]
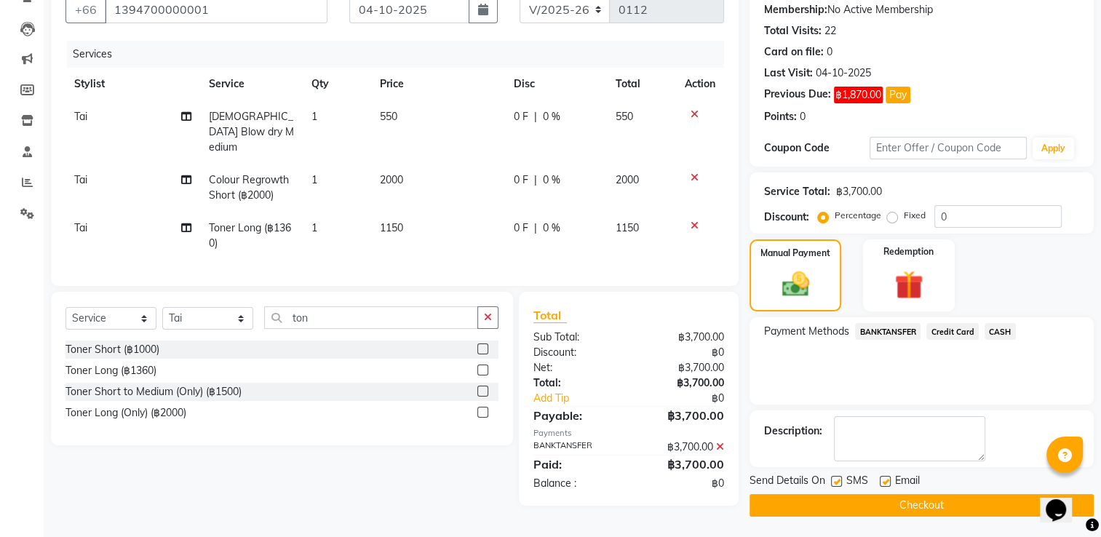
click at [879, 505] on button "Checkout" at bounding box center [921, 505] width 344 height 23
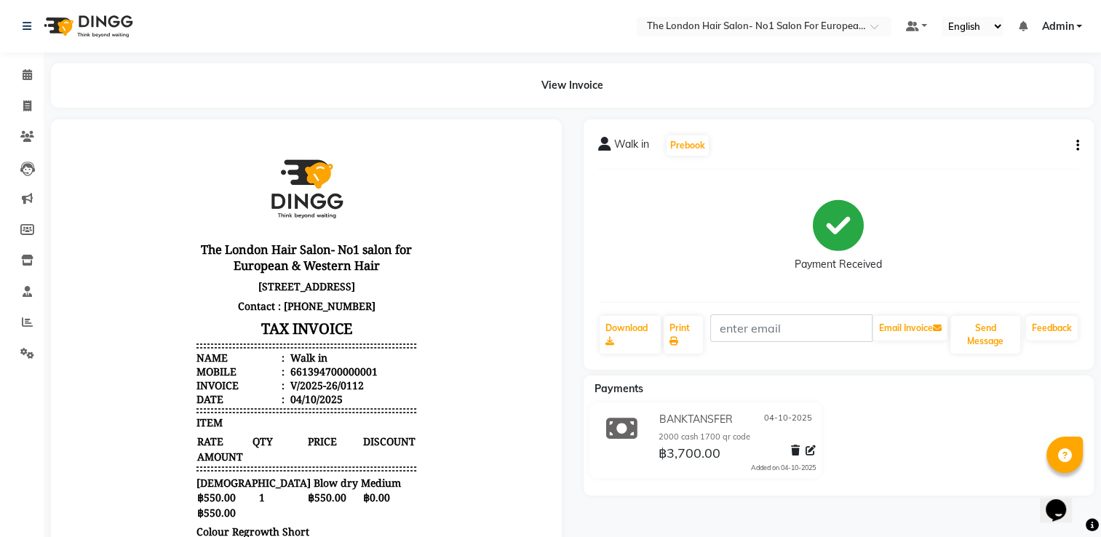
click at [1071, 140] on button "button" at bounding box center [1074, 145] width 9 height 15
click at [1019, 127] on div "Split Service Amount" at bounding box center [1005, 128] width 100 height 18
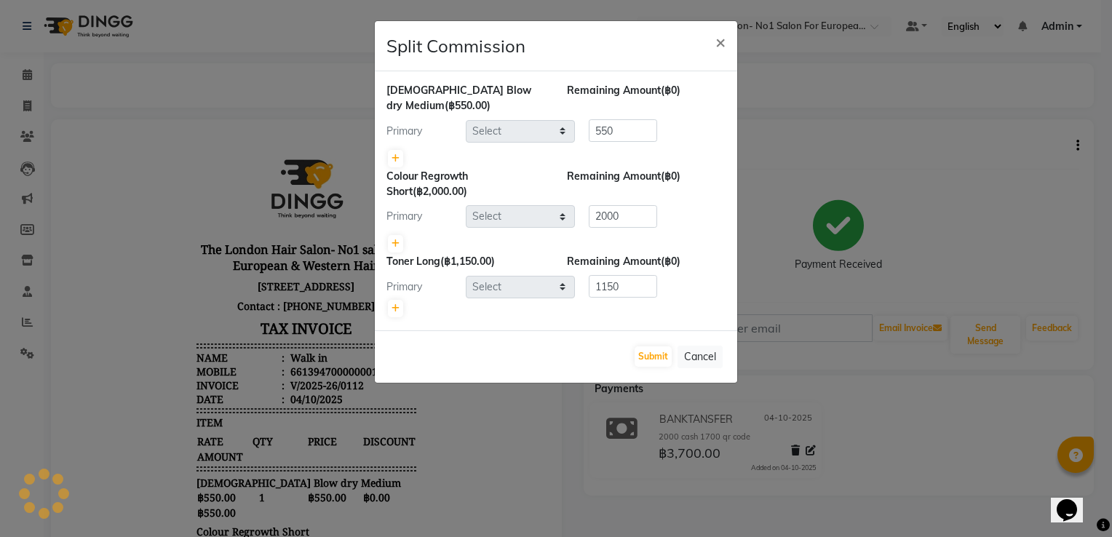
select select "91429"
click at [399, 157] on icon at bounding box center [395, 158] width 8 height 9
type input "275"
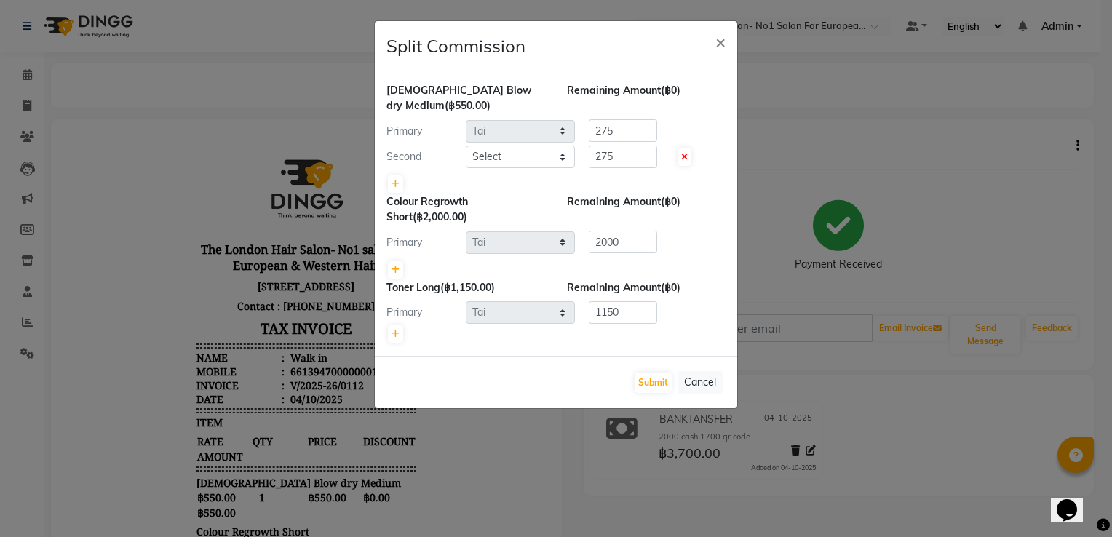
select select "service"
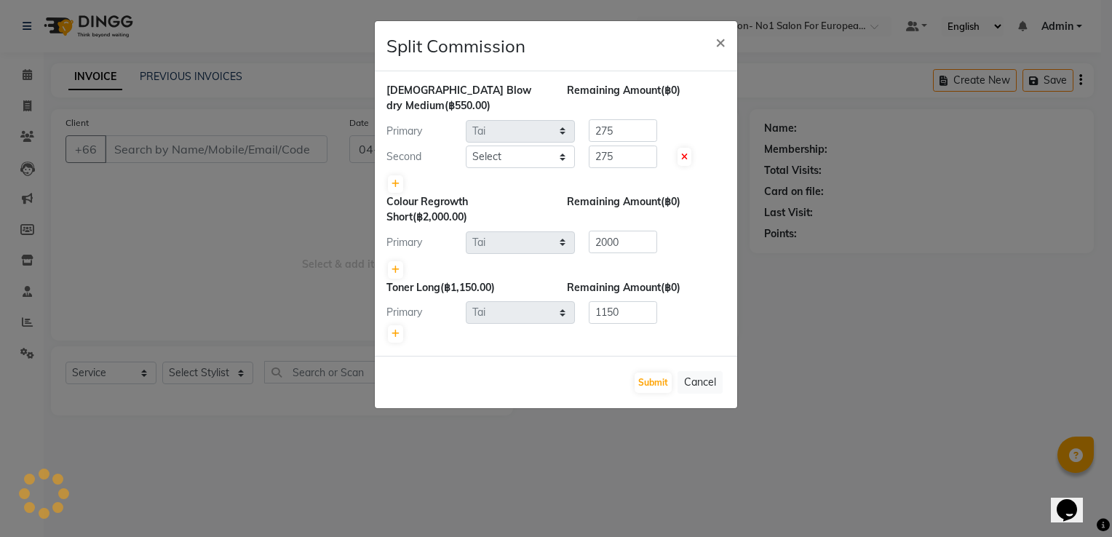
type input "0113"
select select "9006"
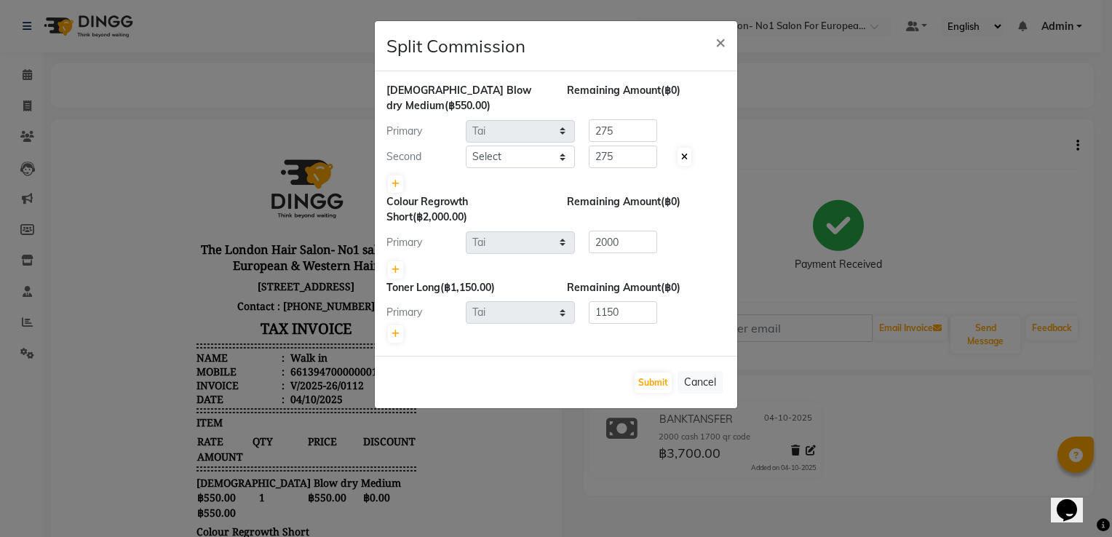
click at [686, 155] on icon at bounding box center [684, 157] width 7 height 9
type input "550"
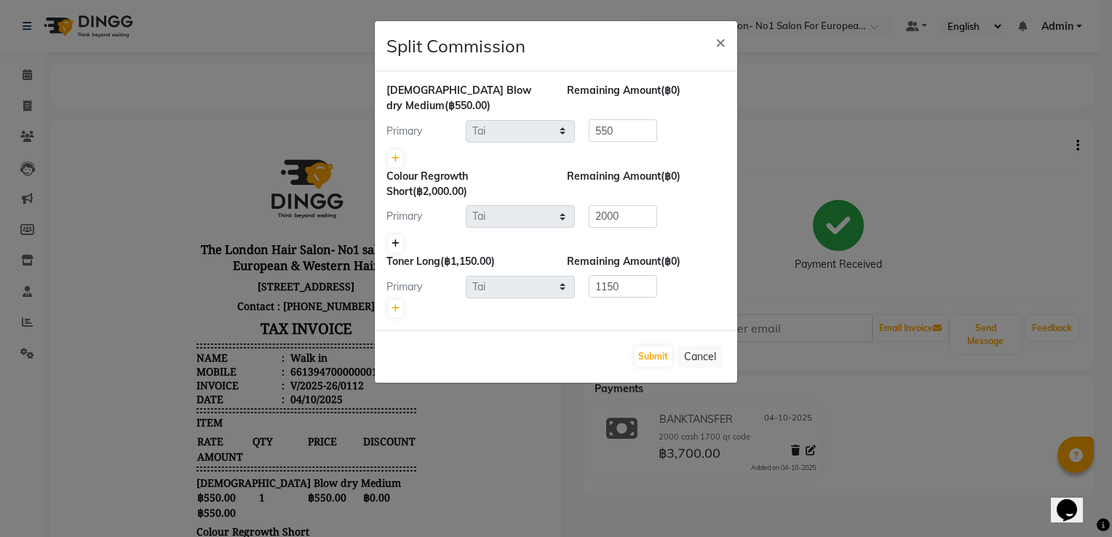
click at [397, 242] on icon at bounding box center [395, 243] width 8 height 9
type input "1000"
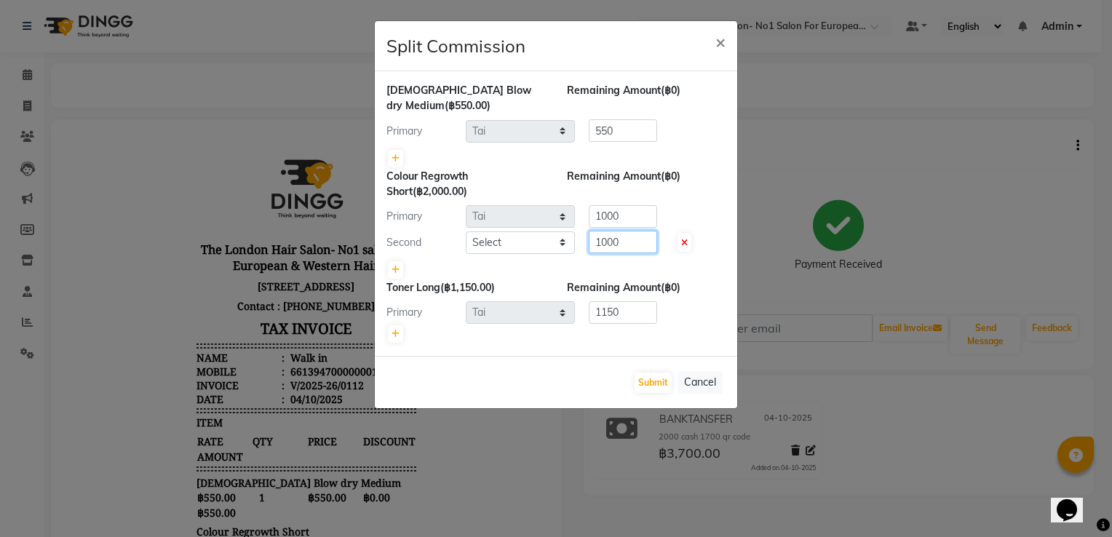
drag, startPoint x: 536, startPoint y: 240, endPoint x: 207, endPoint y: 252, distance: 329.1
click at [312, 241] on ngb-modal-window "Split Commission × Ladies Blow dry Medium (฿550.00) Remaining Amount (฿0) Prima…" at bounding box center [556, 268] width 1112 height 537
type input "1110"
click at [500, 243] on select "Select Admin Aom Gen [PERSON_NAME]" at bounding box center [520, 242] width 109 height 23
select select "91431"
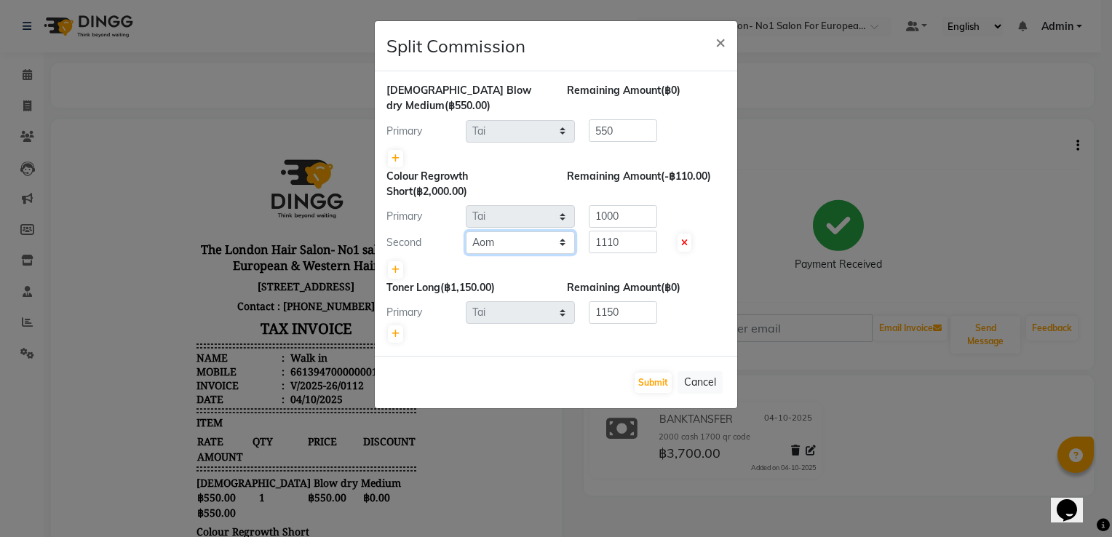
click at [466, 231] on select "Select Admin Aom Gen [PERSON_NAME]" at bounding box center [520, 242] width 109 height 23
drag, startPoint x: 629, startPoint y: 215, endPoint x: 250, endPoint y: 195, distance: 379.6
click at [295, 197] on ngb-modal-window "Split Commission × Ladies Blow dry Medium (฿550.00) Remaining Amount (฿0) Prima…" at bounding box center [556, 268] width 1112 height 537
type input "890"
click at [658, 377] on button "Submit" at bounding box center [653, 383] width 37 height 20
